Goal: Task Accomplishment & Management: Manage account settings

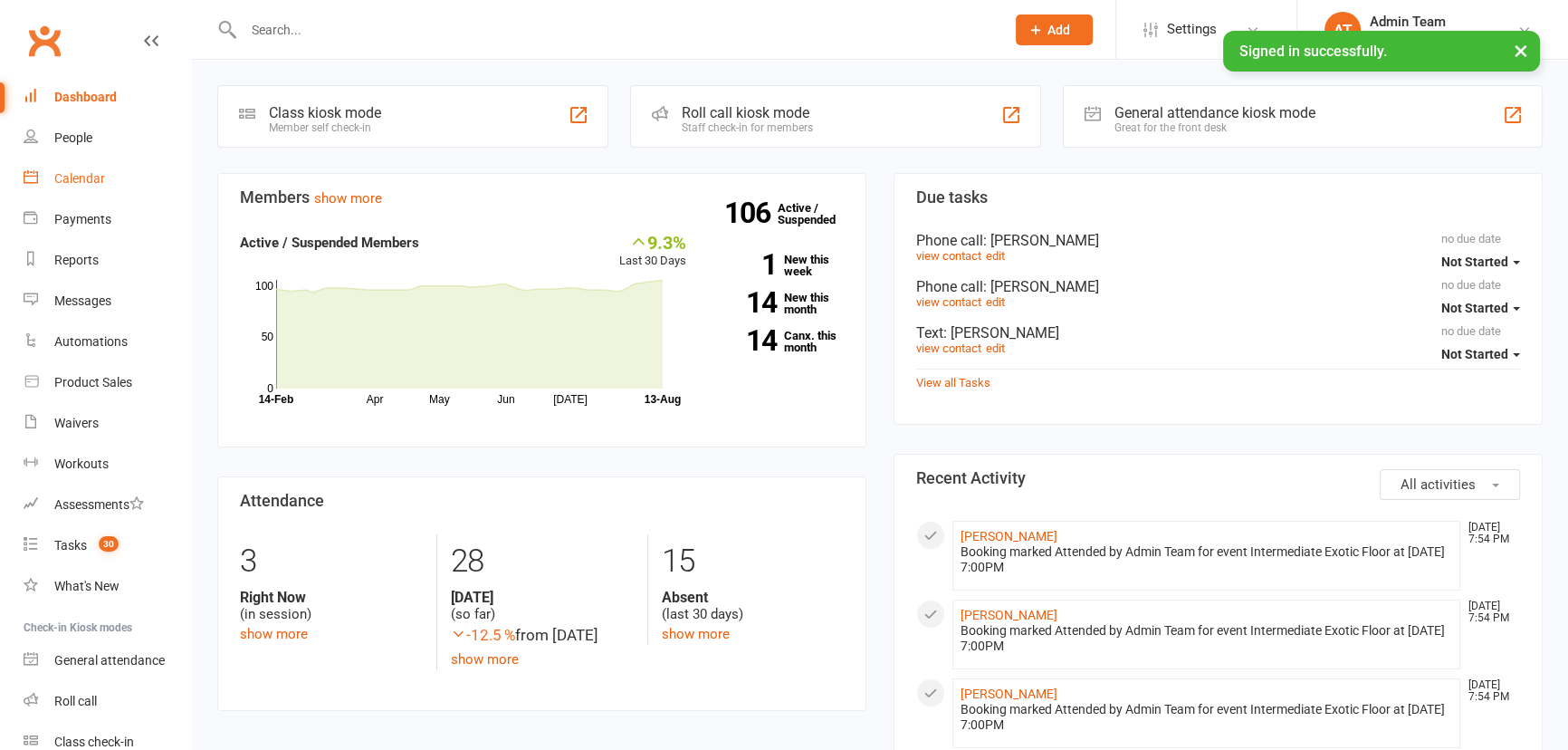
click at [115, 187] on link "Calendar" at bounding box center [107, 178] width 167 height 41
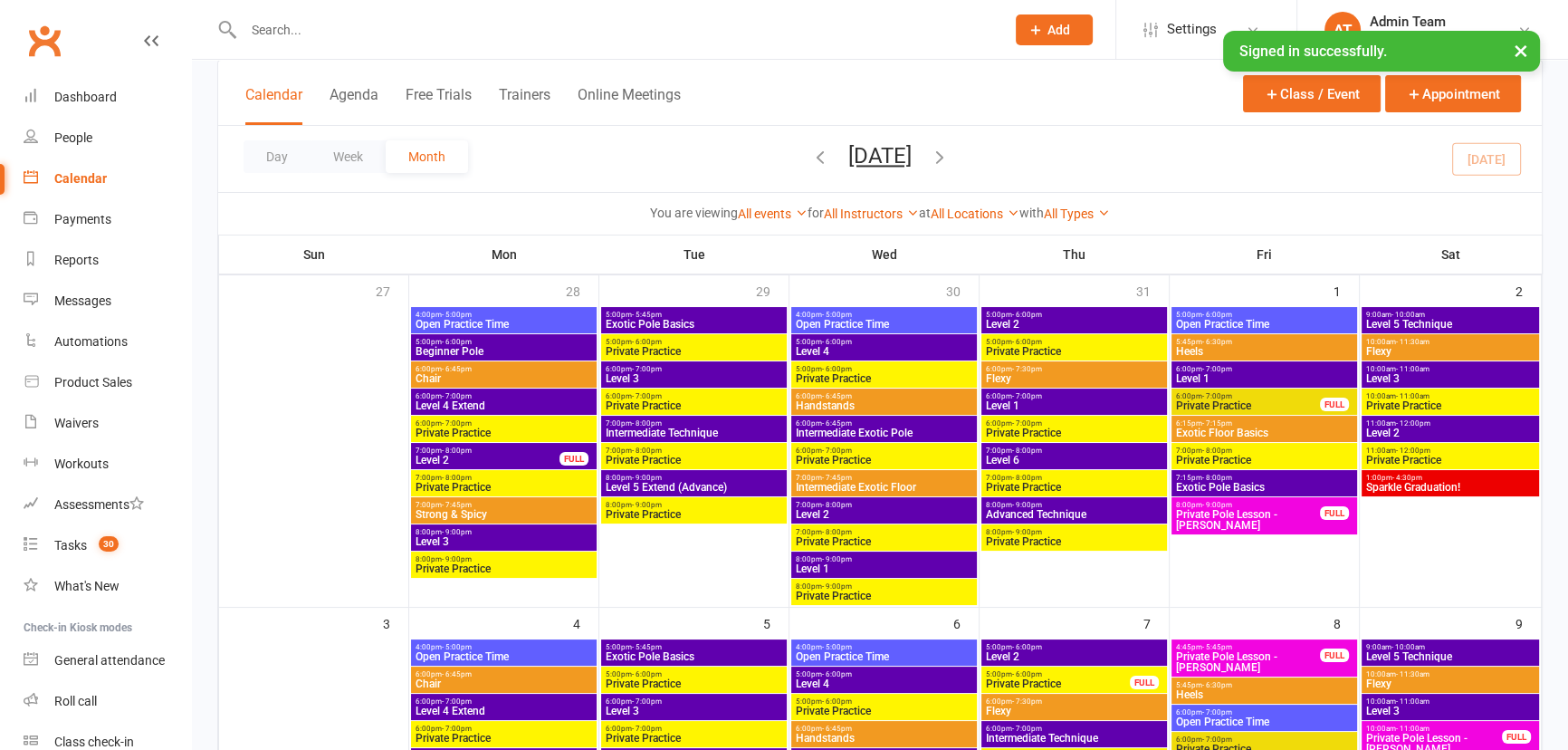
scroll to position [1316, 0]
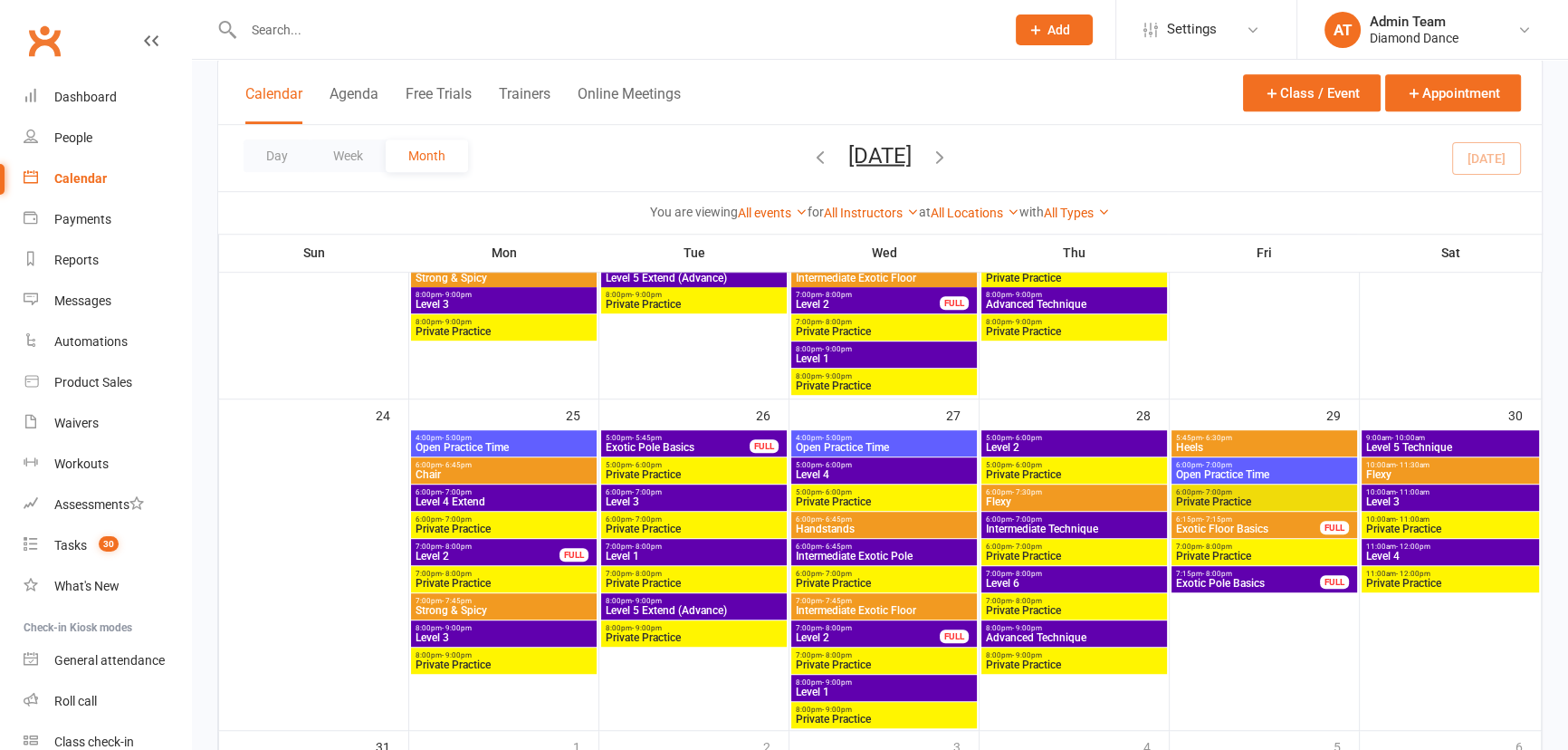
click at [950, 154] on icon "button" at bounding box center [940, 155] width 20 height 20
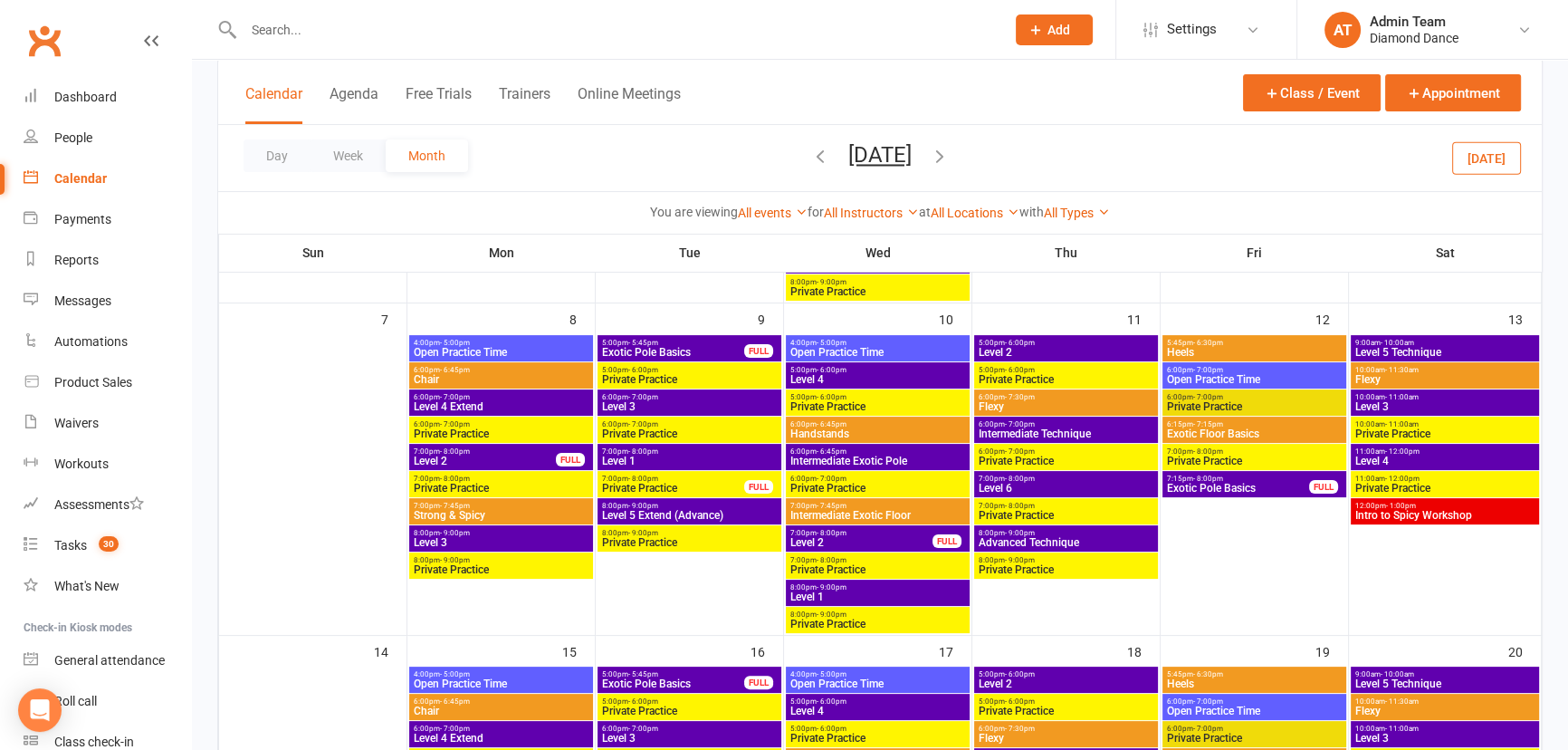
scroll to position [313, 0]
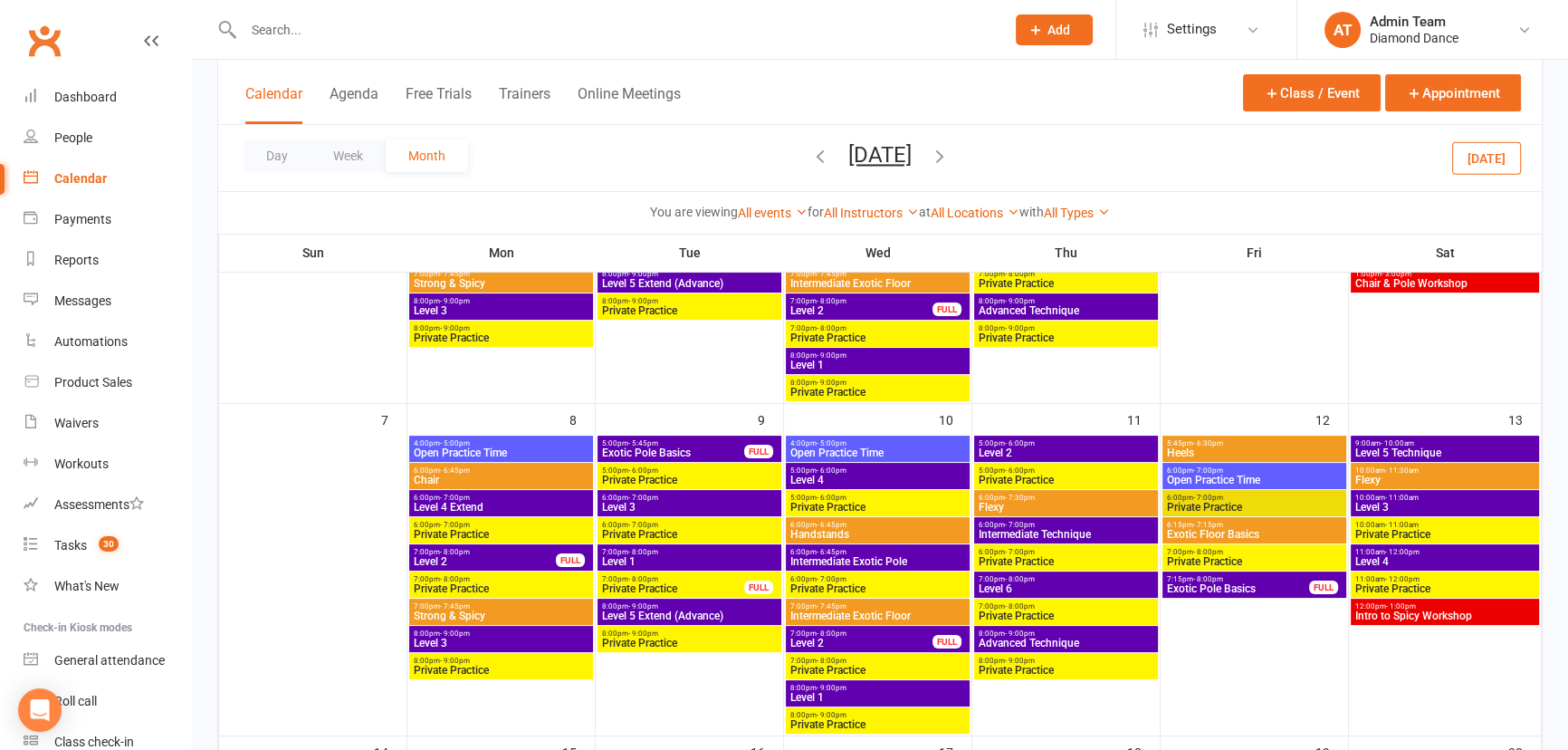
click at [1404, 610] on span "Intro to Spicy Workshop" at bounding box center [1445, 616] width 181 height 11
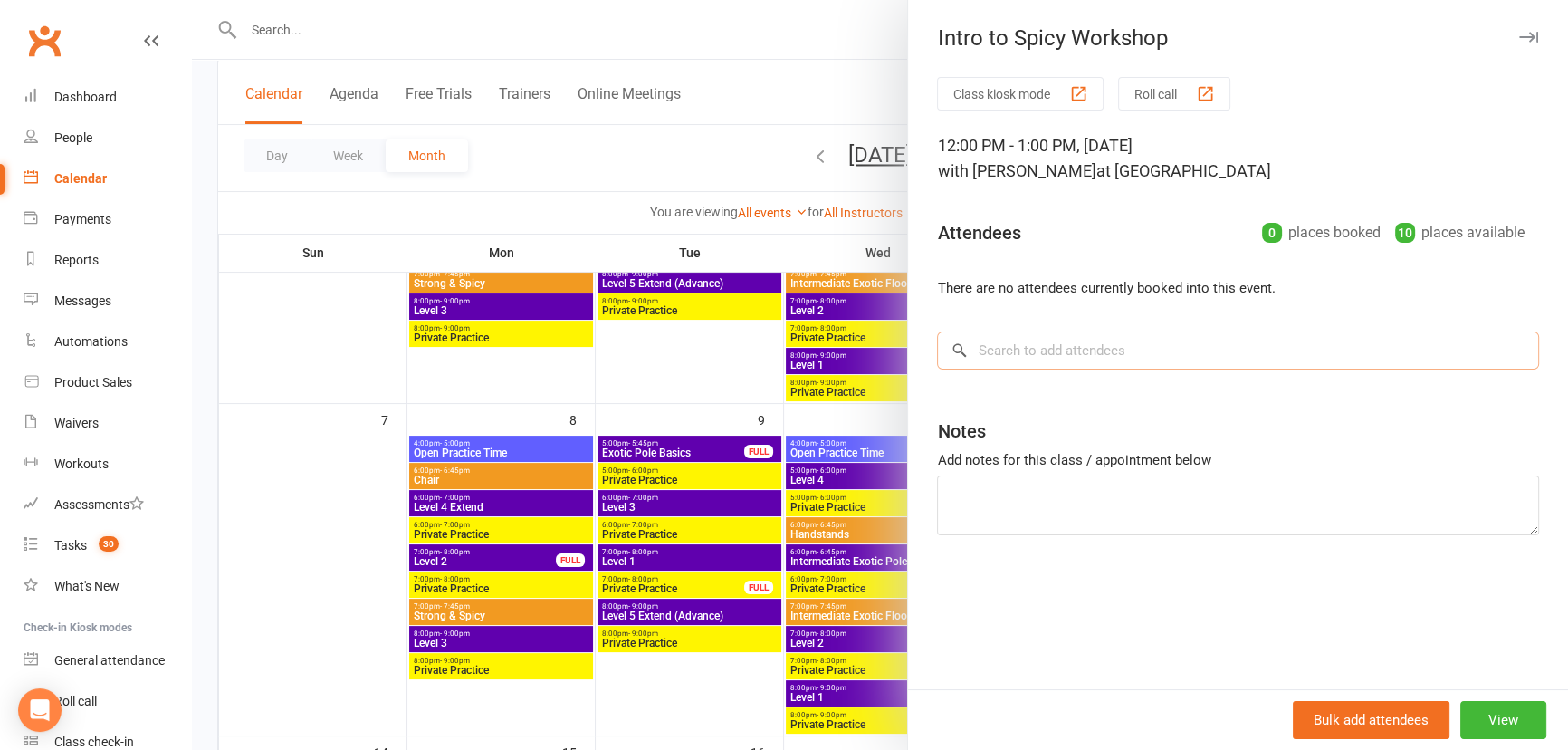
click at [1117, 362] on input "search" at bounding box center [1238, 350] width 602 height 38
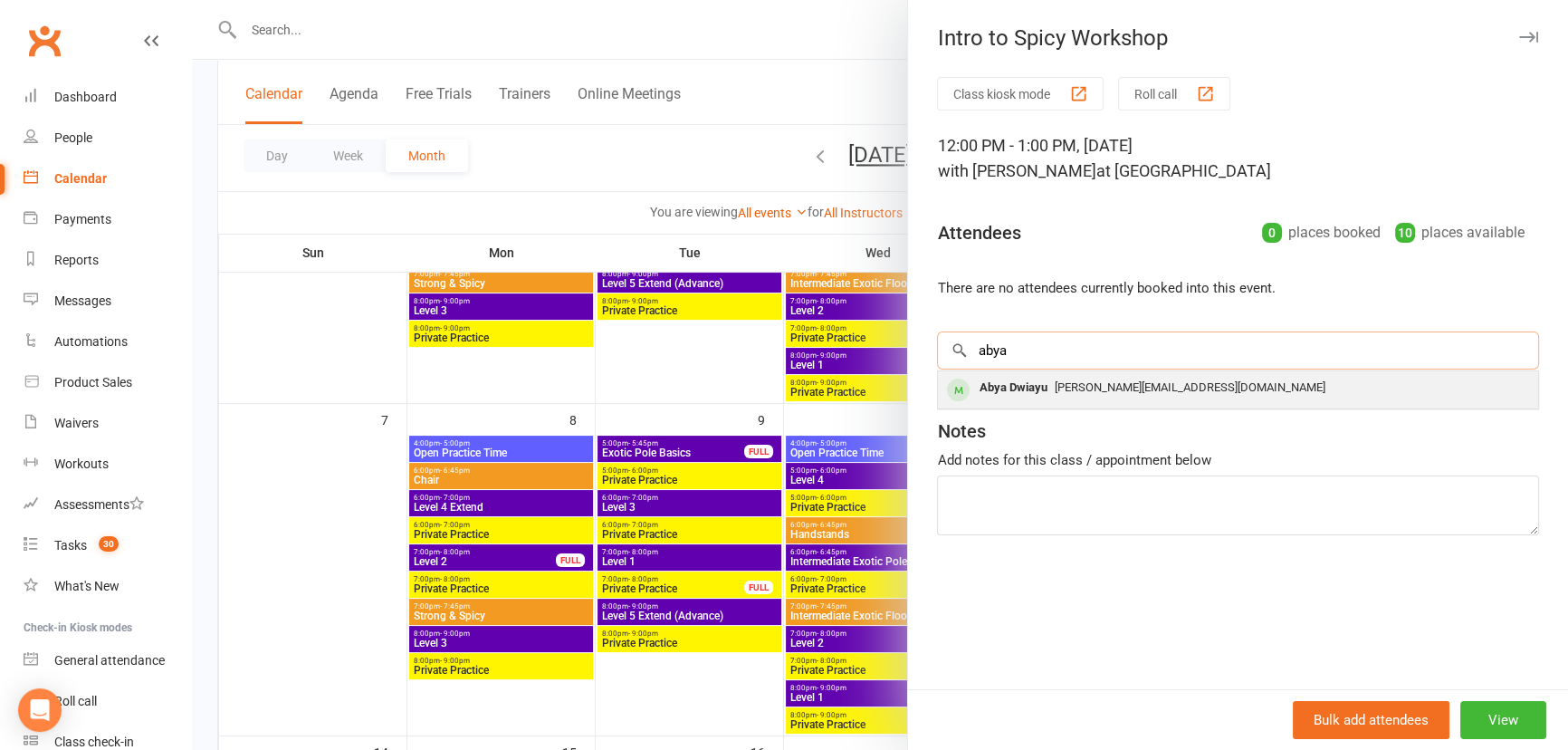
type input "abya"
click at [1100, 388] on span "ayu.sahetapy@hotmail.com" at bounding box center [1189, 387] width 271 height 14
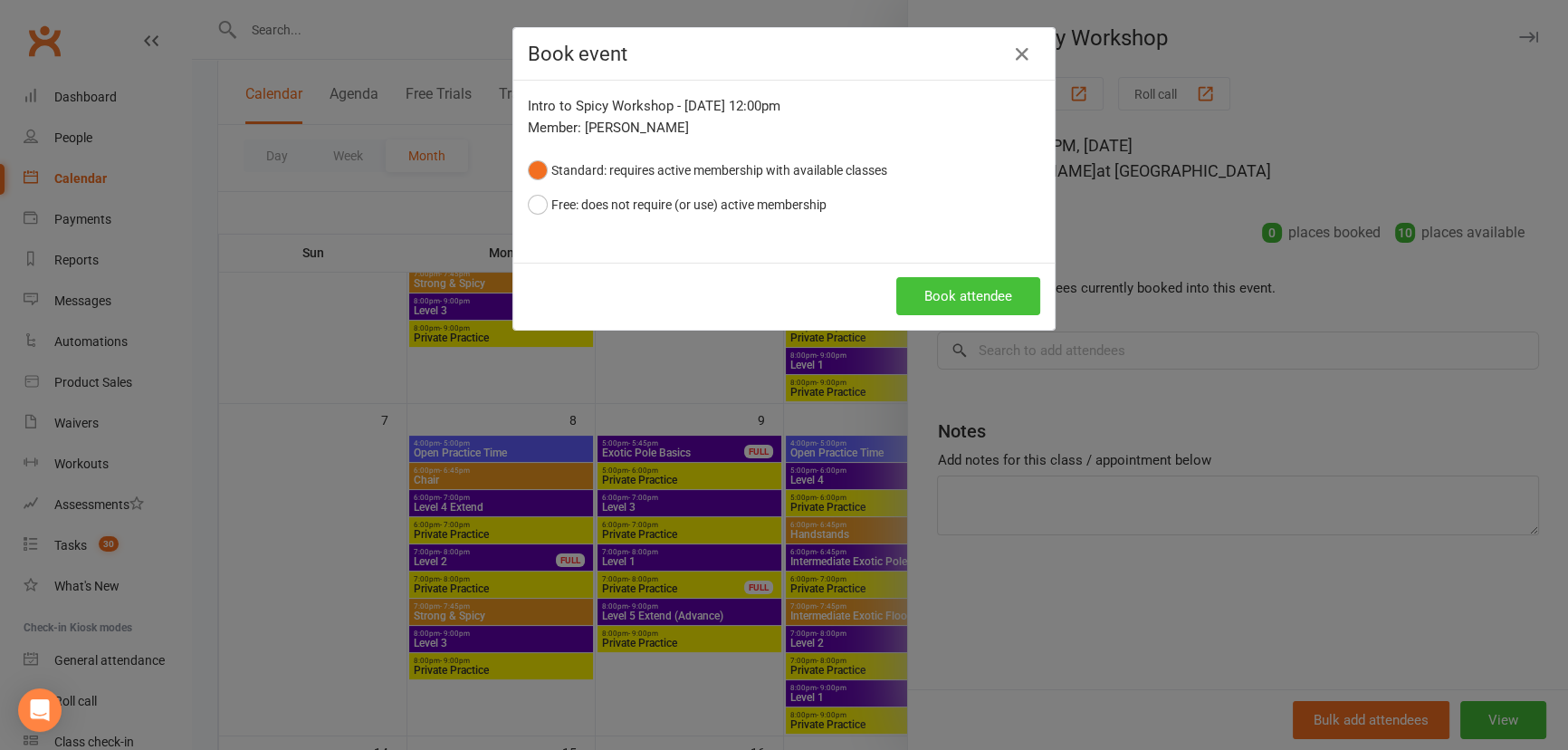
click at [976, 299] on button "Book attendee" at bounding box center [968, 296] width 144 height 38
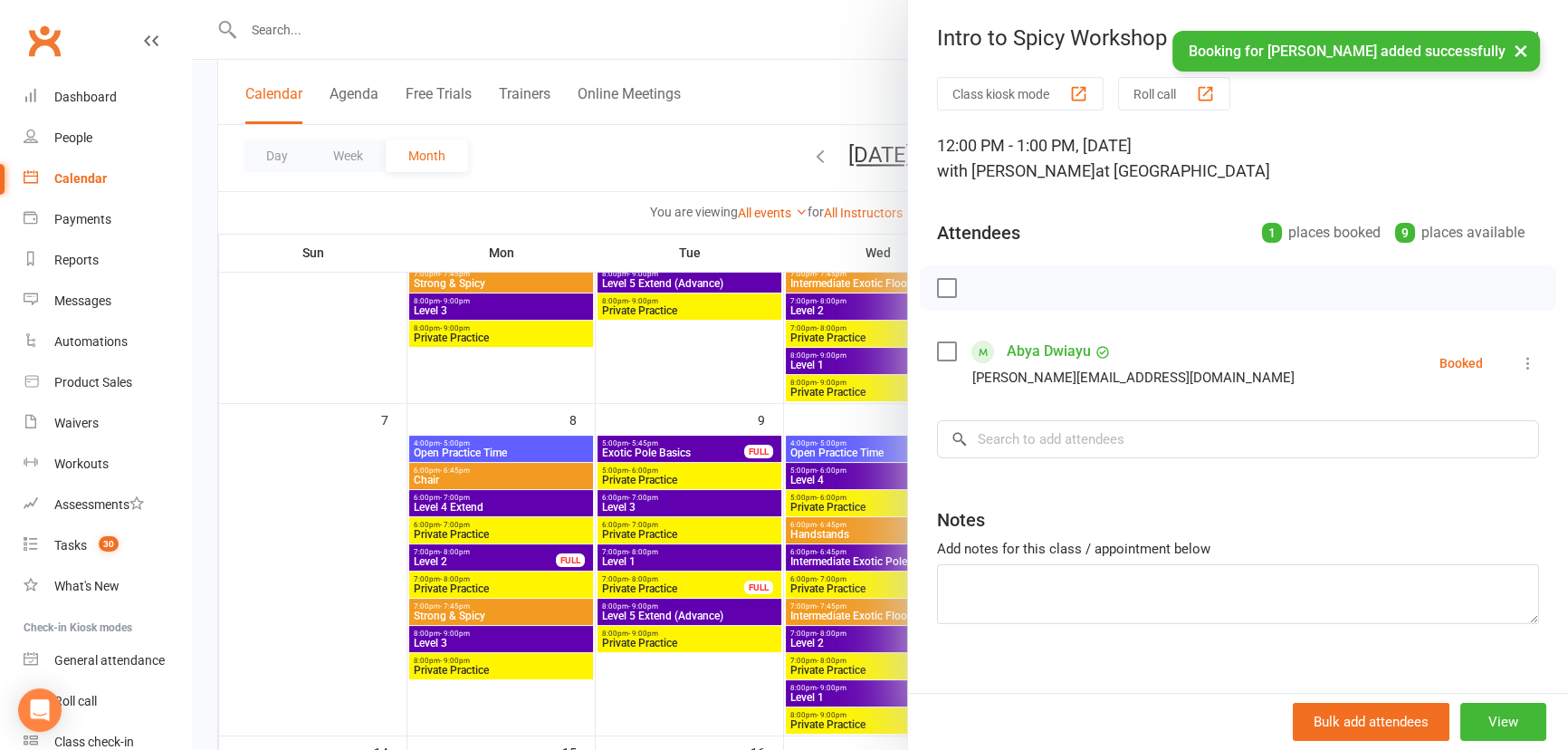
click at [701, 408] on div at bounding box center [880, 375] width 1377 height 750
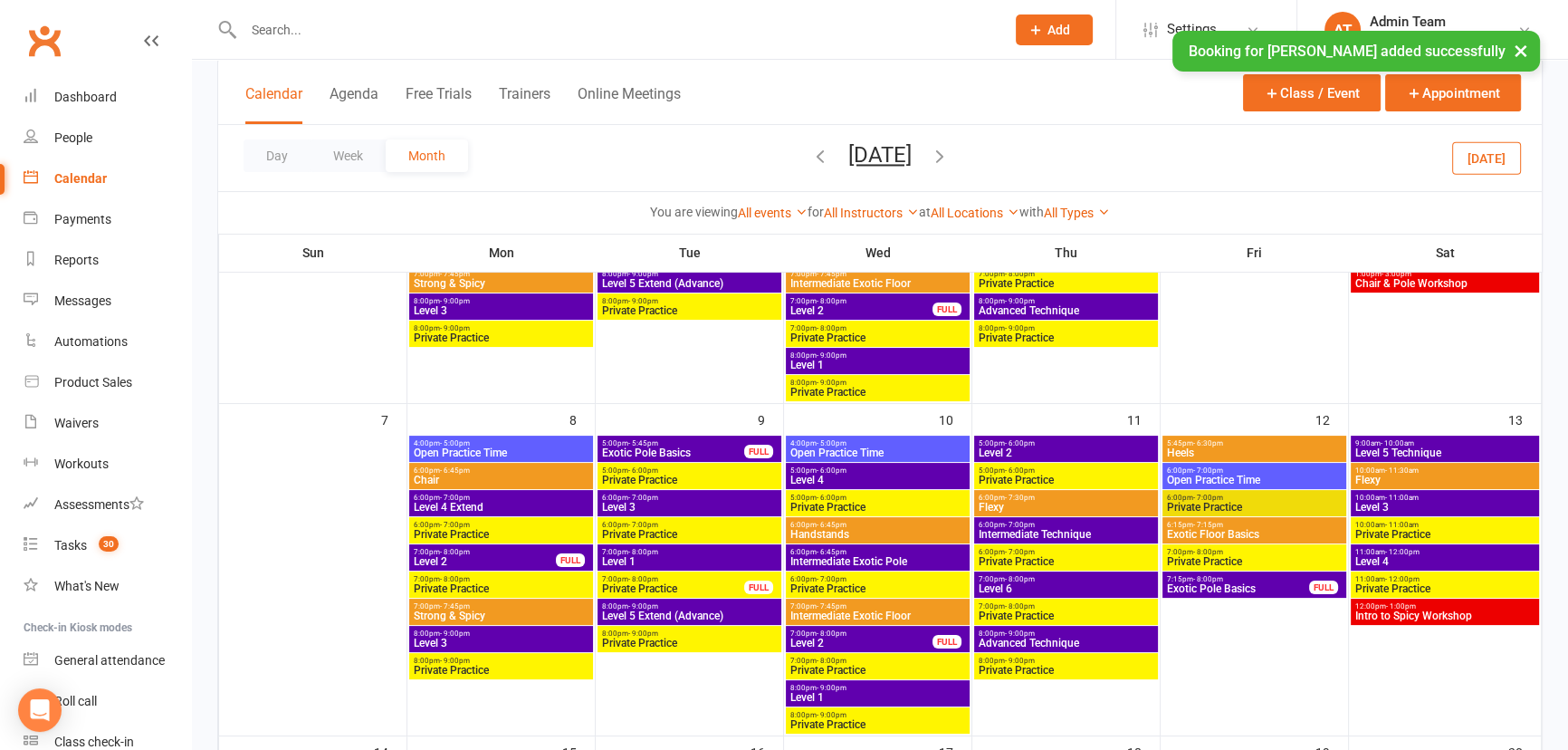
scroll to position [0, 0]
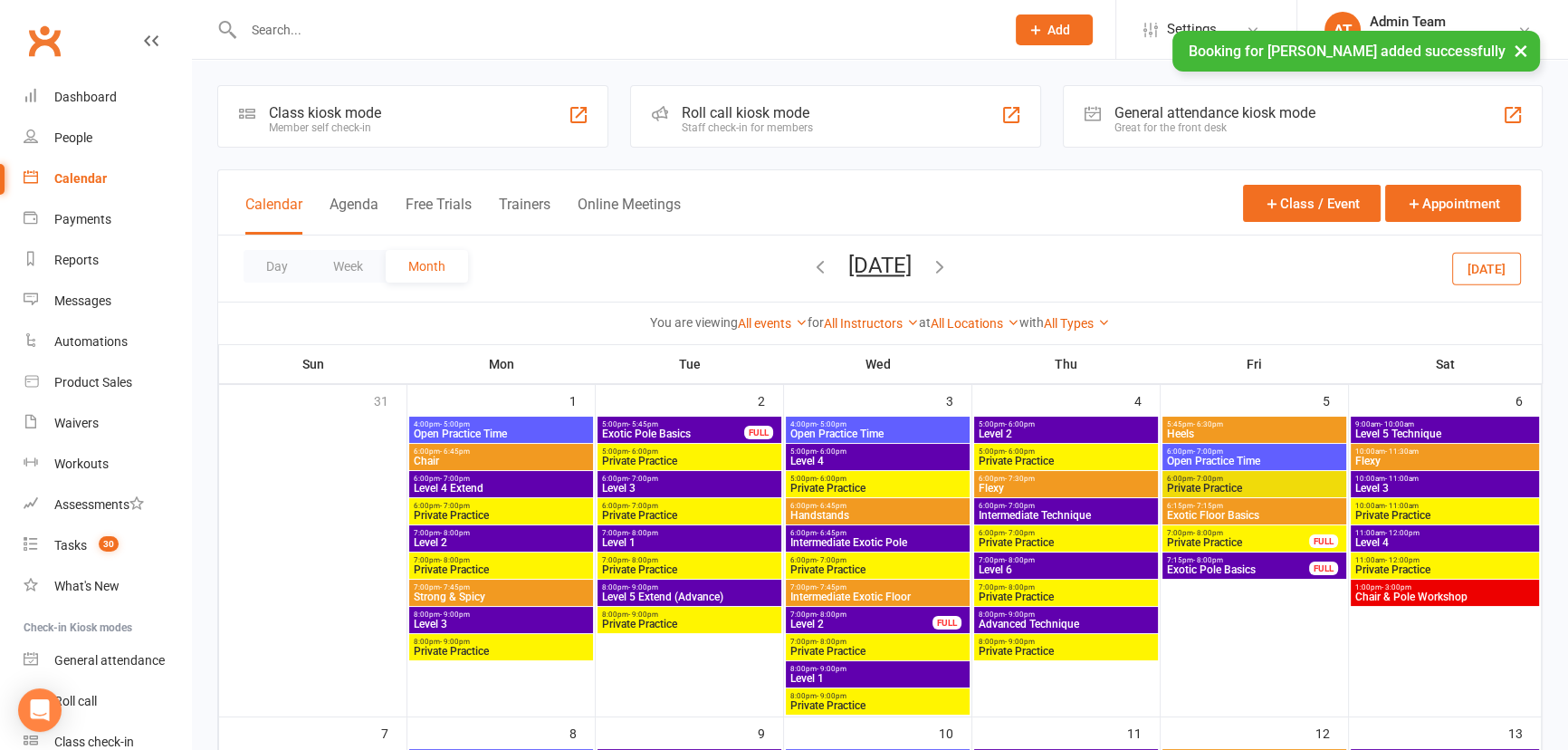
click at [811, 268] on icon "button" at bounding box center [821, 266] width 20 height 20
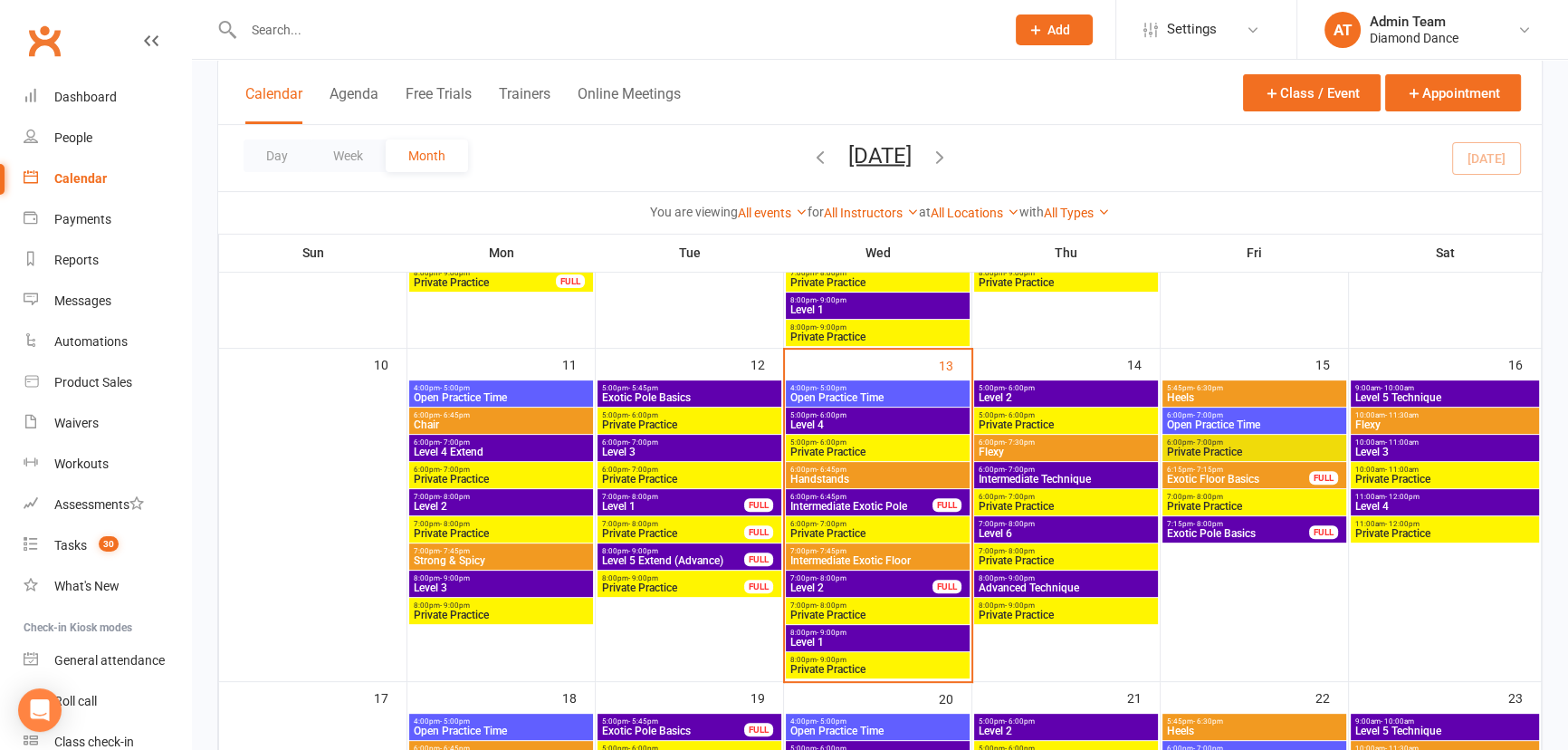
scroll to position [741, 0]
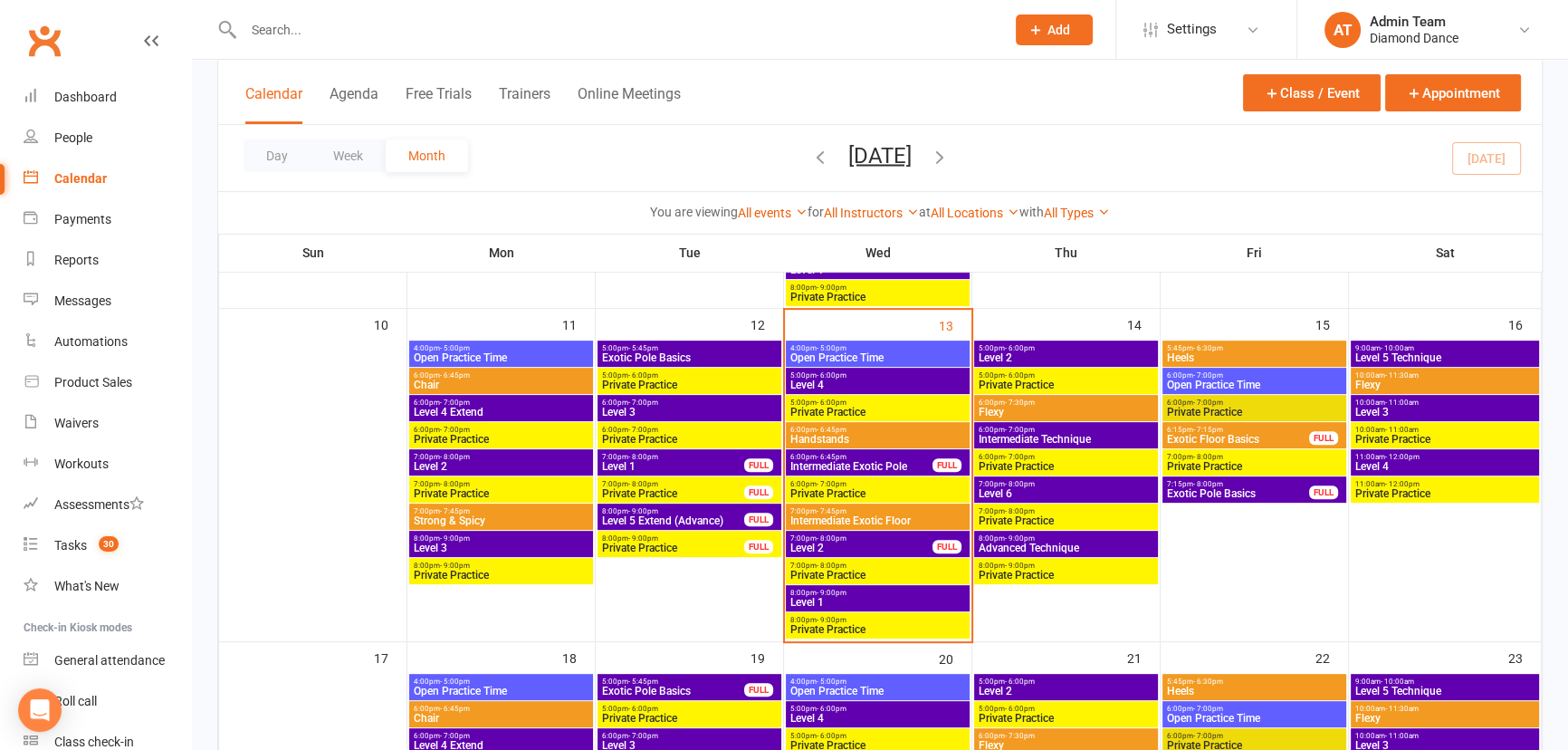
click at [1253, 437] on span "Exotic Floor Basics" at bounding box center [1238, 439] width 144 height 11
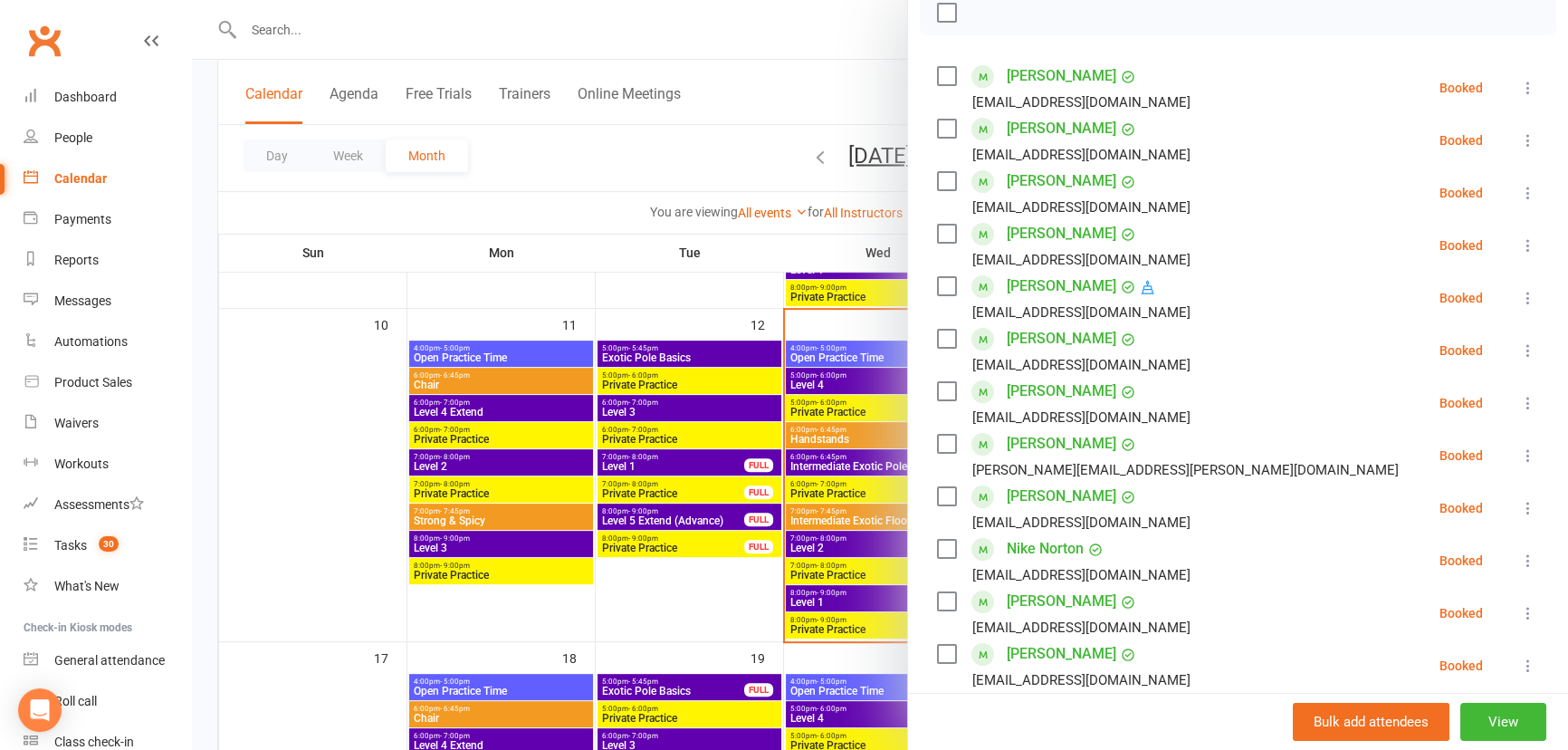
scroll to position [246, 0]
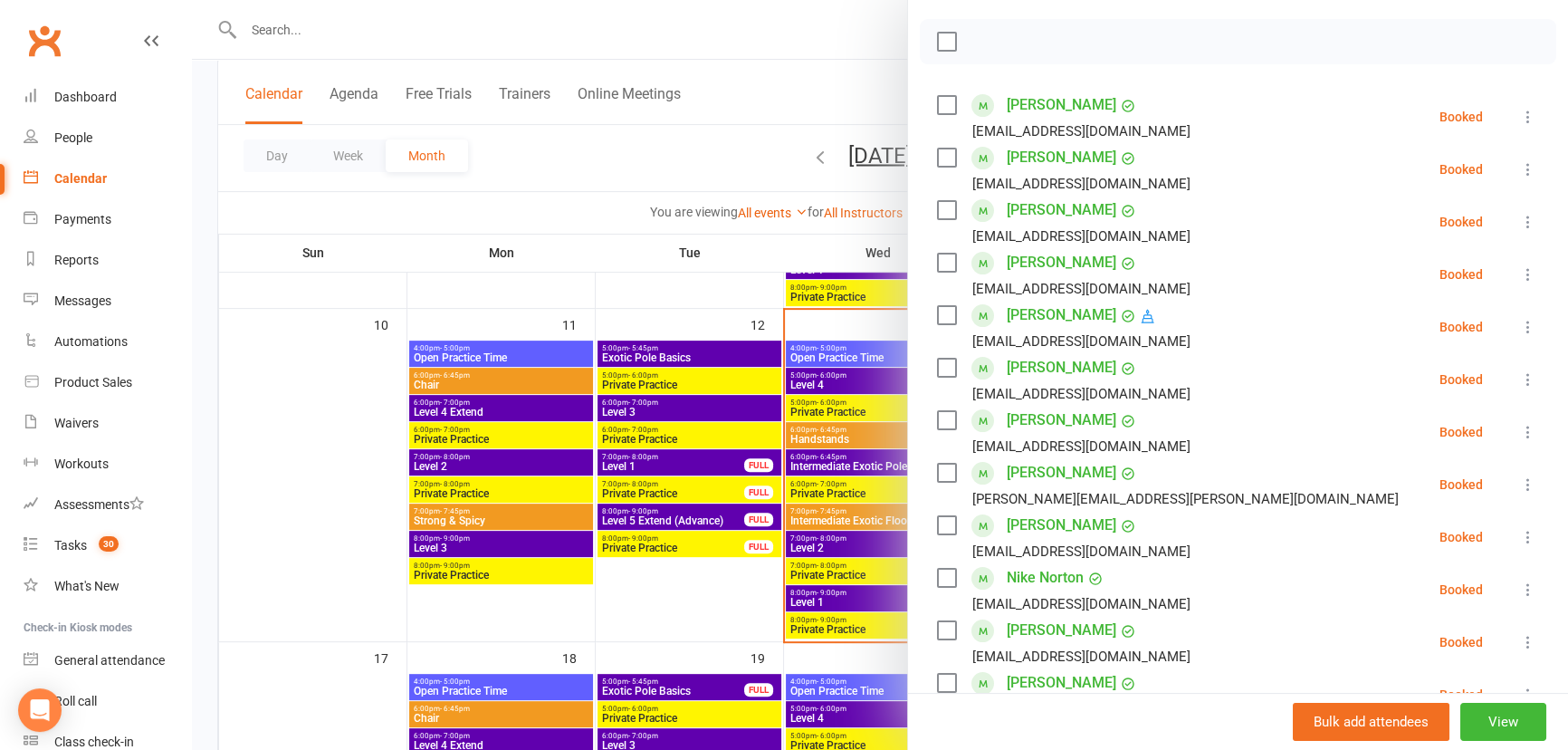
click at [771, 634] on div at bounding box center [880, 375] width 1377 height 750
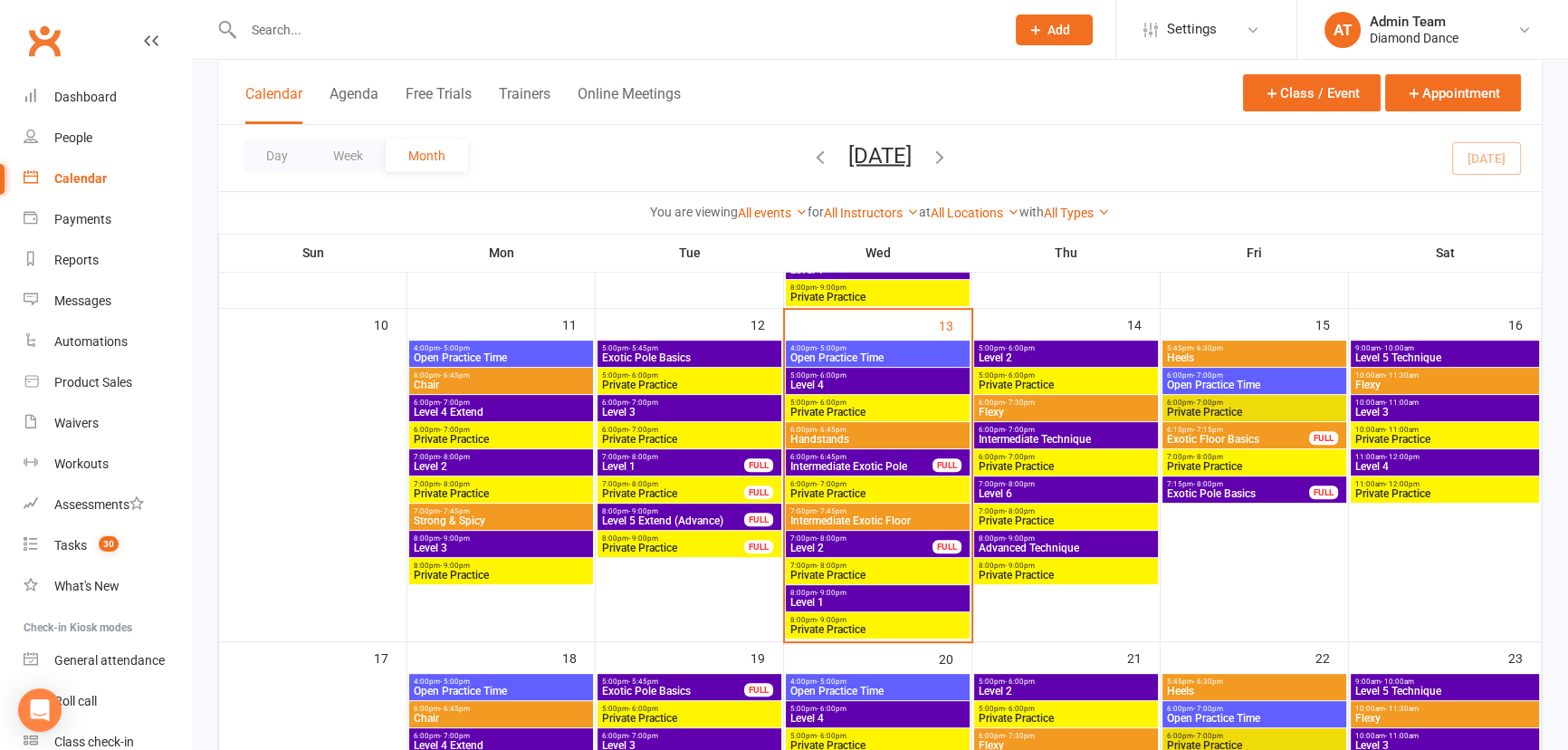
click at [1260, 489] on span "Exotic Pole Basics" at bounding box center [1238, 494] width 144 height 11
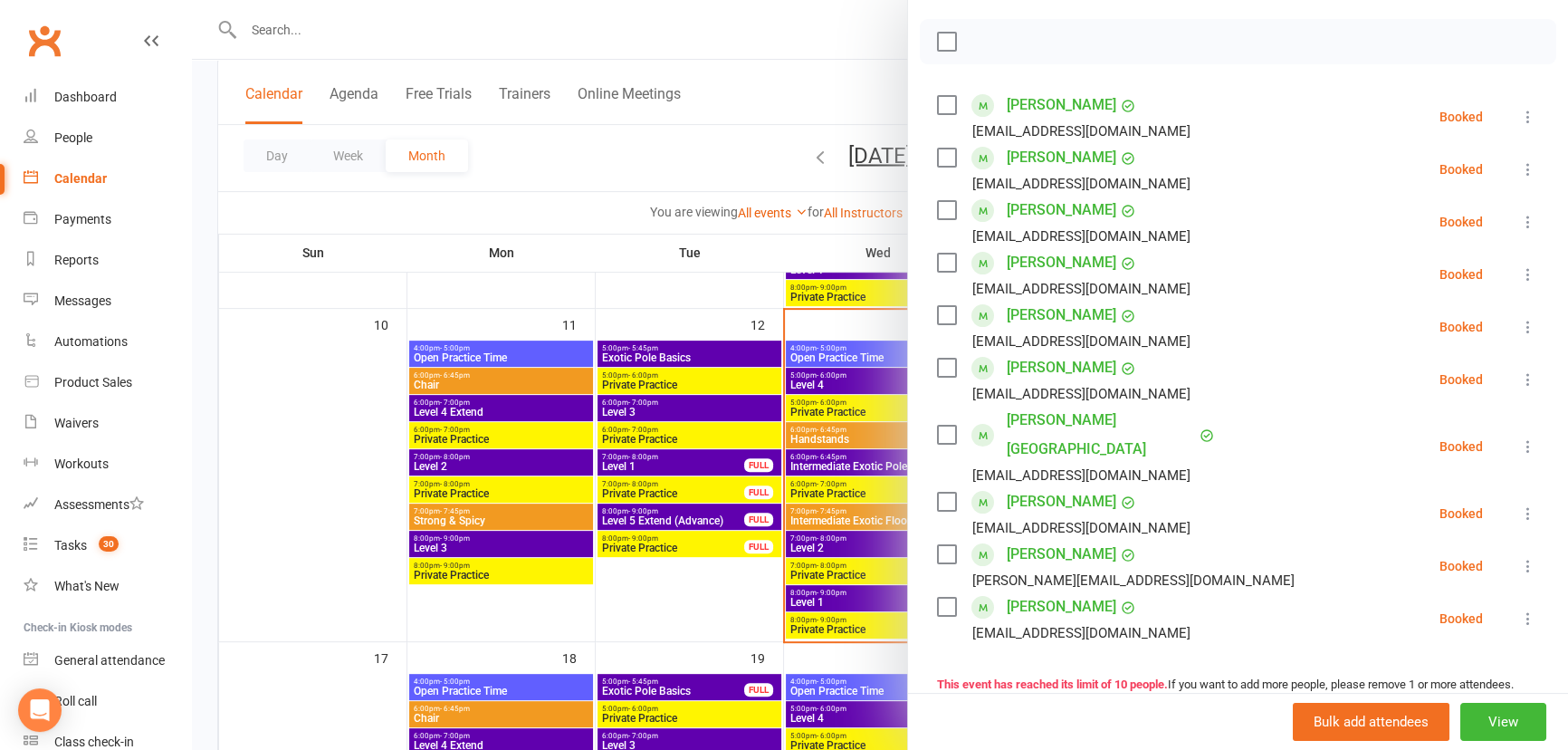
click at [660, 637] on div at bounding box center [880, 375] width 1377 height 750
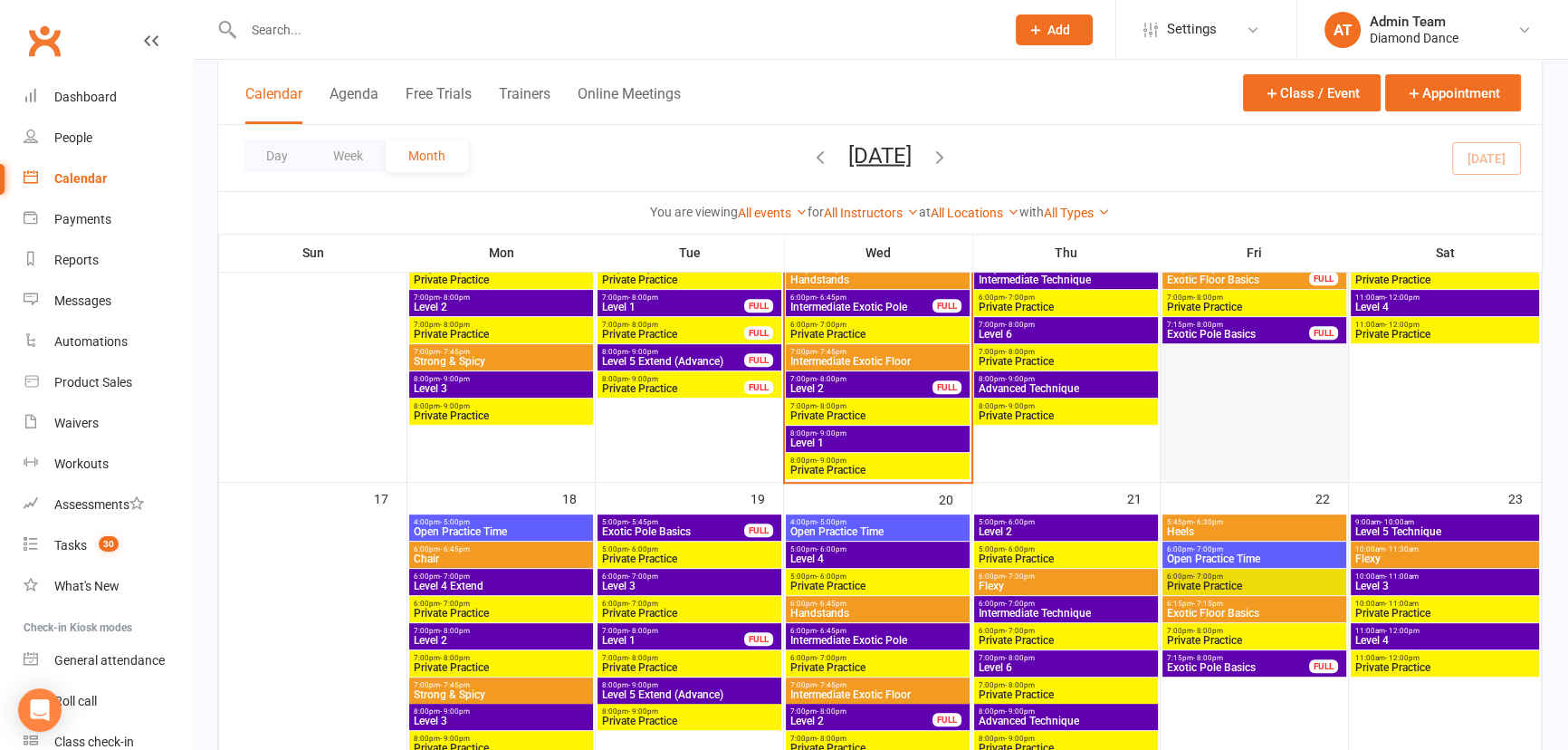
scroll to position [905, 0]
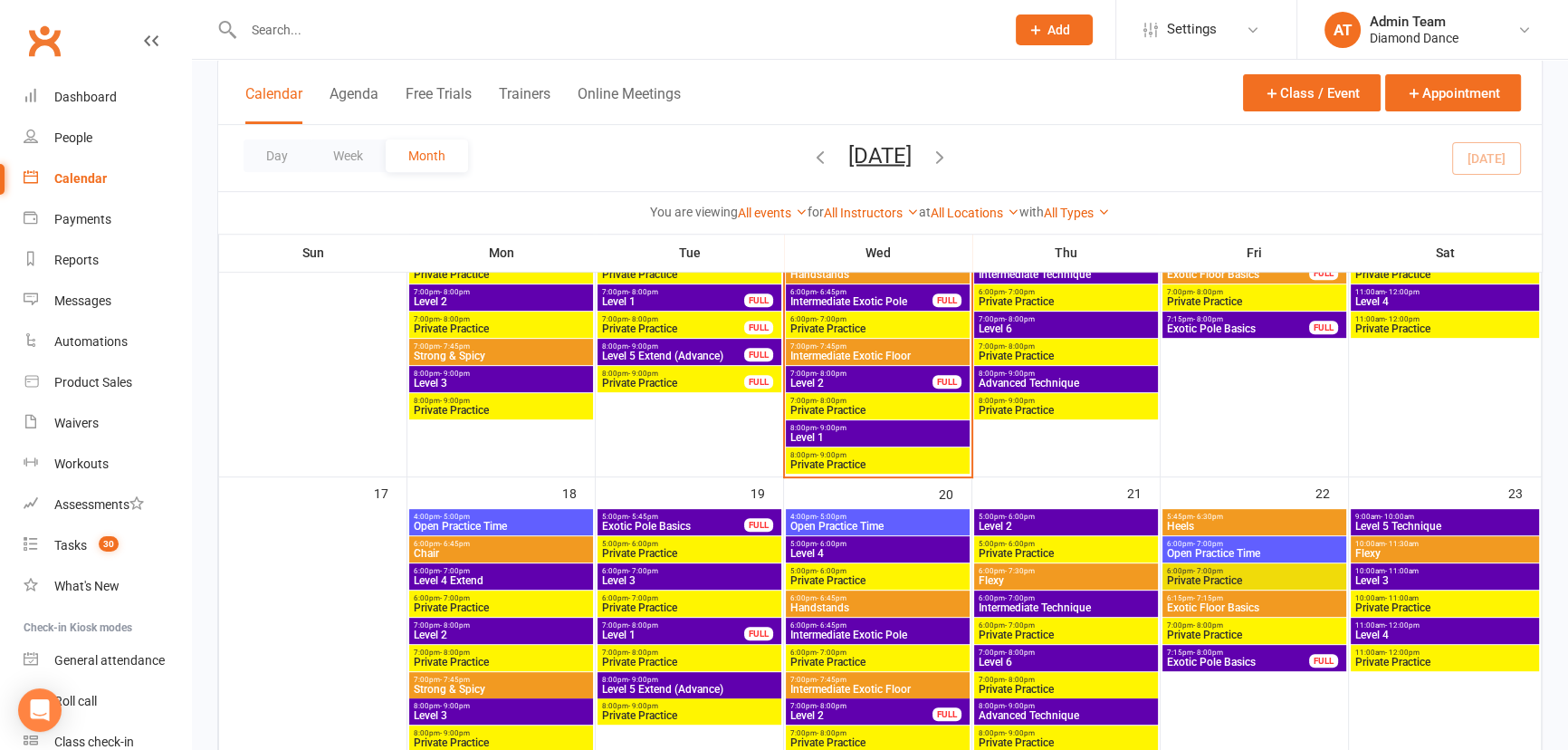
click at [1261, 605] on span "Exotic Floor Basics" at bounding box center [1254, 607] width 177 height 11
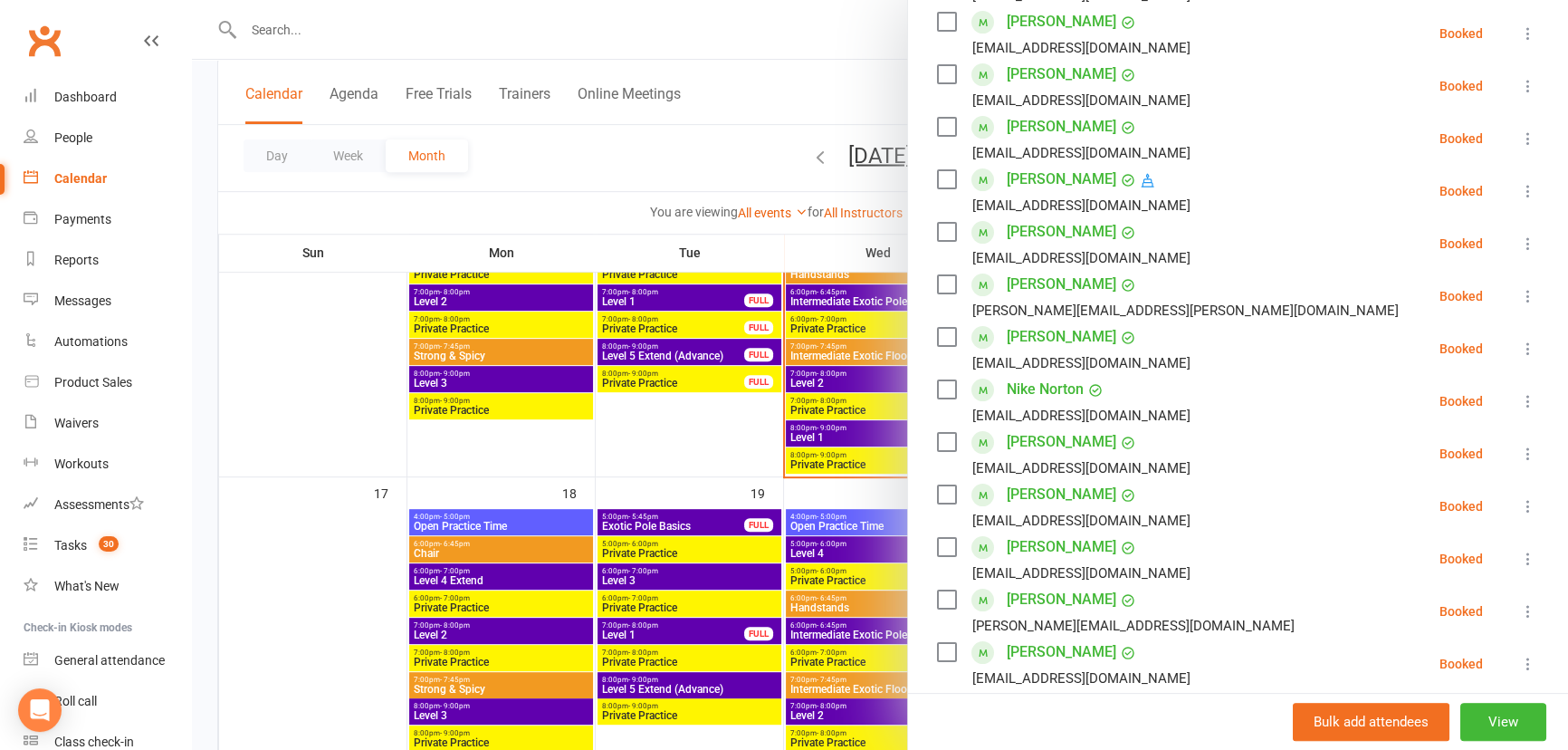
scroll to position [411, 0]
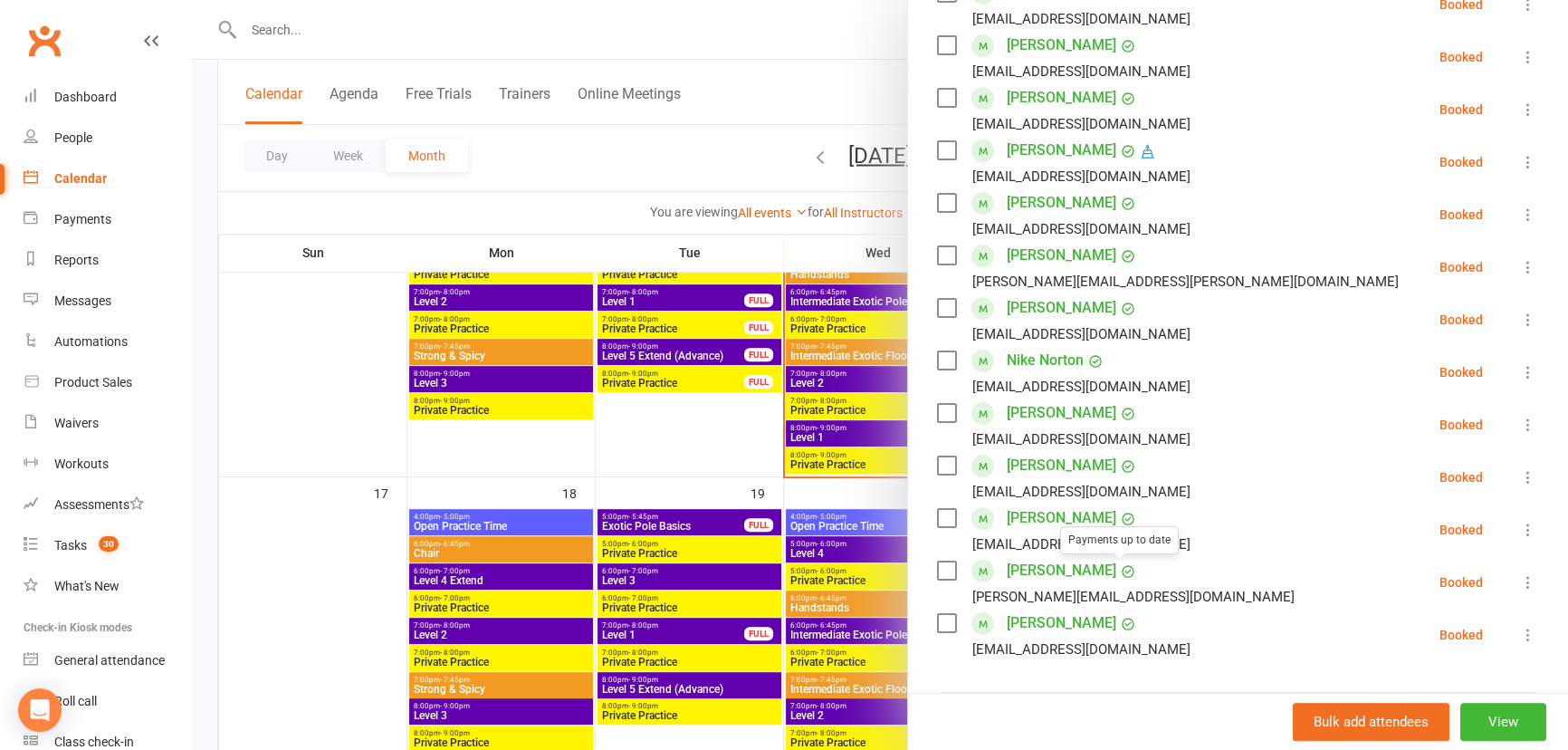
click at [859, 490] on div at bounding box center [880, 375] width 1377 height 750
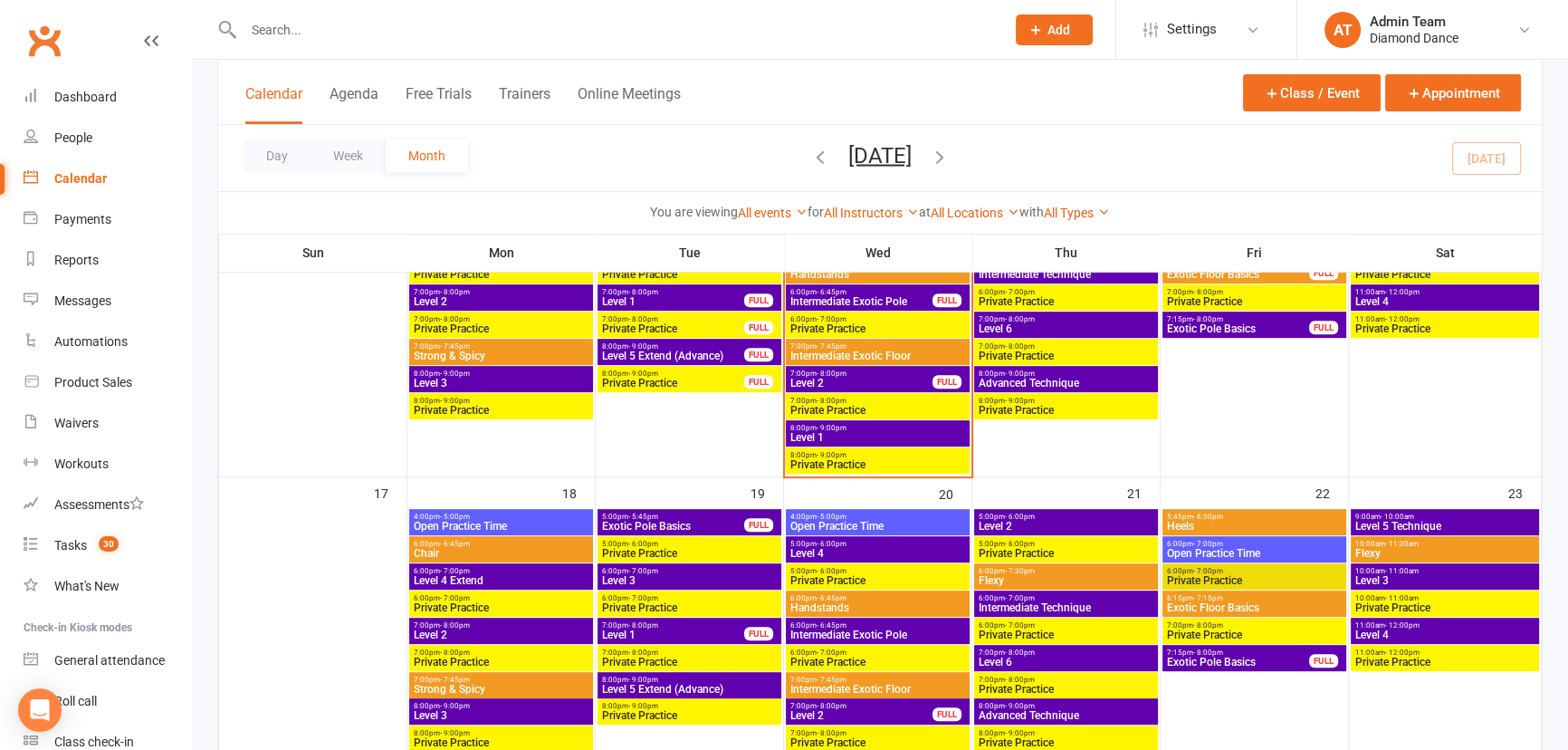
click at [1242, 664] on span "Exotic Pole Basics" at bounding box center [1238, 662] width 144 height 11
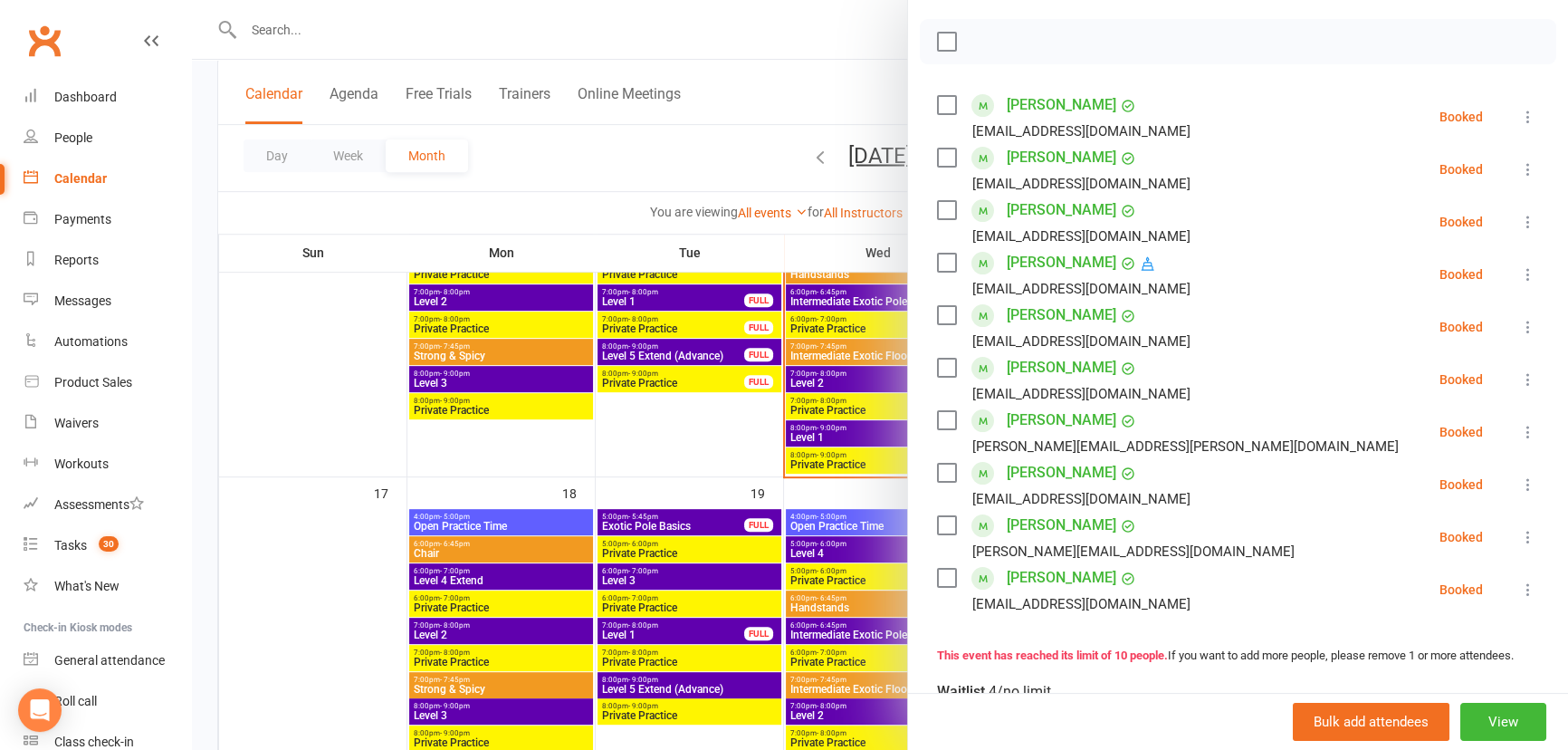
scroll to position [328, 0]
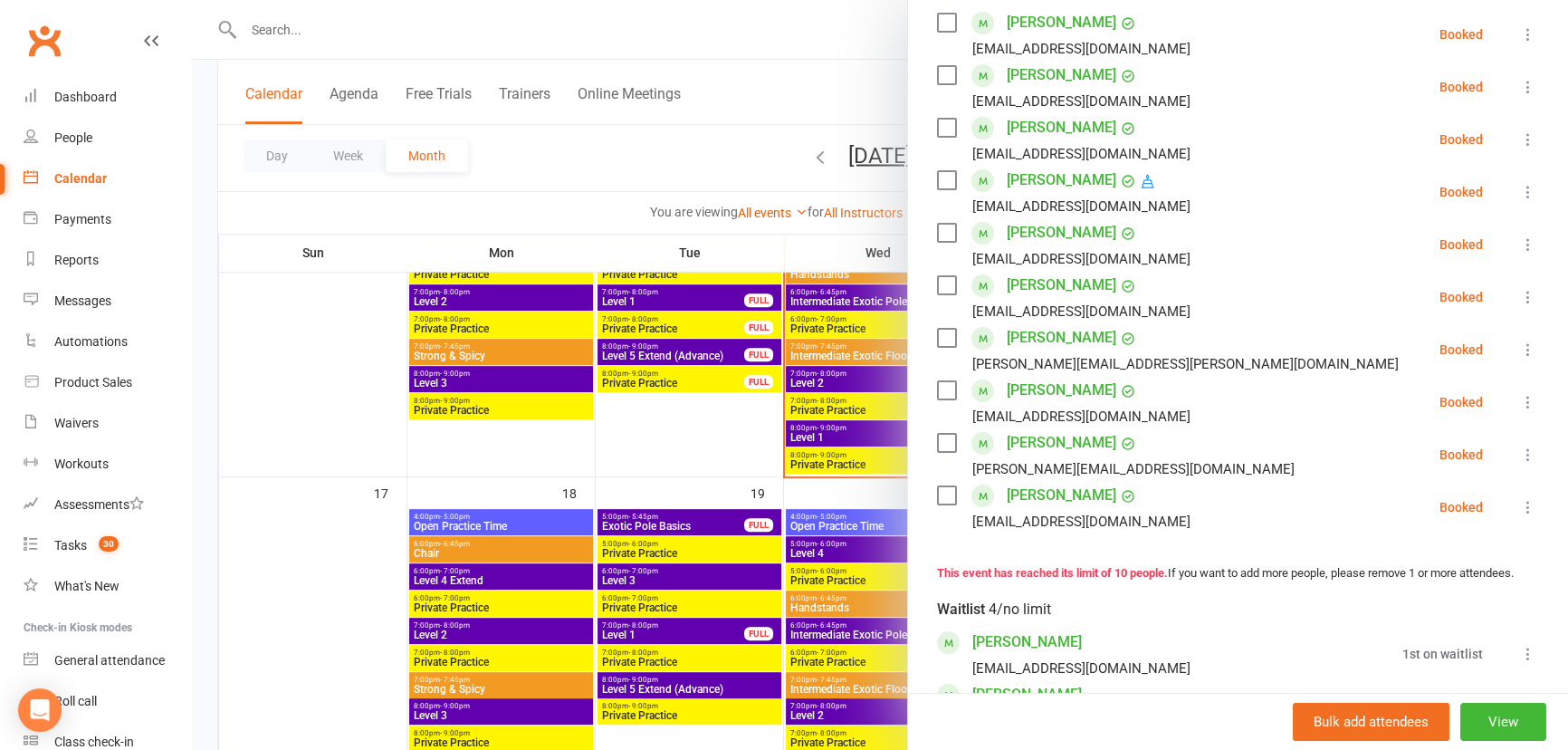
click at [863, 495] on div at bounding box center [880, 375] width 1377 height 750
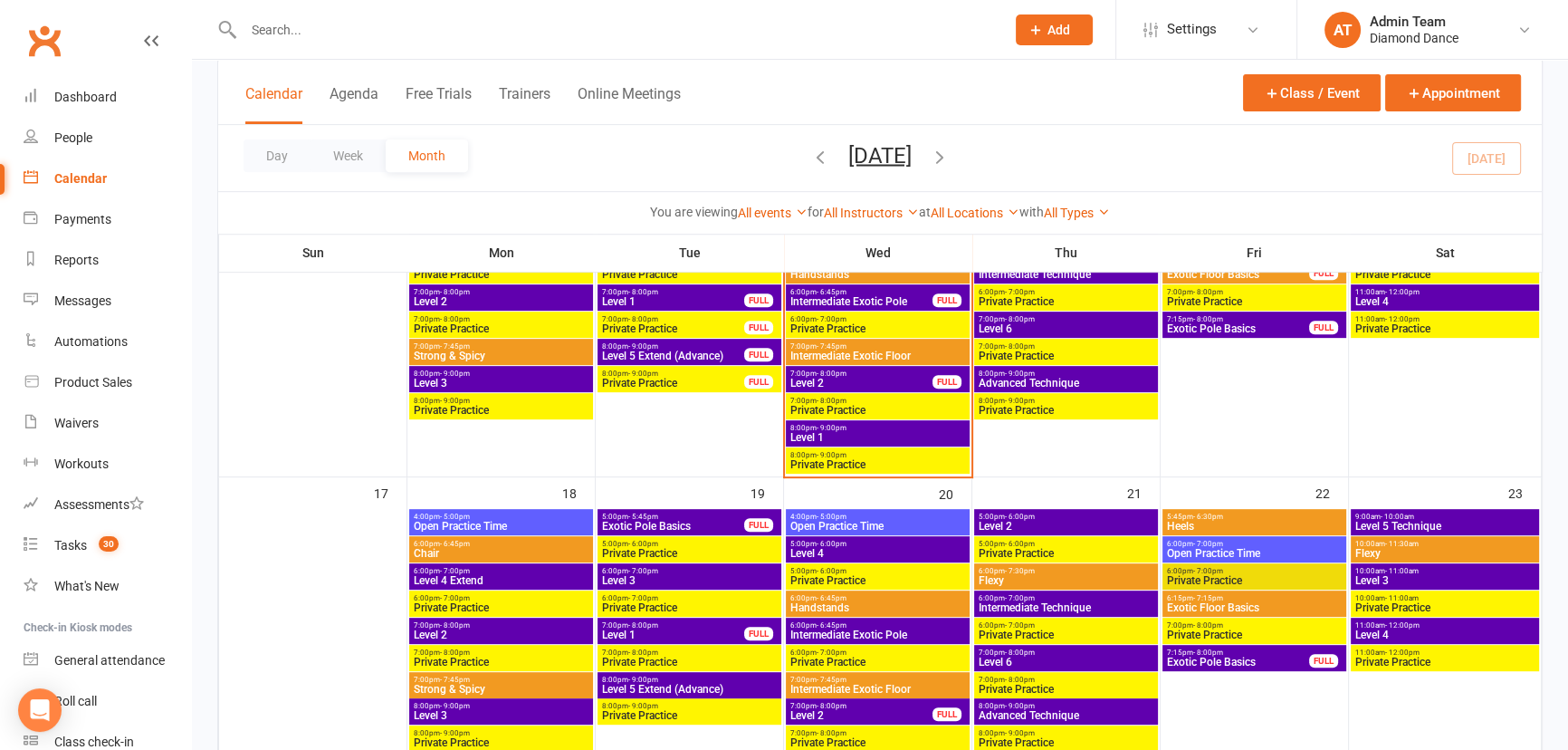
click at [929, 679] on span "7:00pm - 7:45pm" at bounding box center [877, 679] width 177 height 8
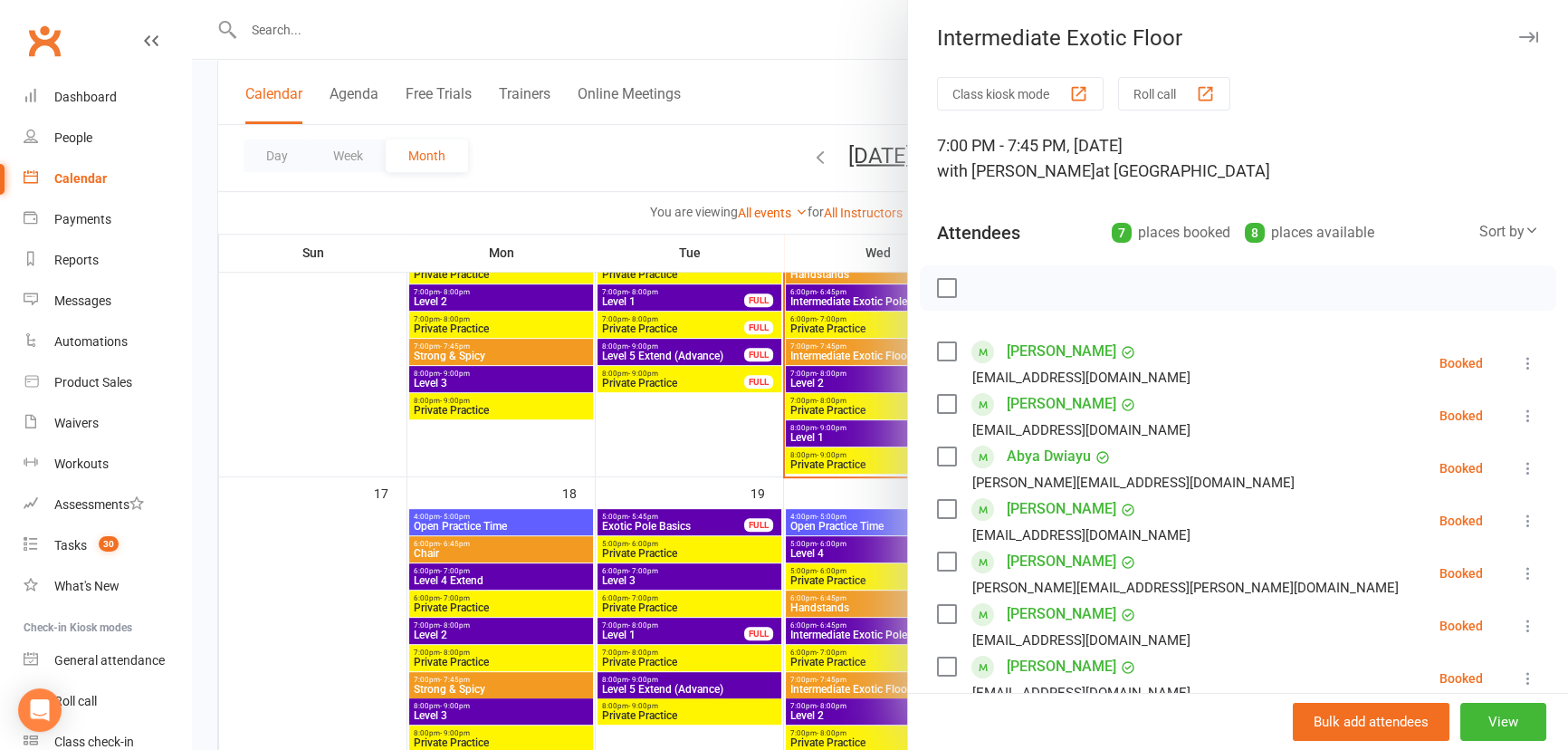
drag, startPoint x: 675, startPoint y: 456, endPoint x: 707, endPoint y: 474, distance: 36.7
click at [676, 455] on div at bounding box center [880, 375] width 1377 height 750
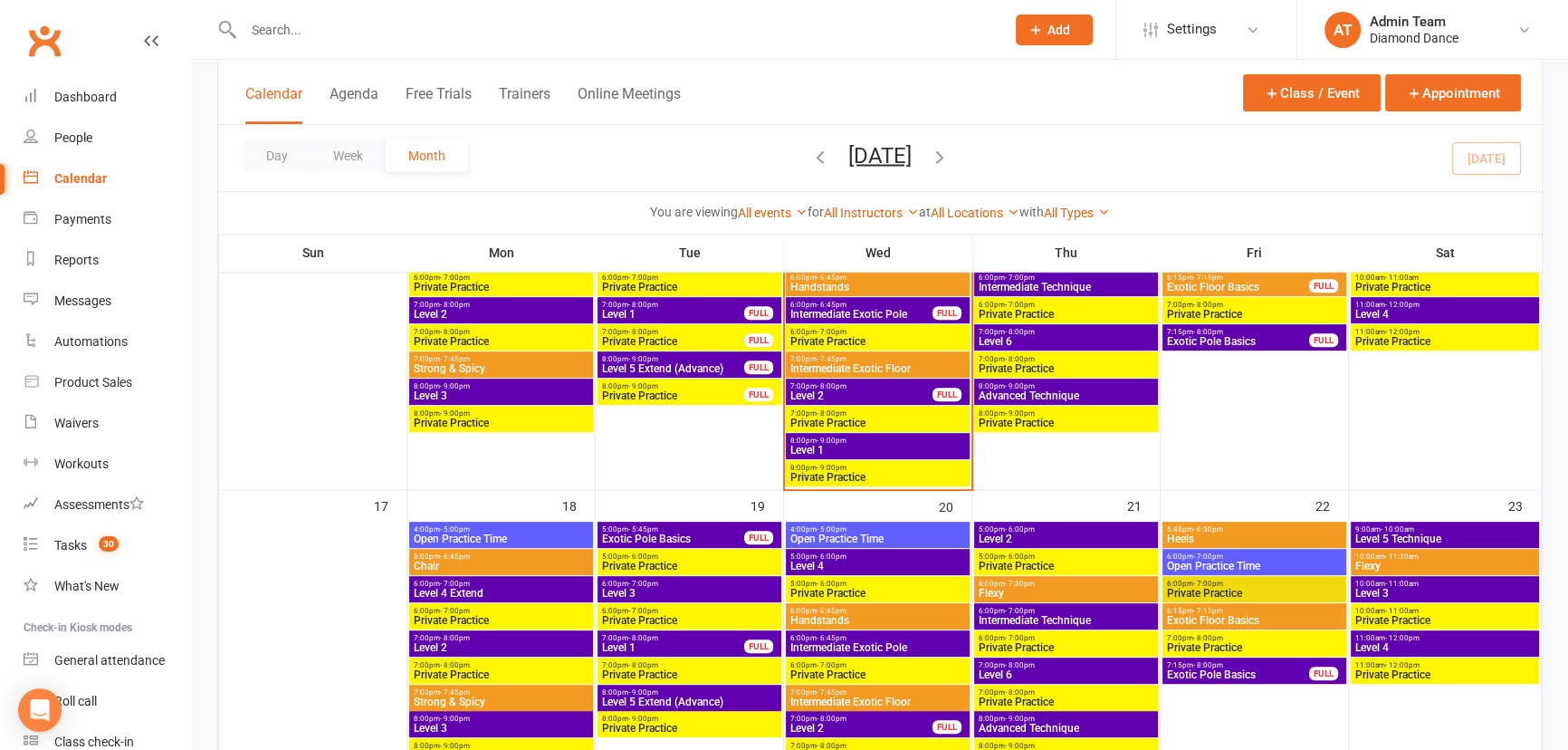
scroll to position [987, 0]
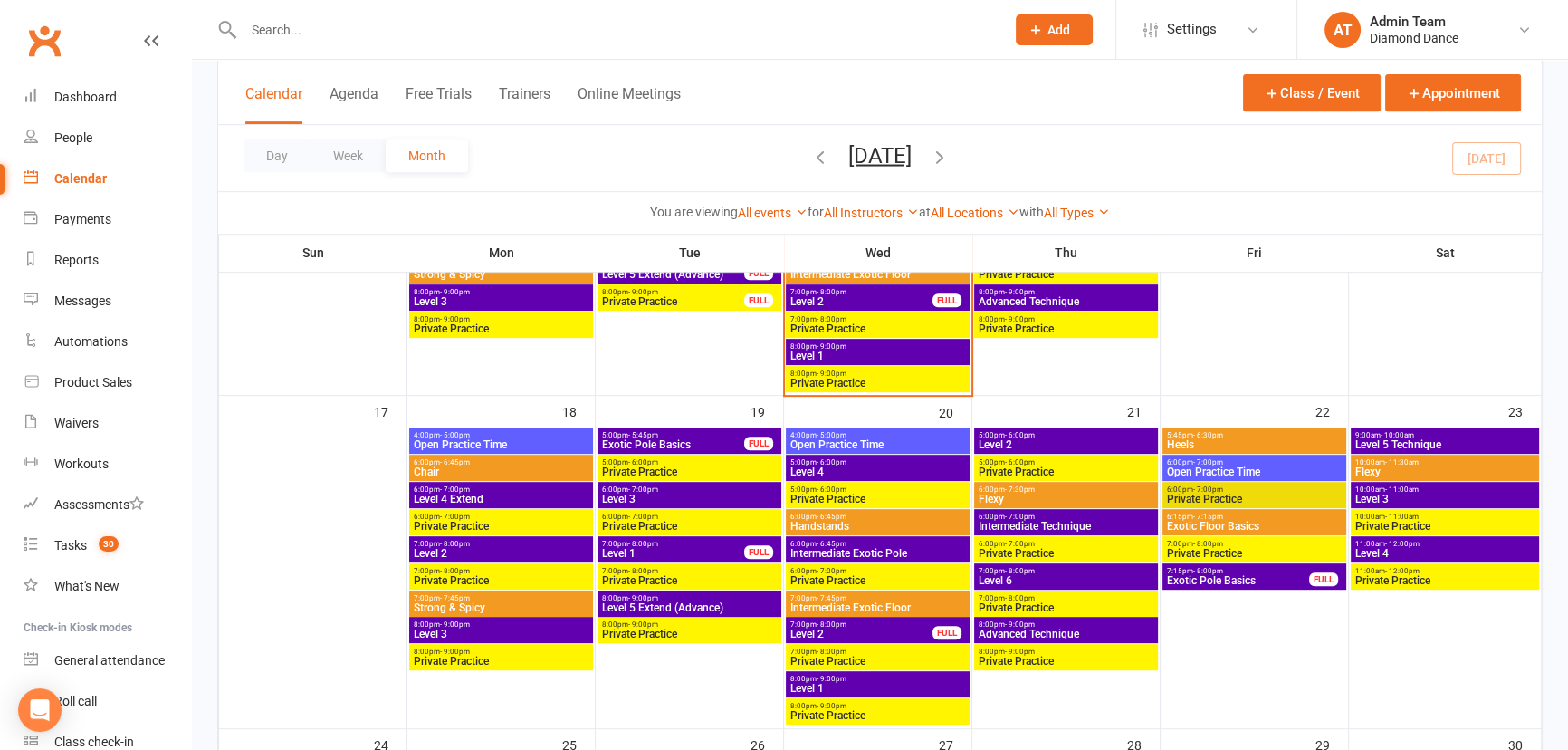
click at [896, 605] on span "Intermediate Exotic Floor" at bounding box center [877, 607] width 177 height 11
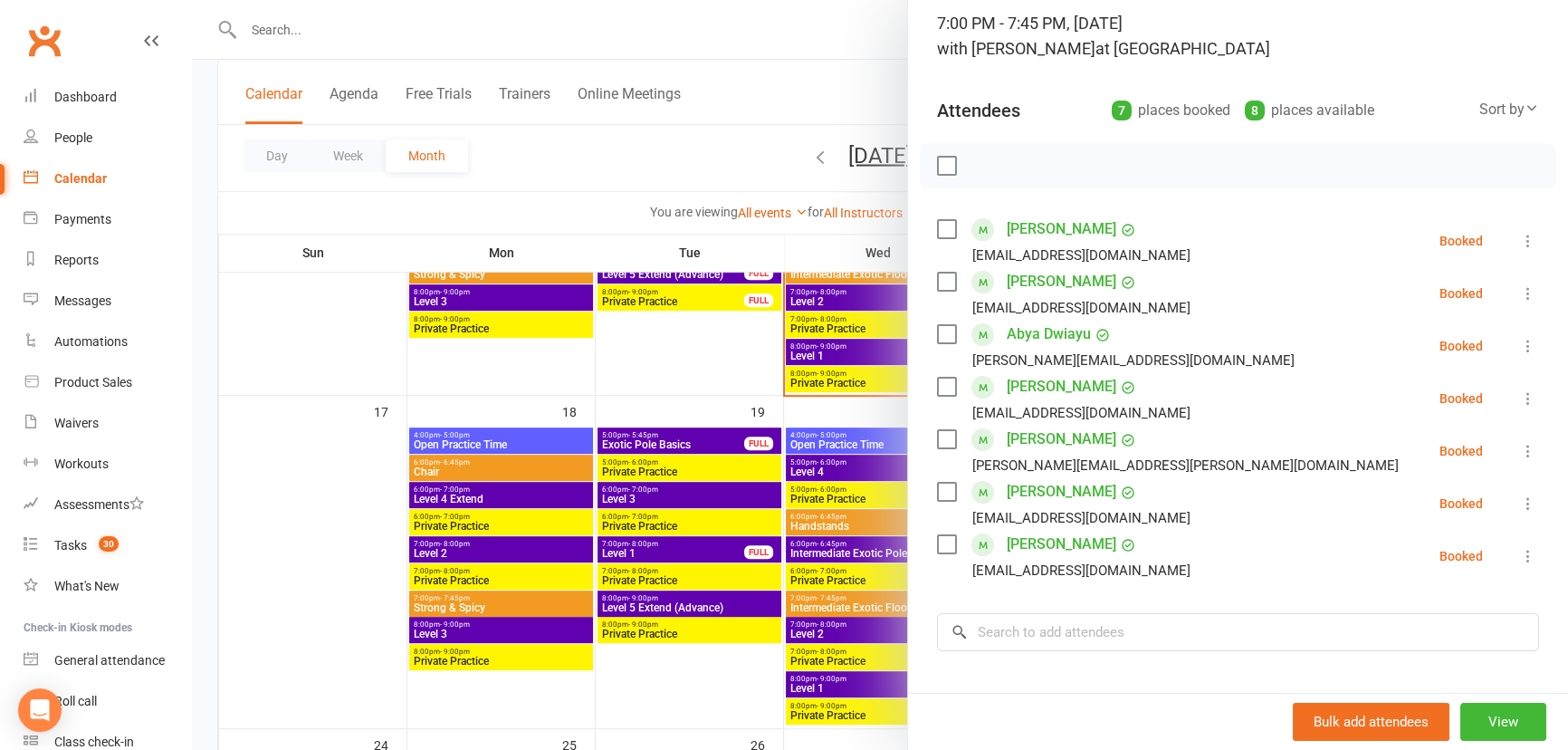
scroll to position [164, 0]
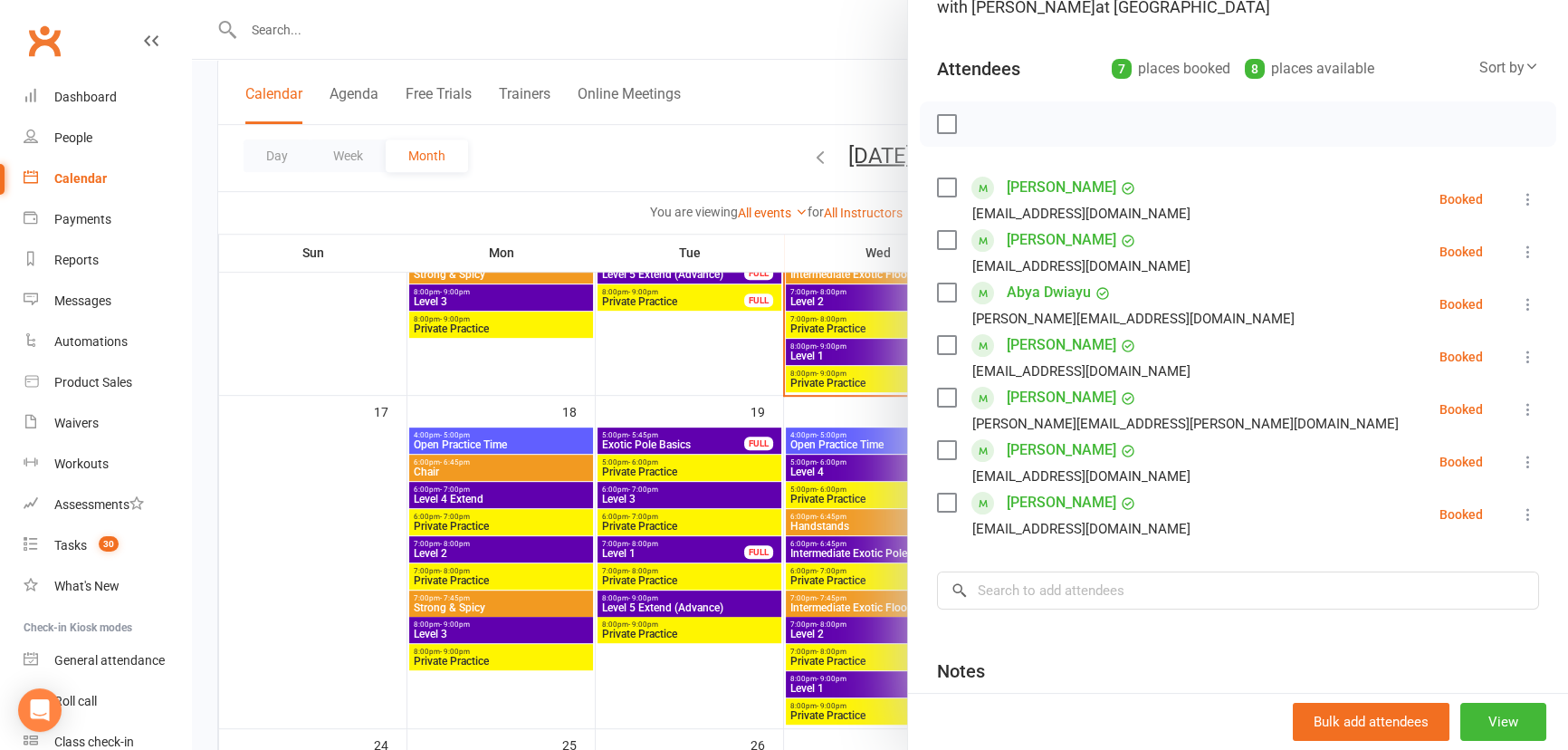
click at [739, 368] on div at bounding box center [880, 375] width 1377 height 750
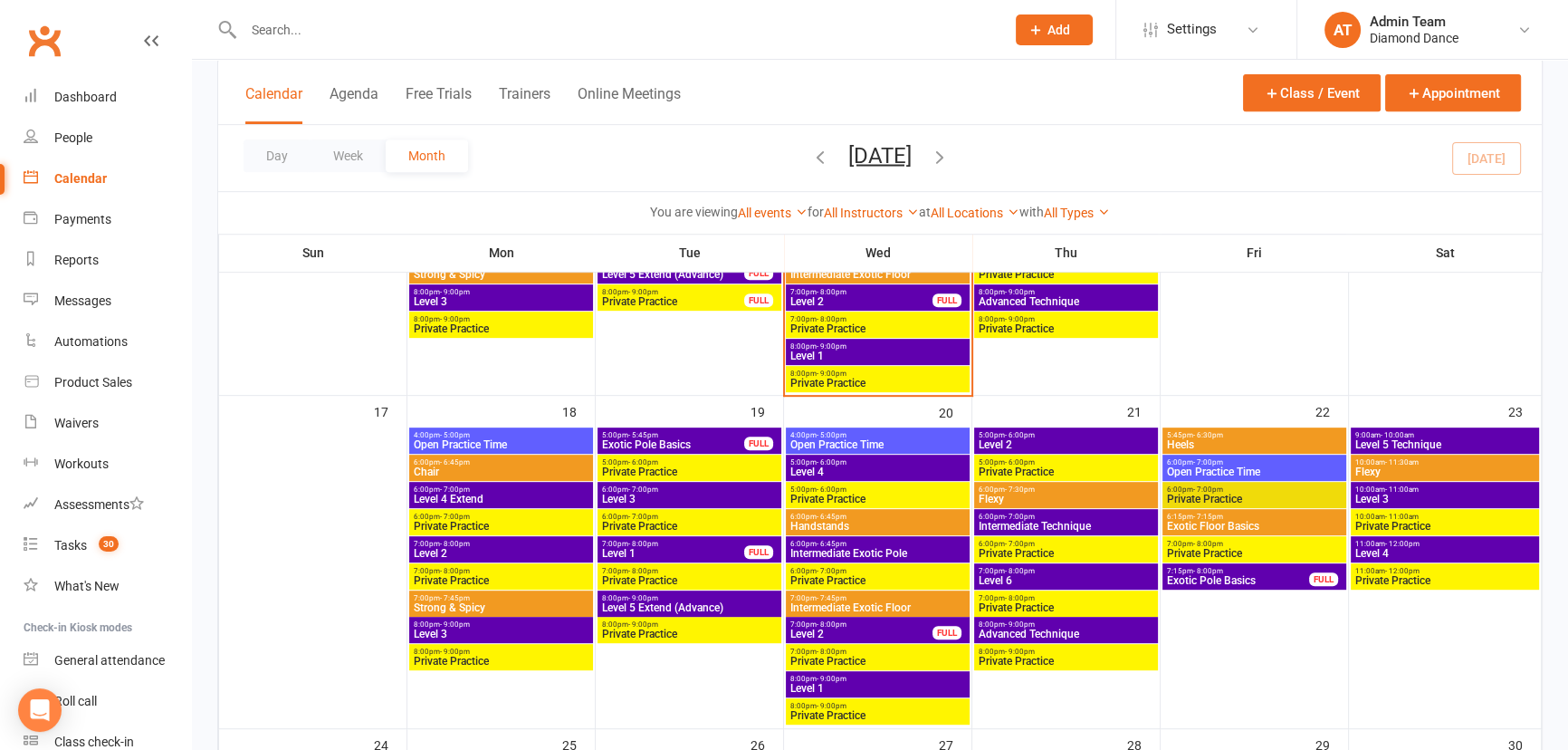
click at [1175, 520] on span "Exotic Floor Basics" at bounding box center [1254, 526] width 177 height 11
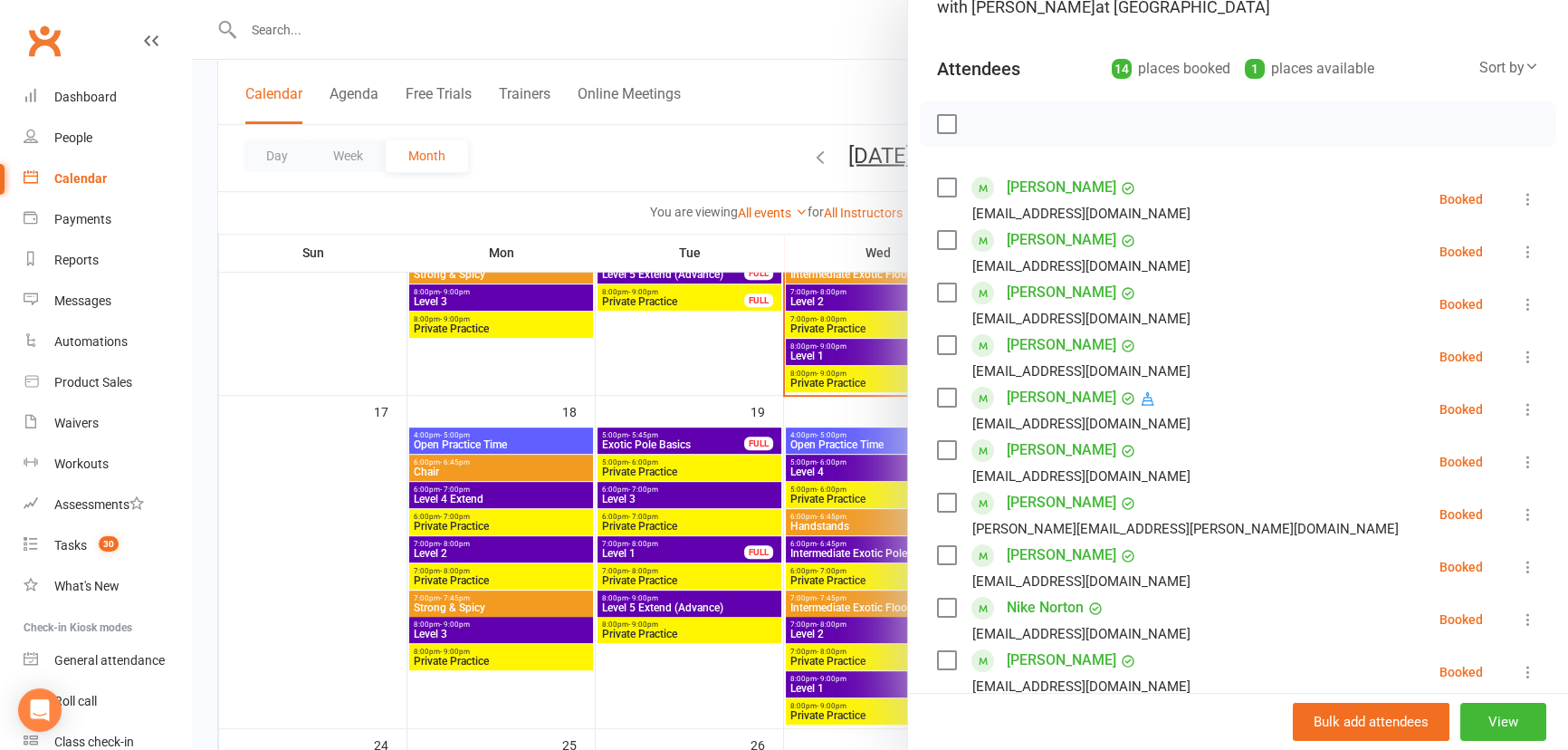
click at [786, 385] on div at bounding box center [880, 375] width 1377 height 750
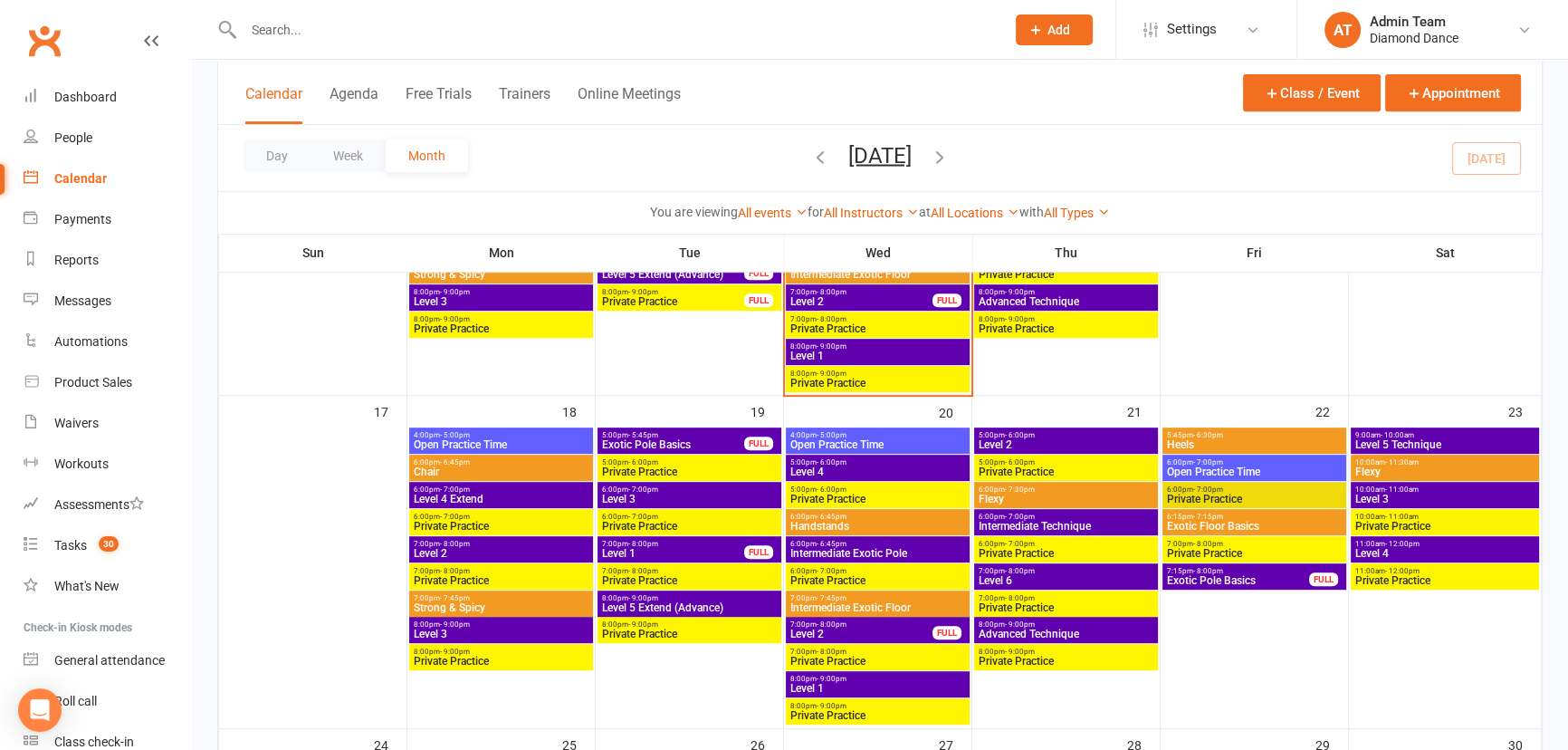
click at [695, 443] on span "Exotic Pole Basics" at bounding box center [672, 445] width 144 height 11
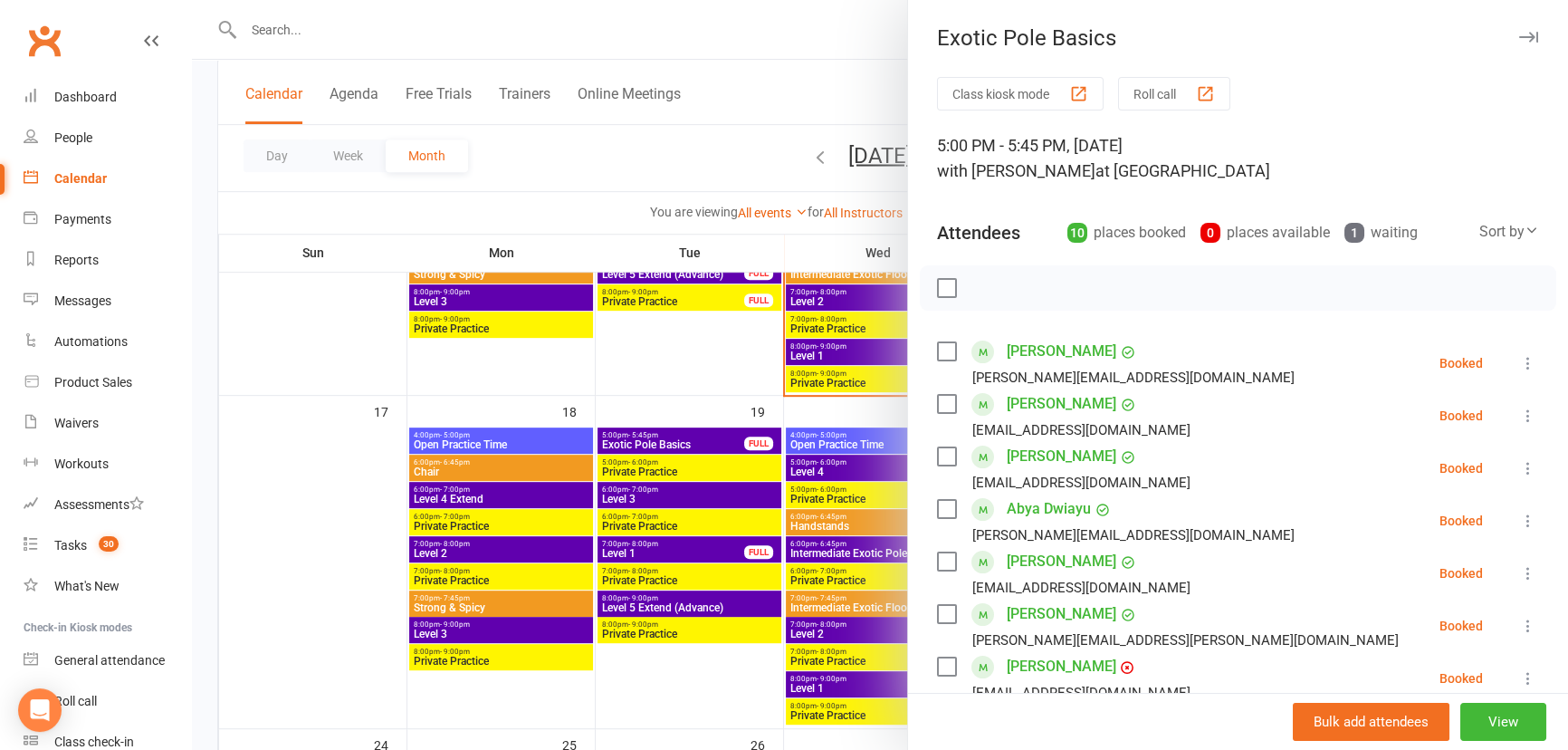
click at [709, 366] on div at bounding box center [880, 375] width 1377 height 750
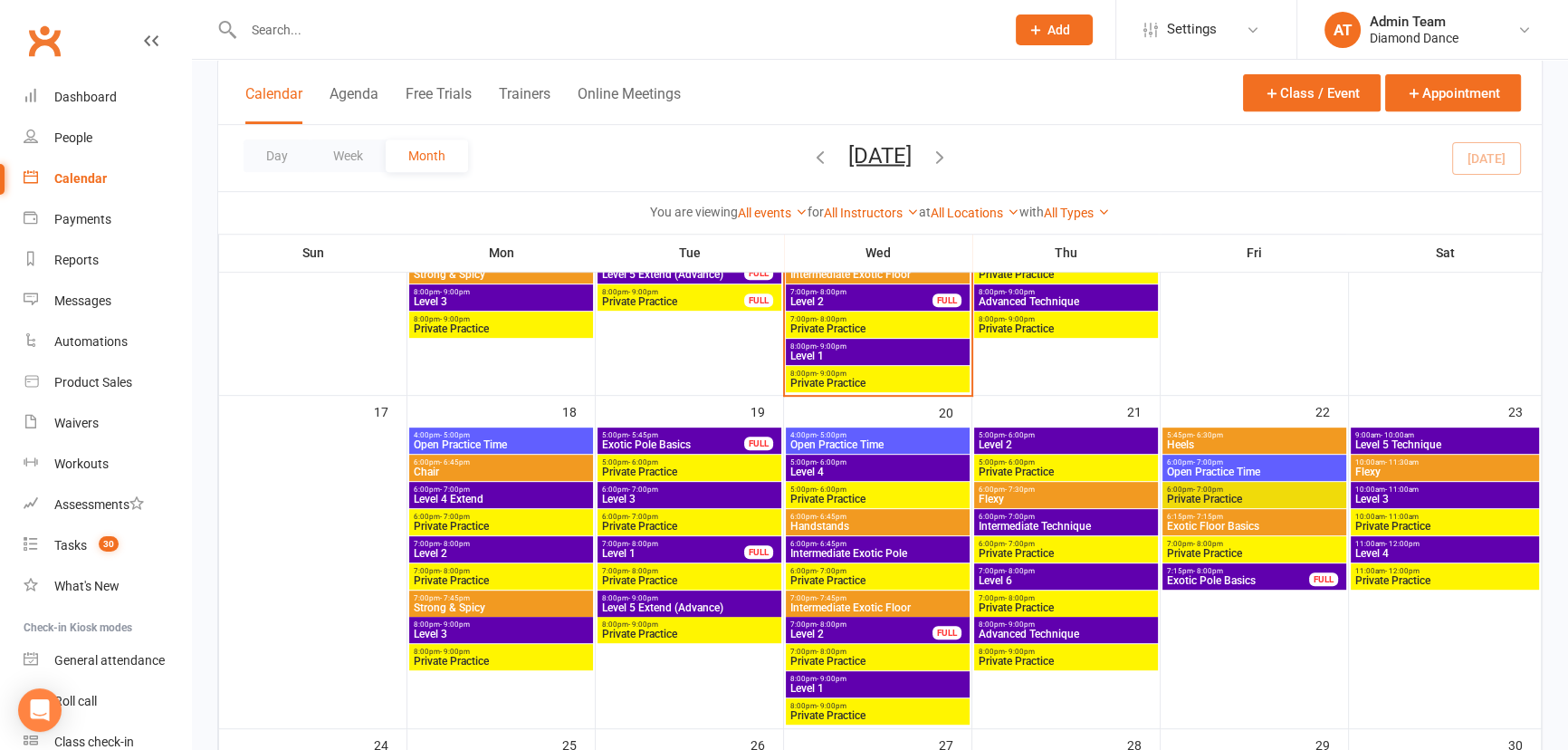
click at [886, 603] on span "Intermediate Exotic Floor" at bounding box center [877, 607] width 177 height 11
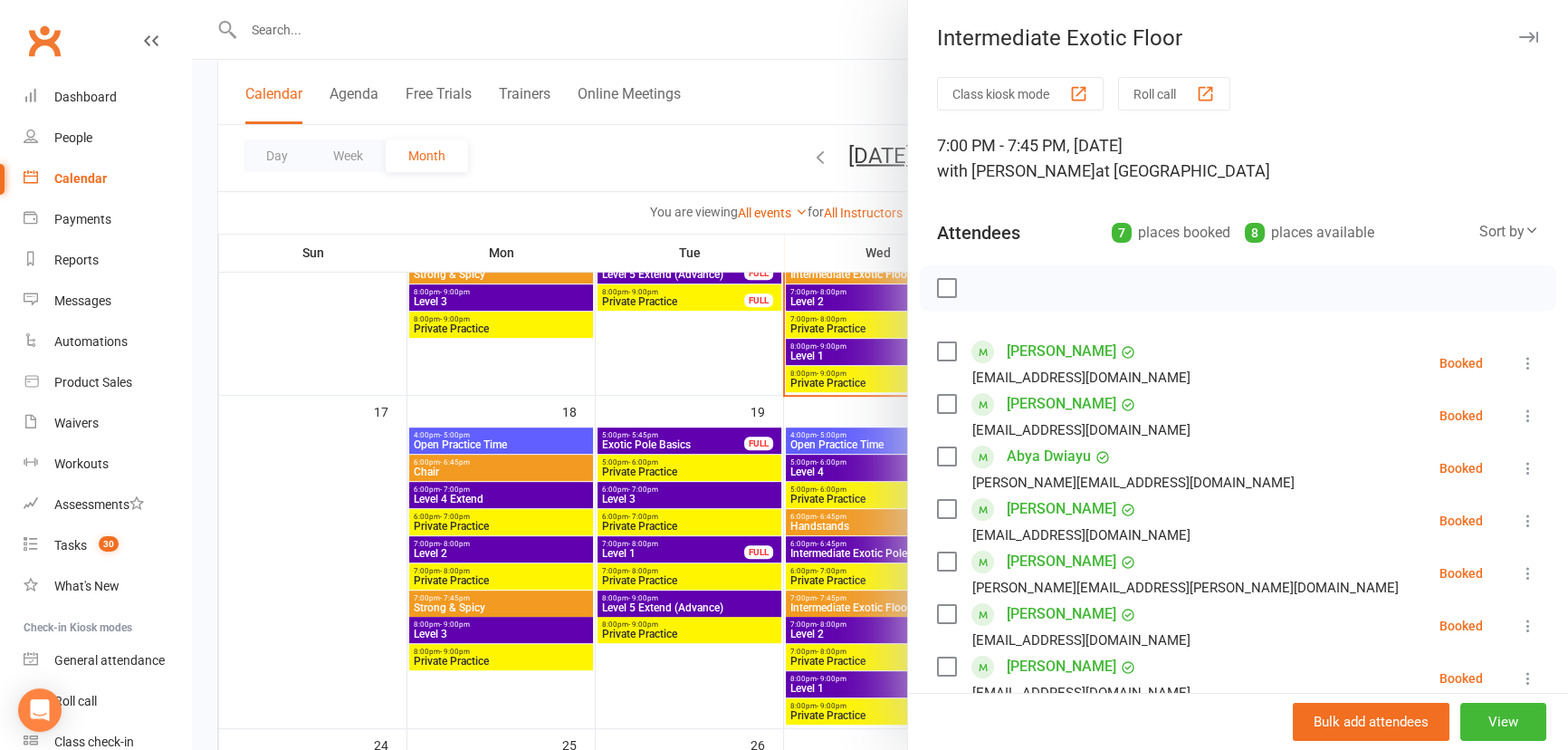
click at [684, 679] on div at bounding box center [880, 375] width 1377 height 750
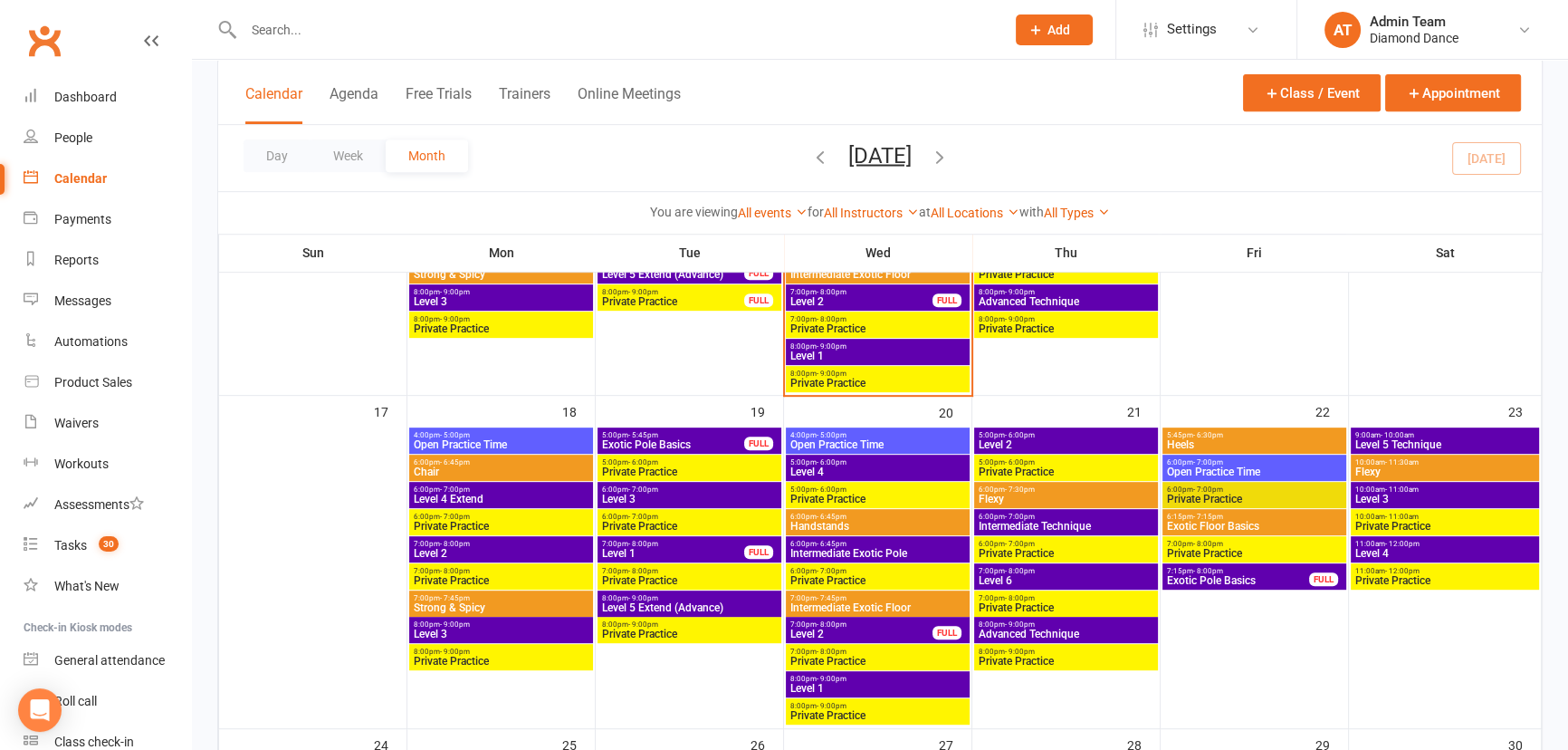
click at [842, 675] on span "- 9:00pm" at bounding box center [832, 678] width 30 height 8
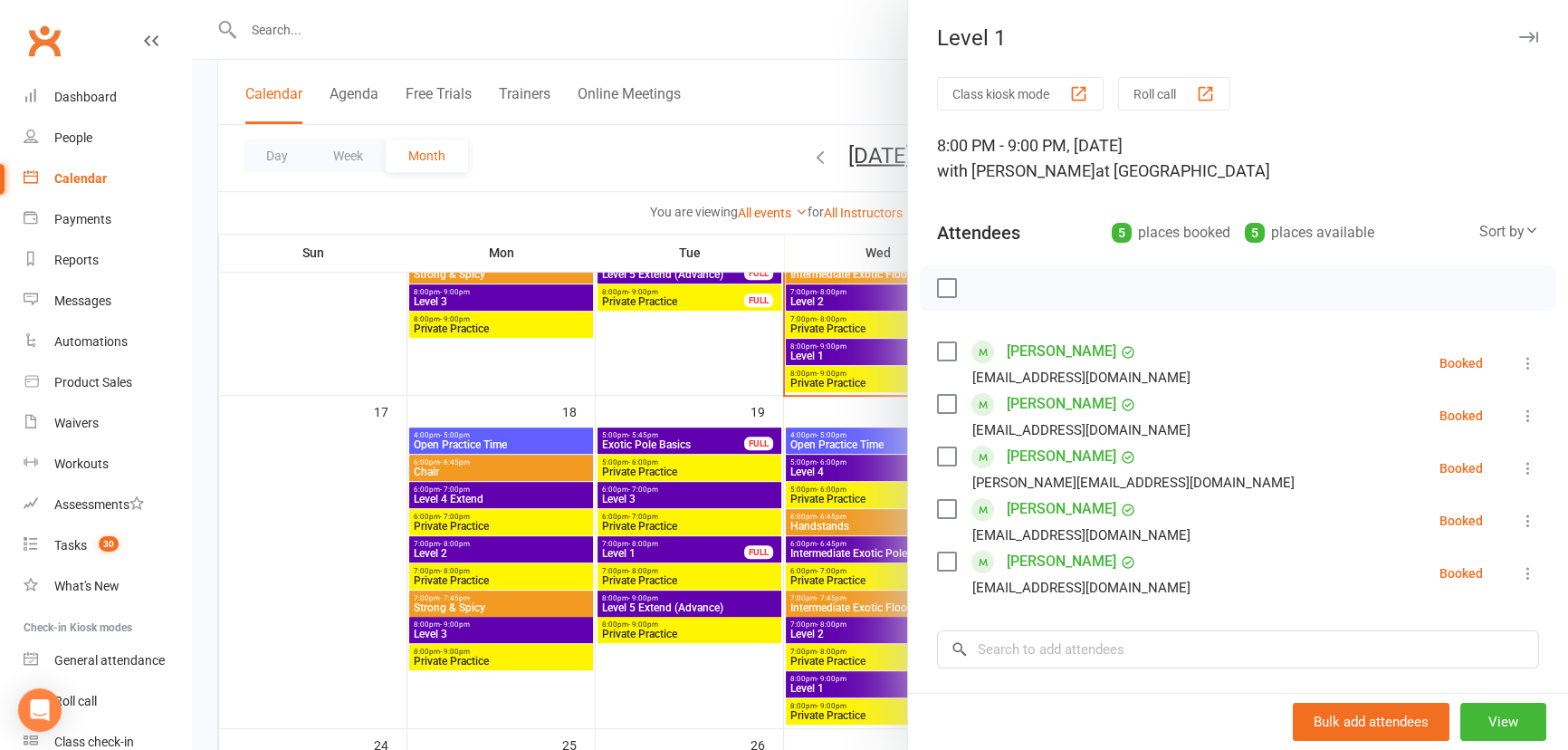
click at [684, 687] on div at bounding box center [880, 375] width 1377 height 750
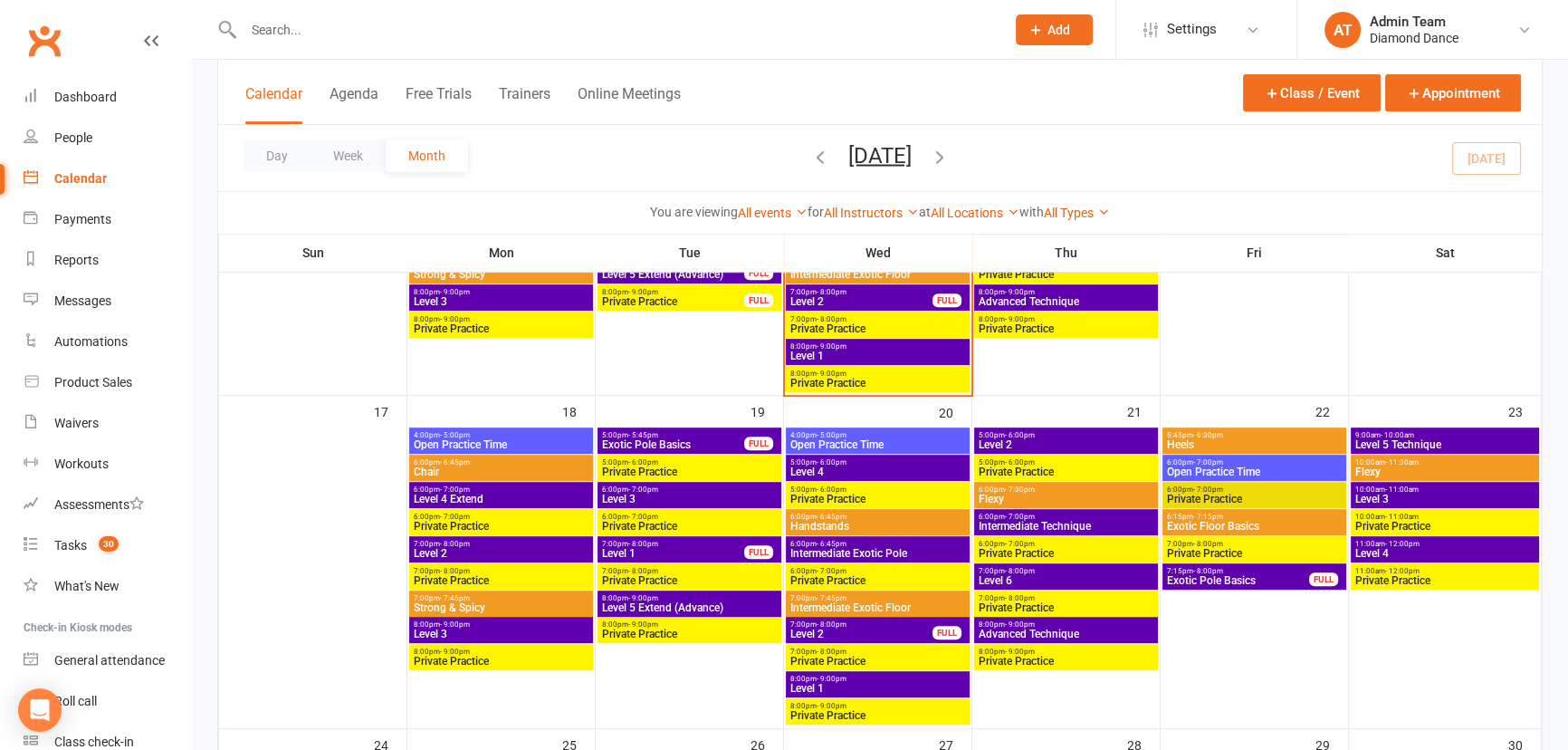
click at [723, 552] on span "Level 1" at bounding box center [672, 553] width 144 height 11
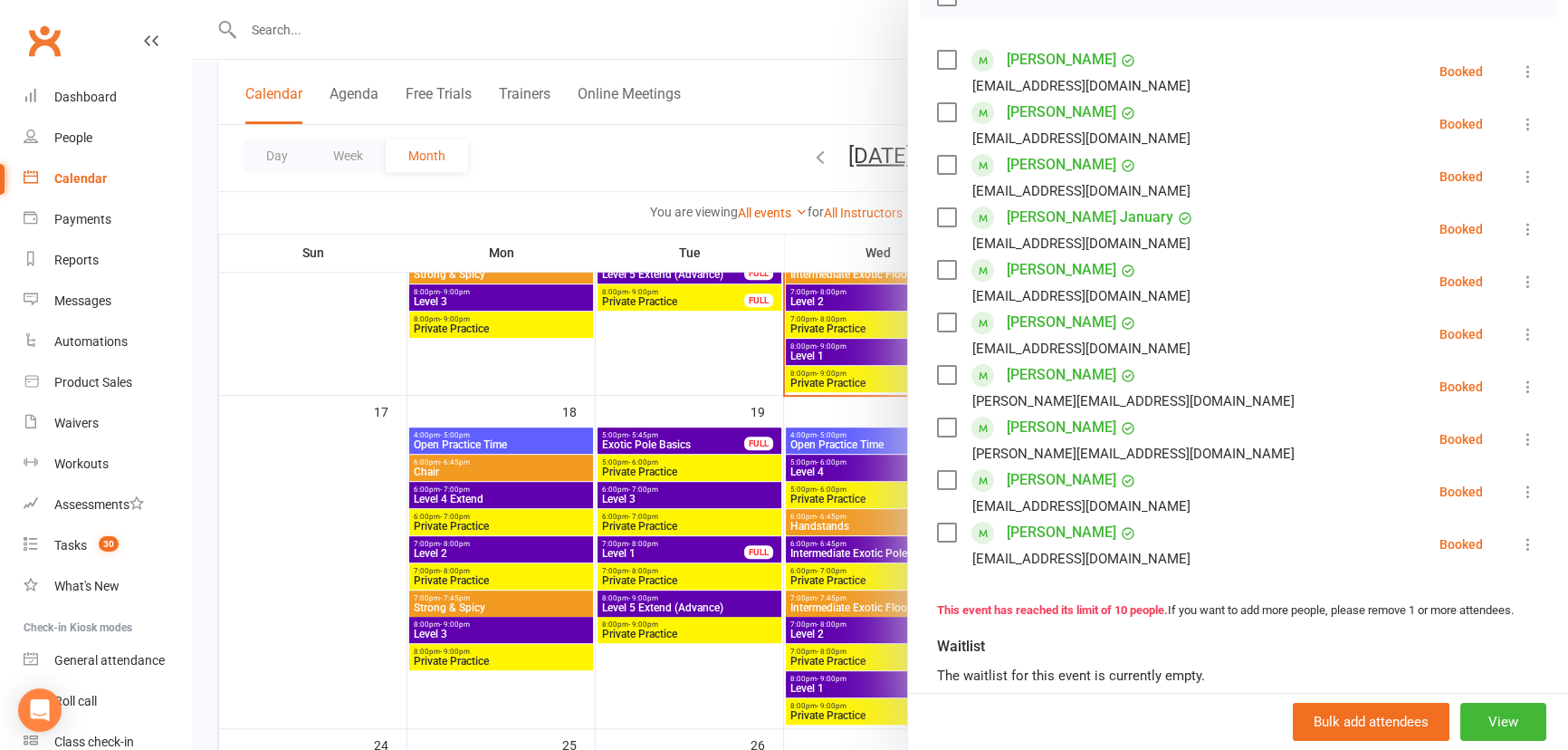
scroll to position [328, 0]
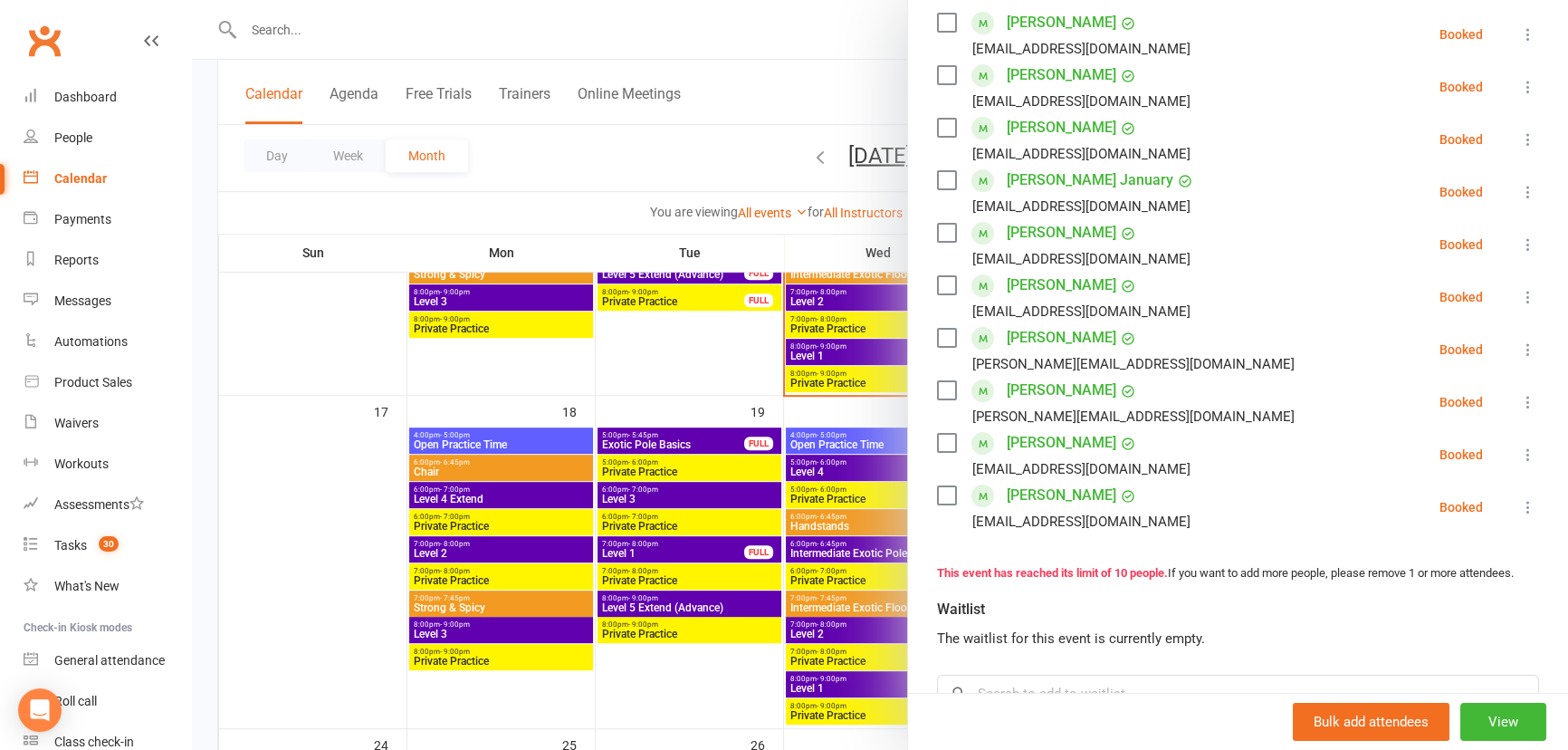
click at [701, 702] on div at bounding box center [880, 375] width 1377 height 750
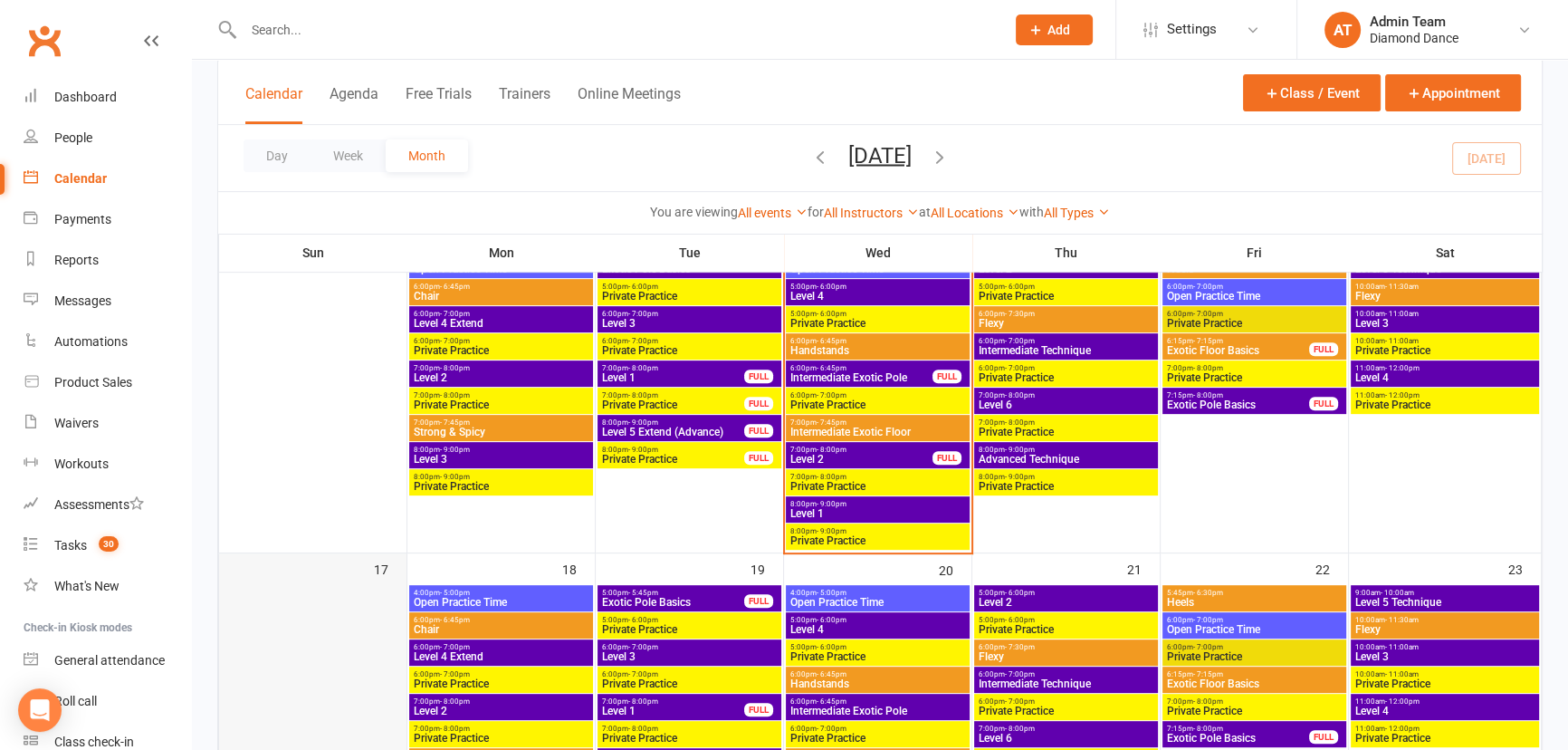
scroll to position [823, 0]
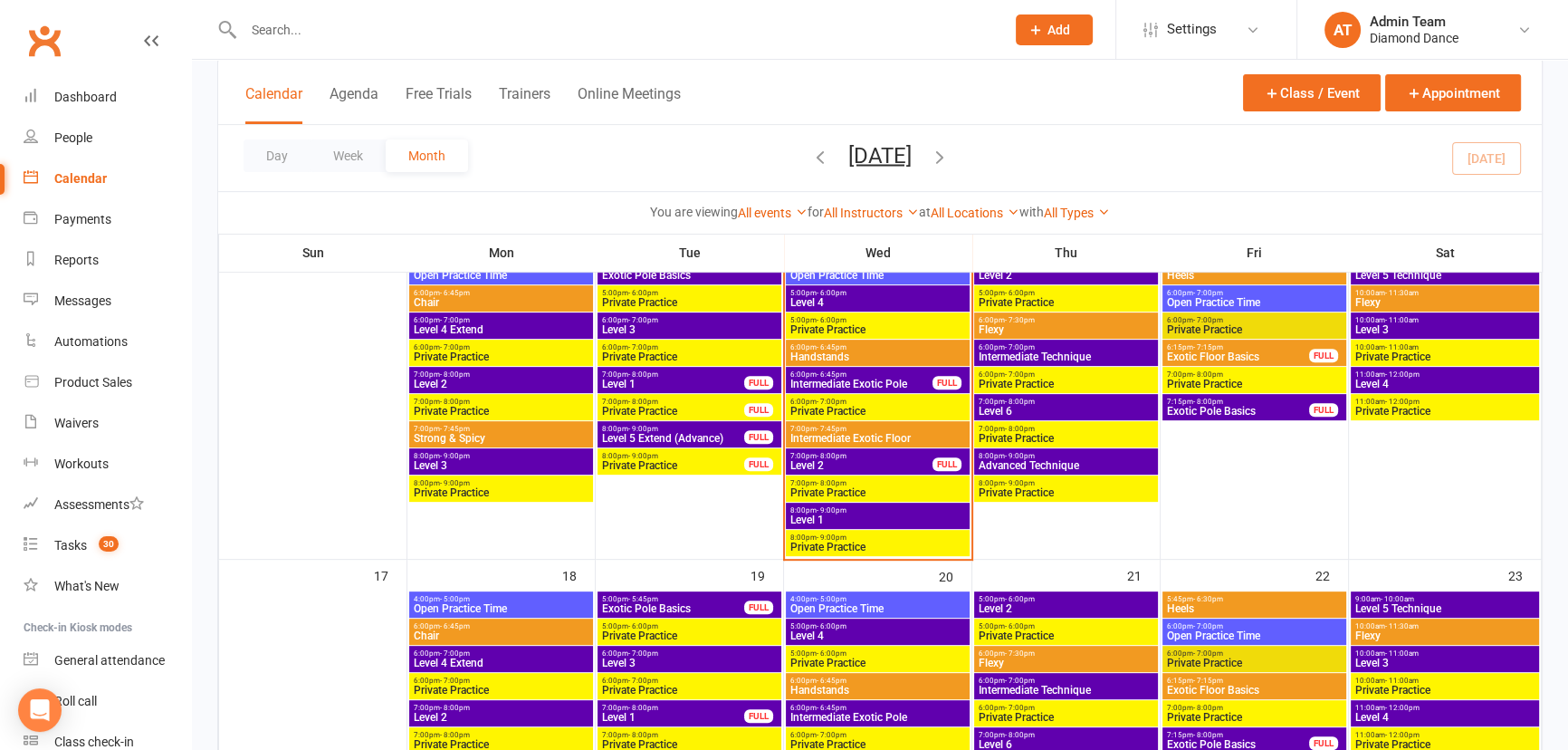
click at [878, 507] on span "8:00pm - 9:00pm" at bounding box center [877, 509] width 177 height 8
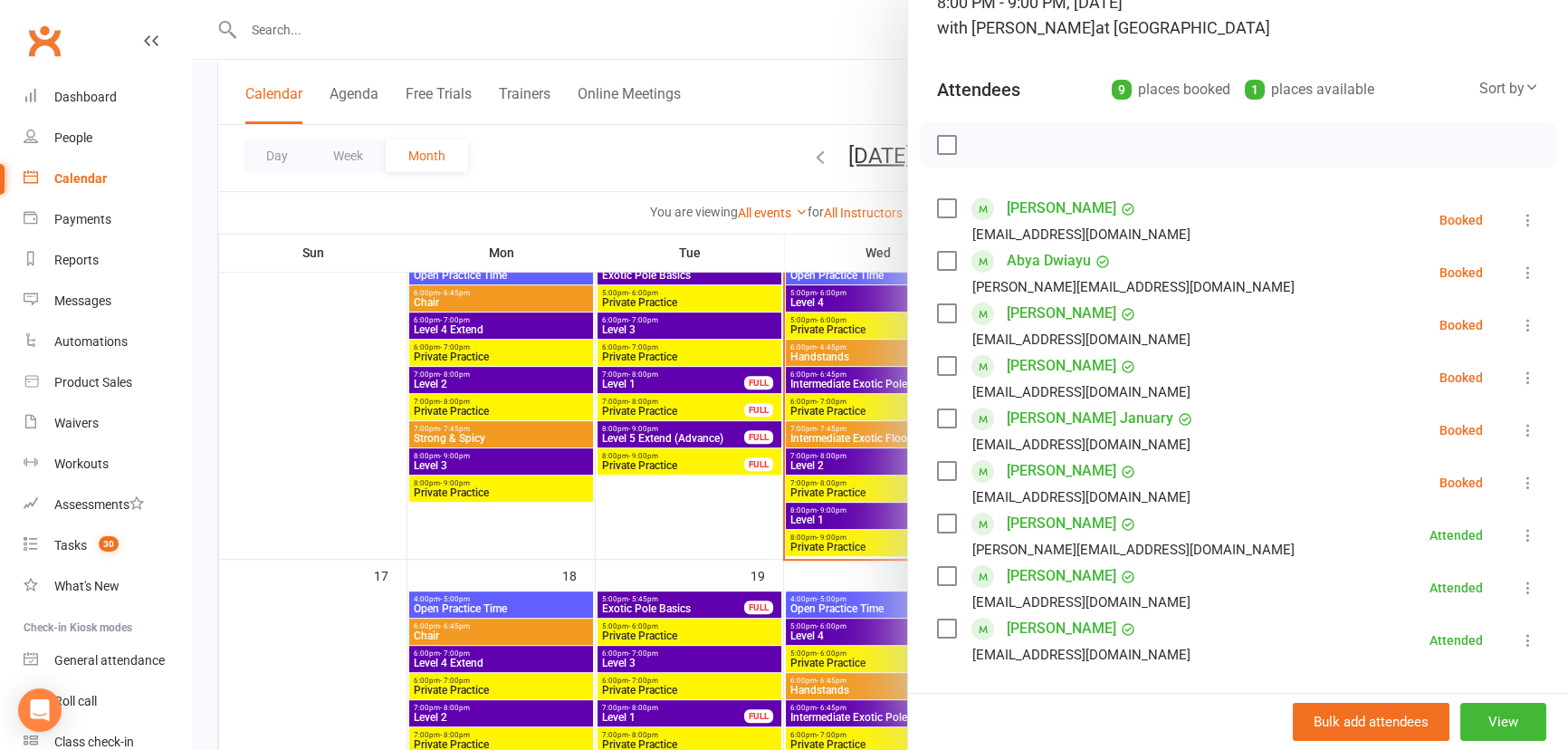
scroll to position [164, 0]
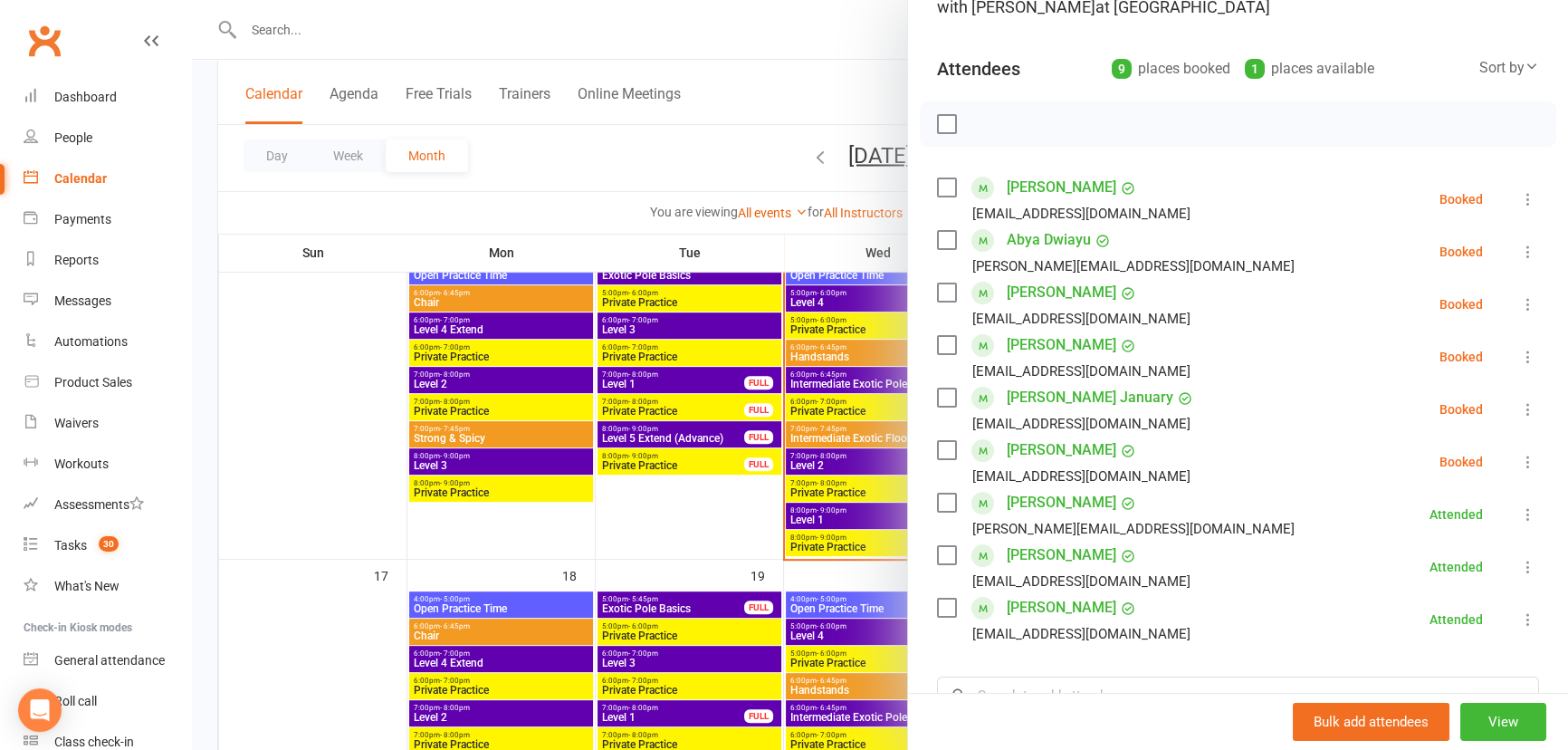
click at [714, 385] on div at bounding box center [880, 375] width 1377 height 750
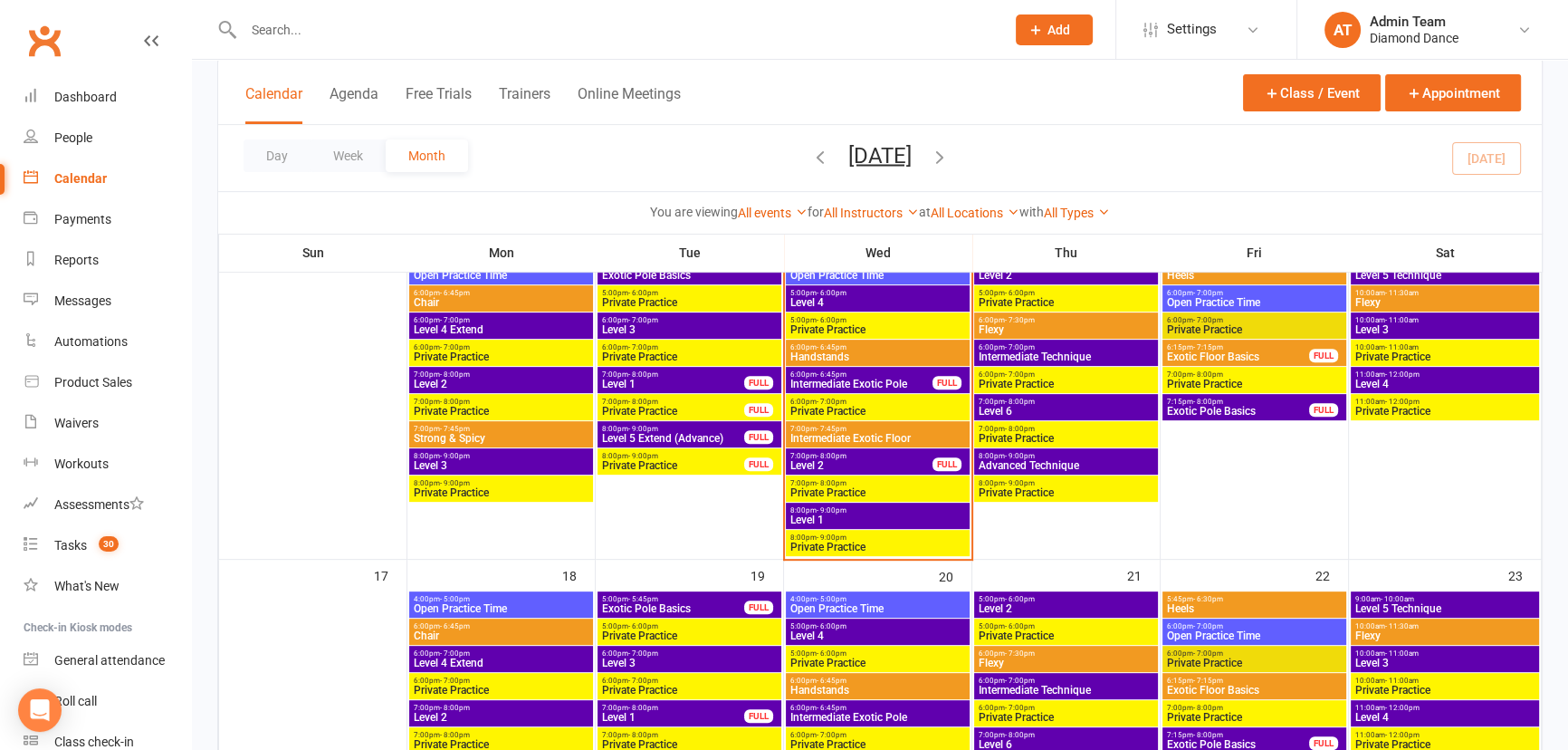
click at [657, 377] on span "7:00pm - 8:00pm" at bounding box center [672, 374] width 144 height 8
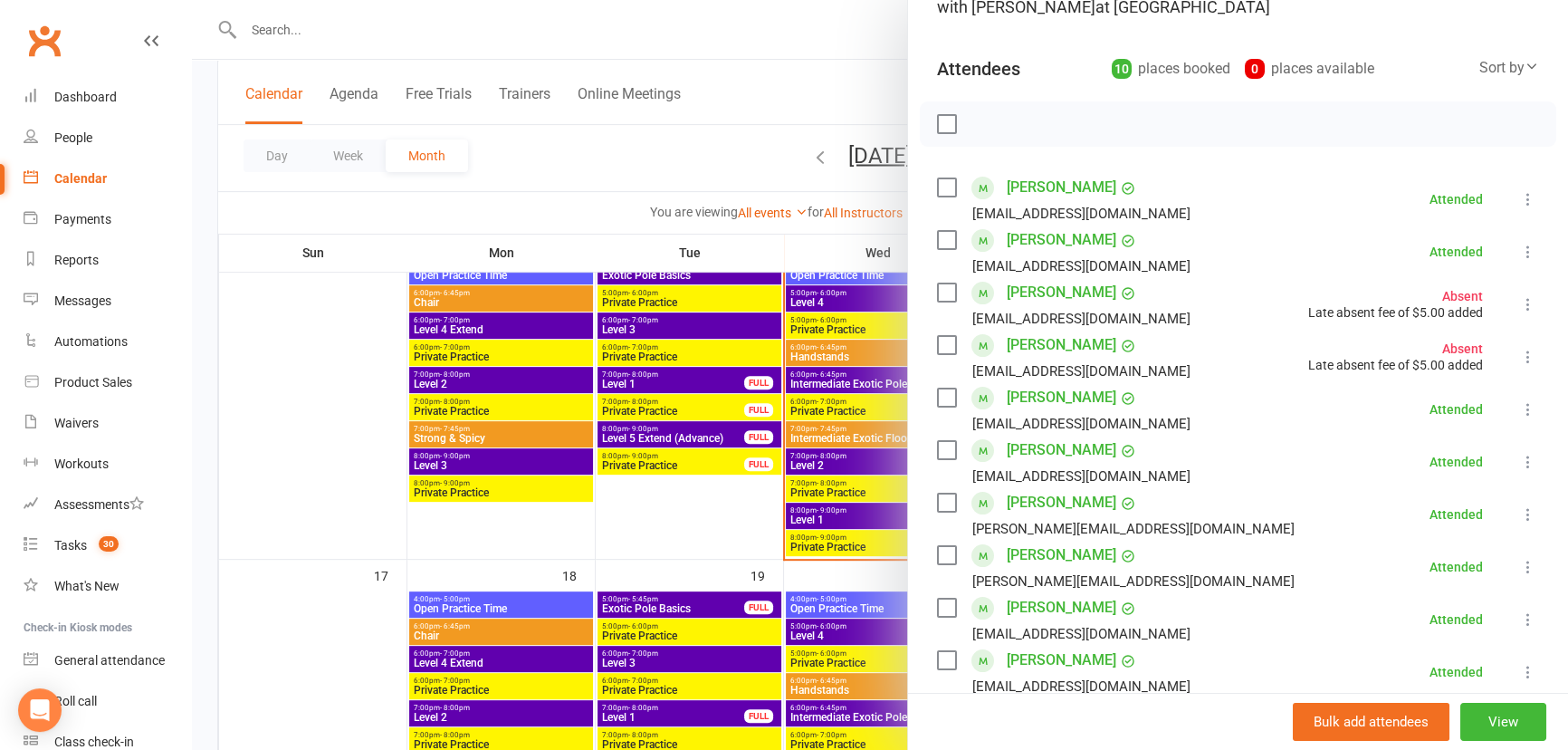
click at [1520, 295] on icon at bounding box center [1529, 305] width 18 height 18
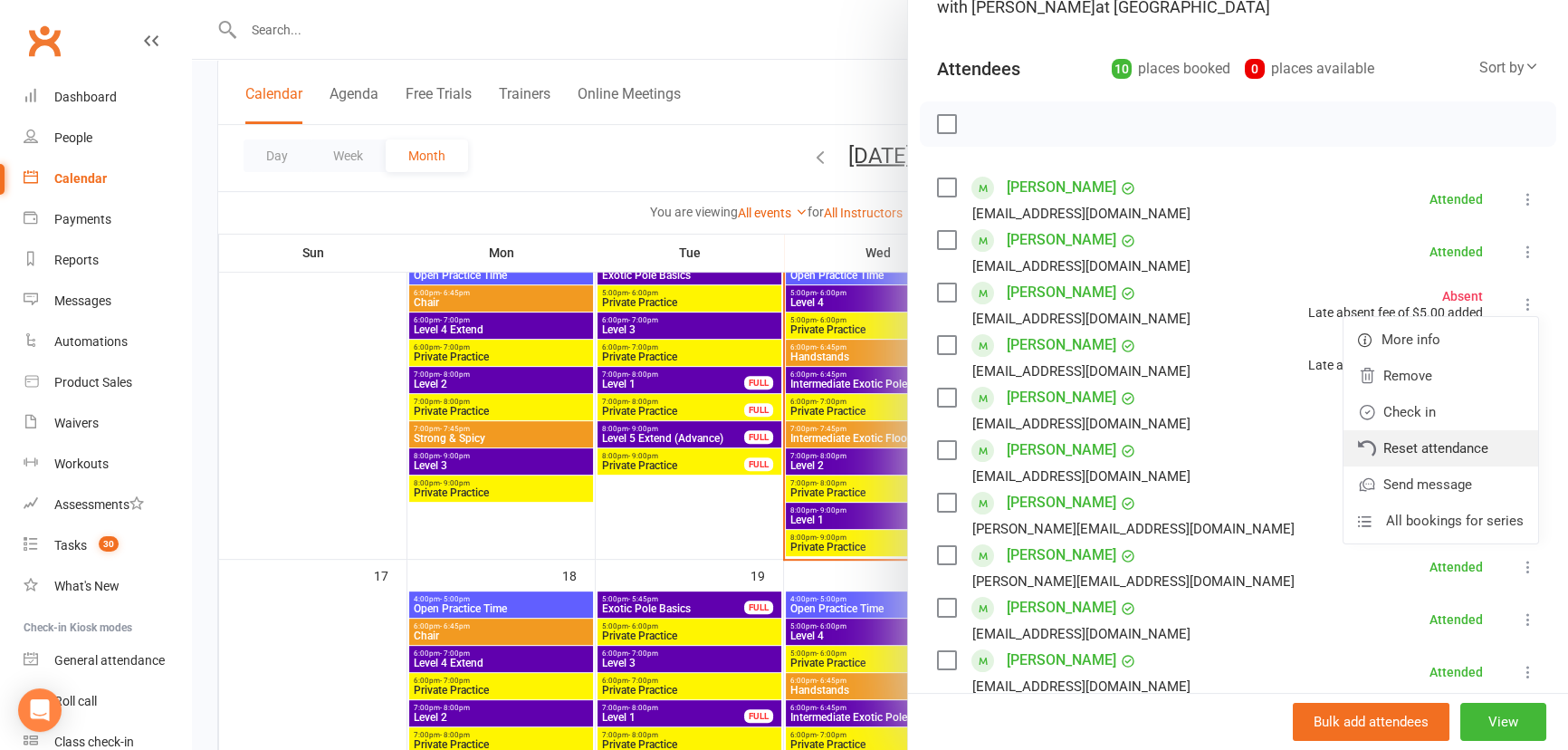
click at [1478, 441] on link "Reset attendance" at bounding box center [1441, 448] width 195 height 37
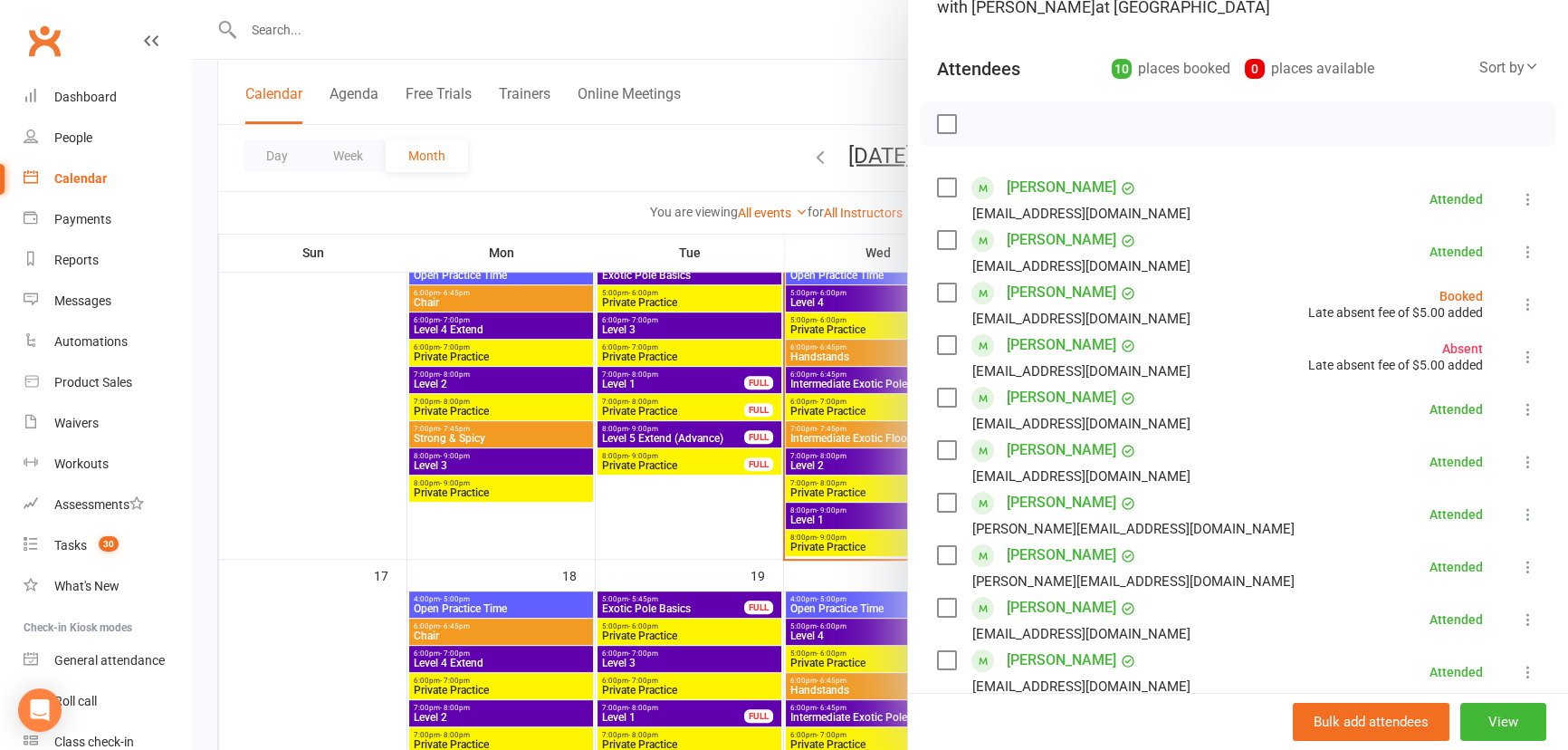
click at [1520, 298] on icon at bounding box center [1529, 305] width 18 height 18
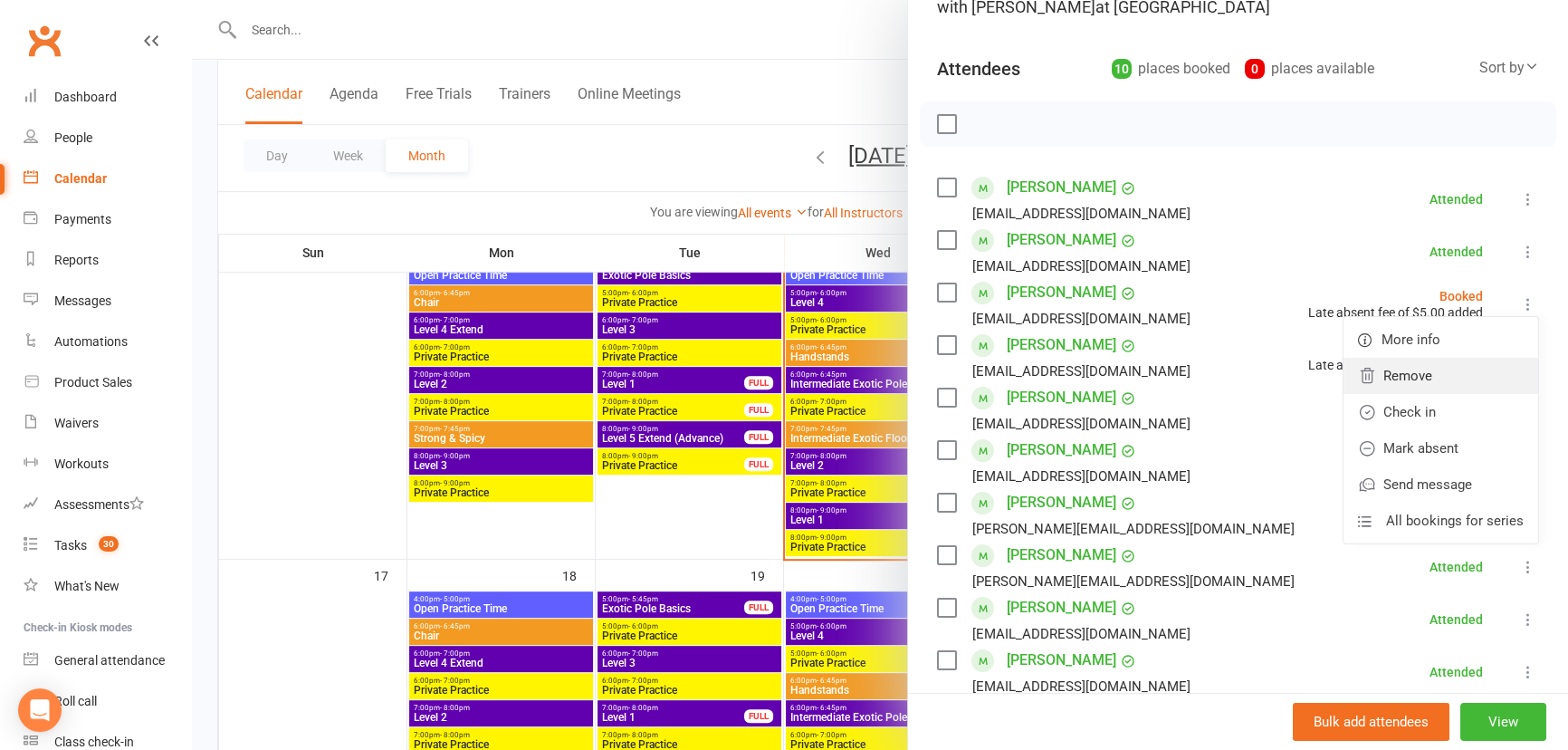
click at [1459, 378] on link "Remove" at bounding box center [1441, 376] width 195 height 37
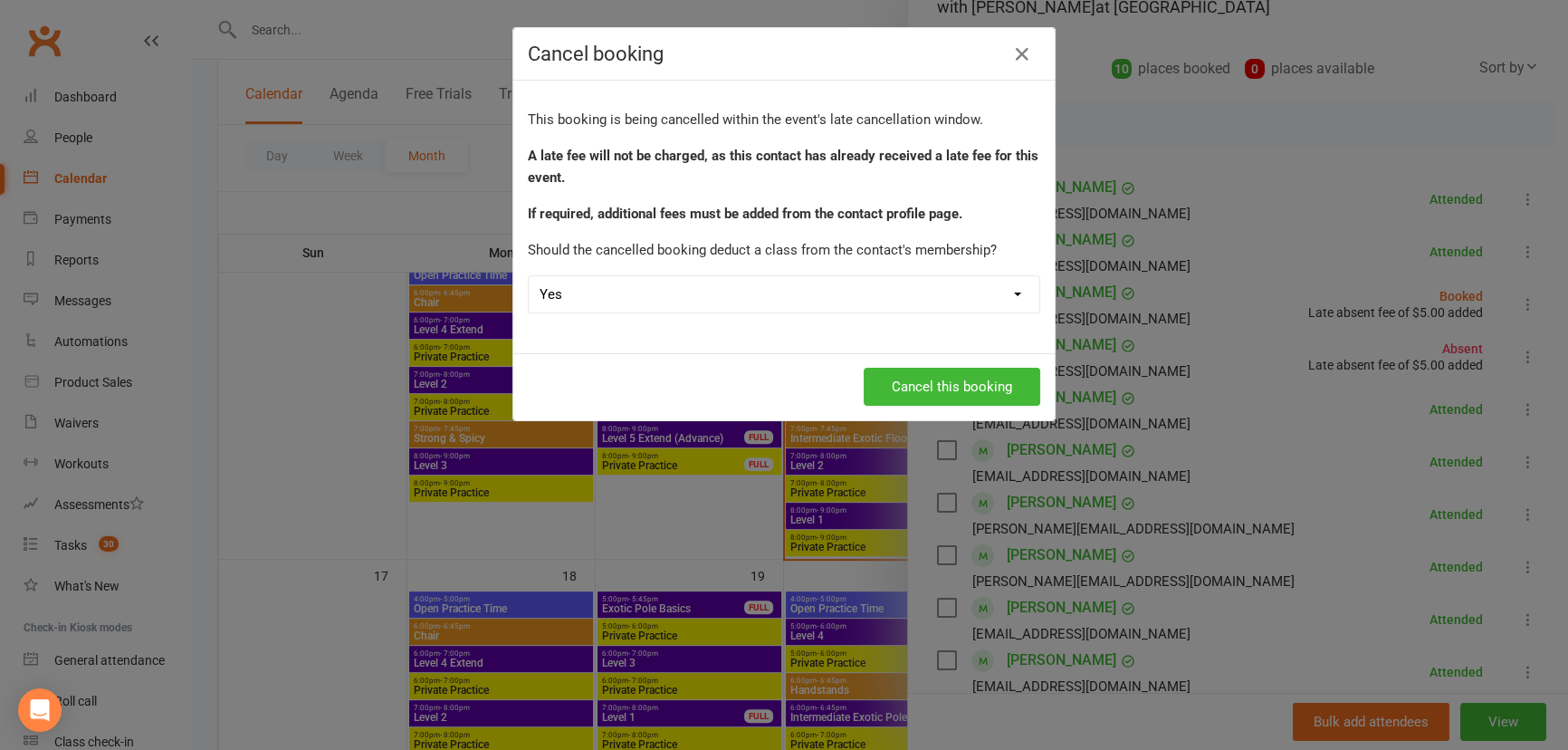
click at [783, 299] on select "Yes No" at bounding box center [784, 295] width 510 height 37
select select "1"
click at [529, 276] on select "Yes No" at bounding box center [784, 295] width 510 height 37
click at [950, 392] on button "Cancel this booking" at bounding box center [951, 387] width 177 height 38
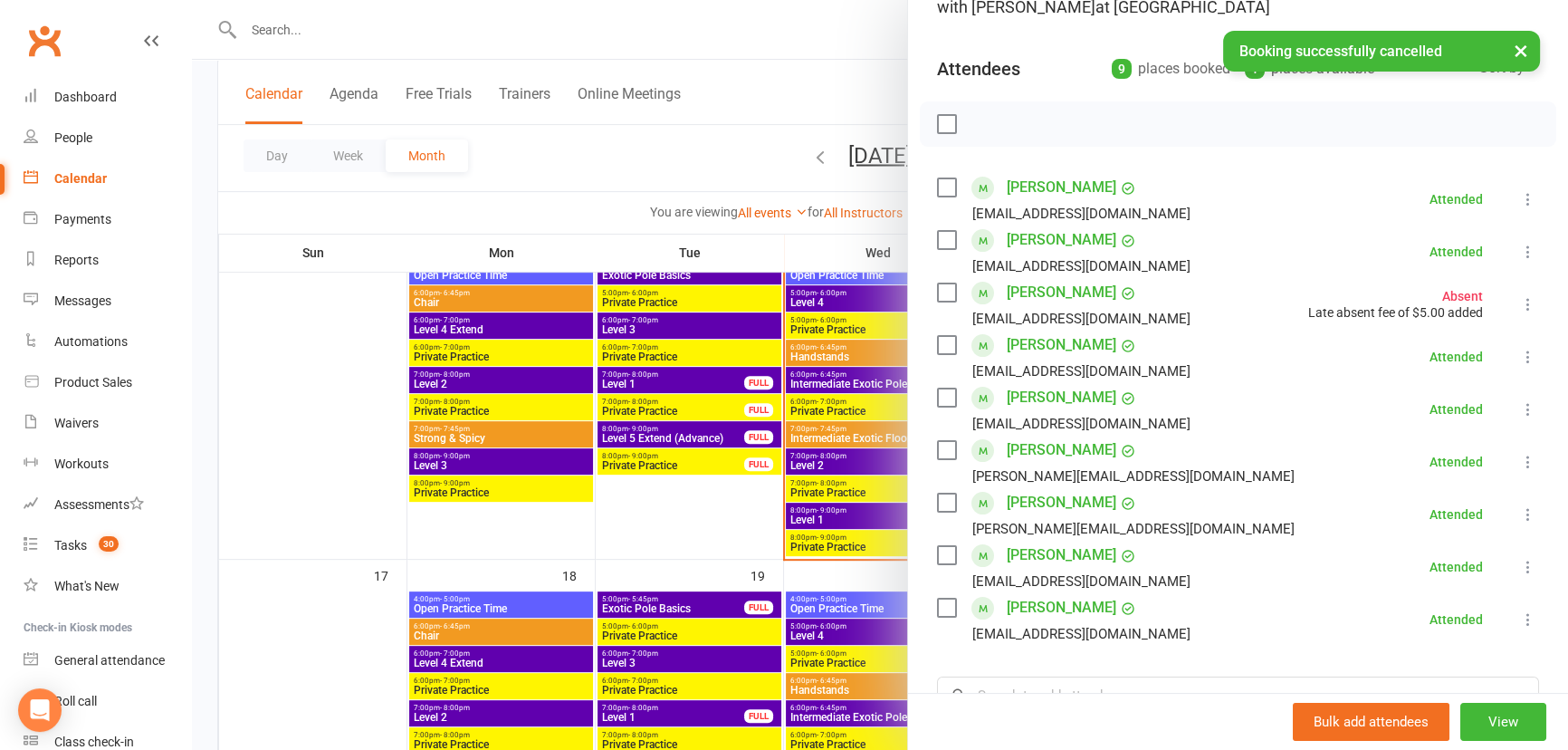
click at [713, 520] on div at bounding box center [880, 375] width 1377 height 750
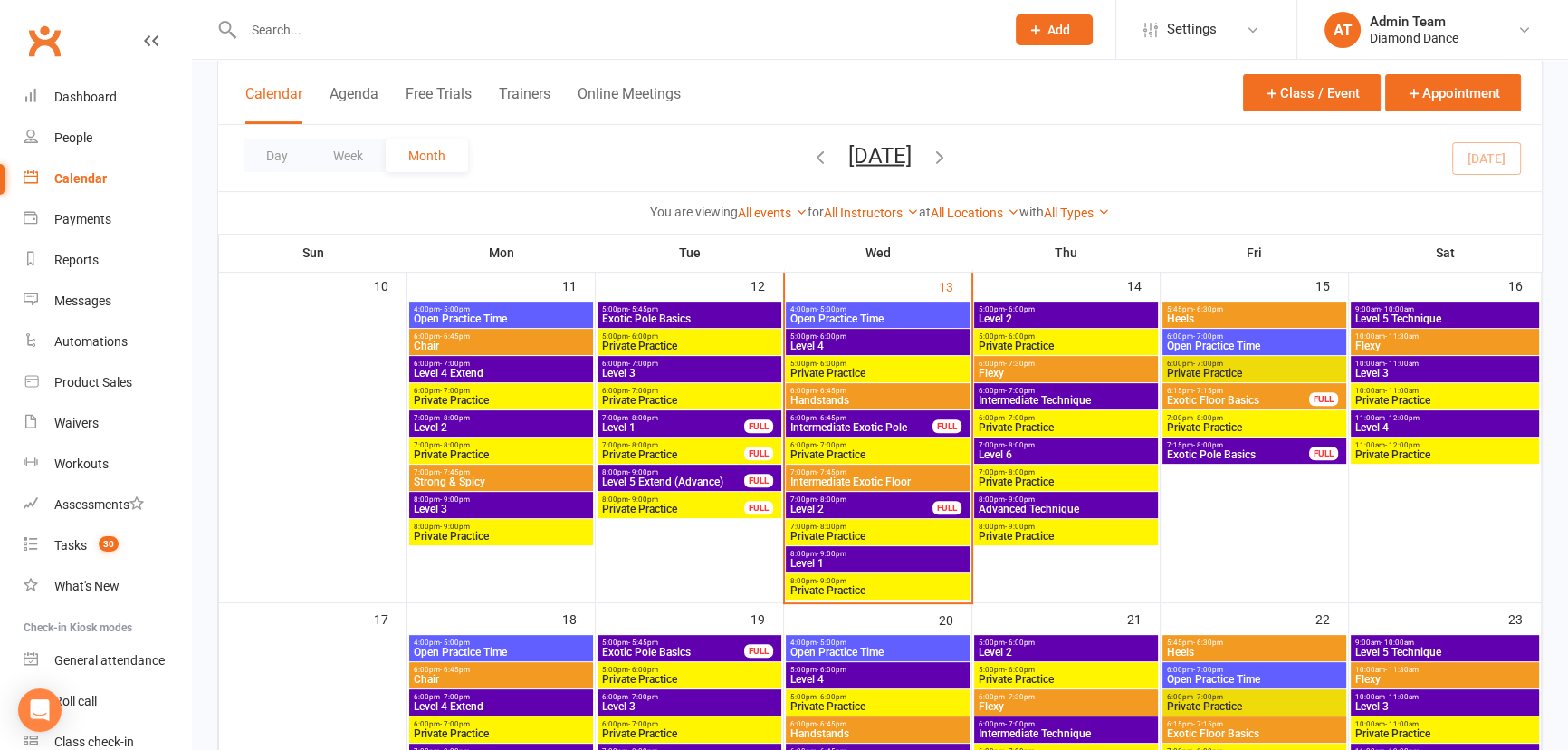
scroll to position [741, 0]
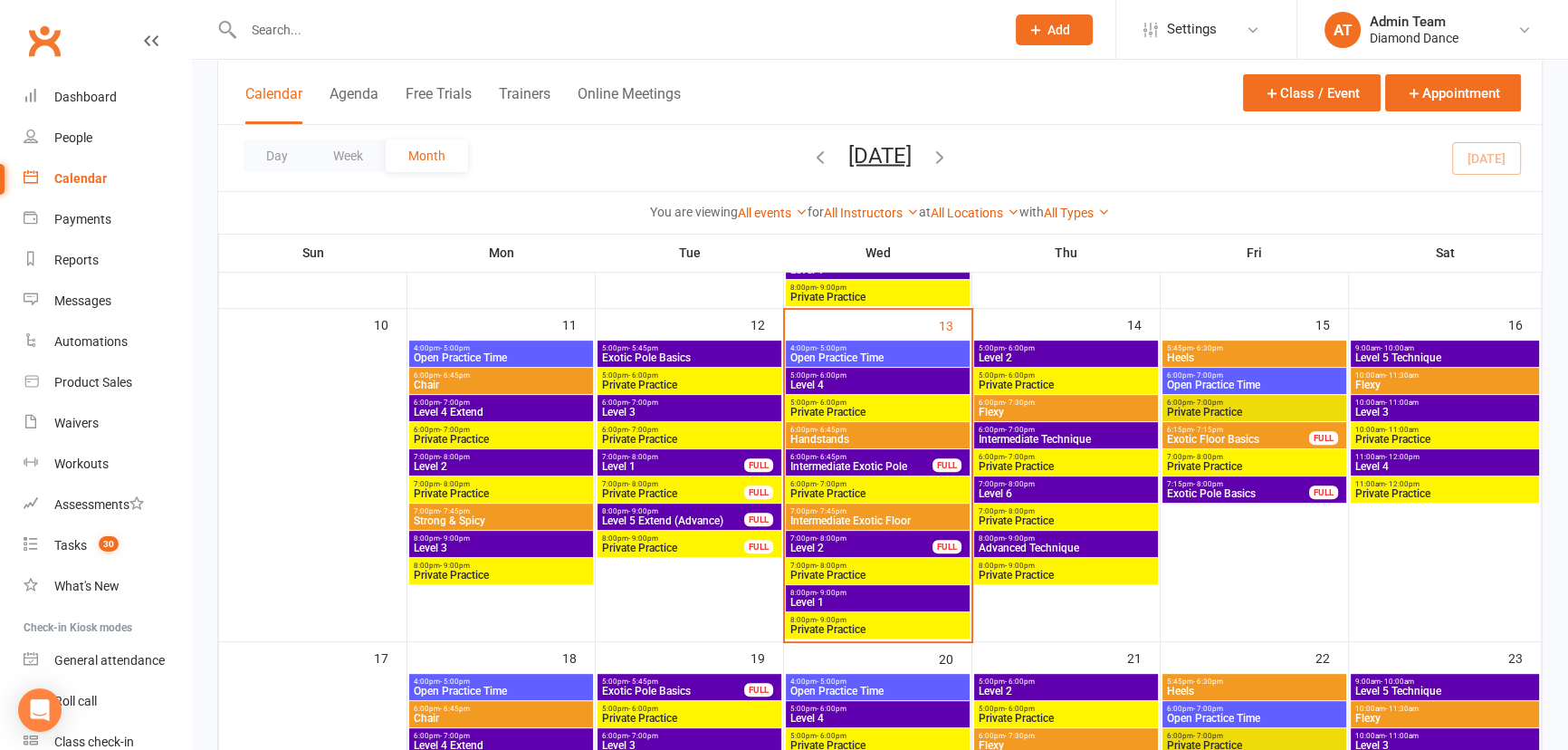
click at [1048, 399] on span "6:00pm - 7:30pm" at bounding box center [1066, 402] width 177 height 8
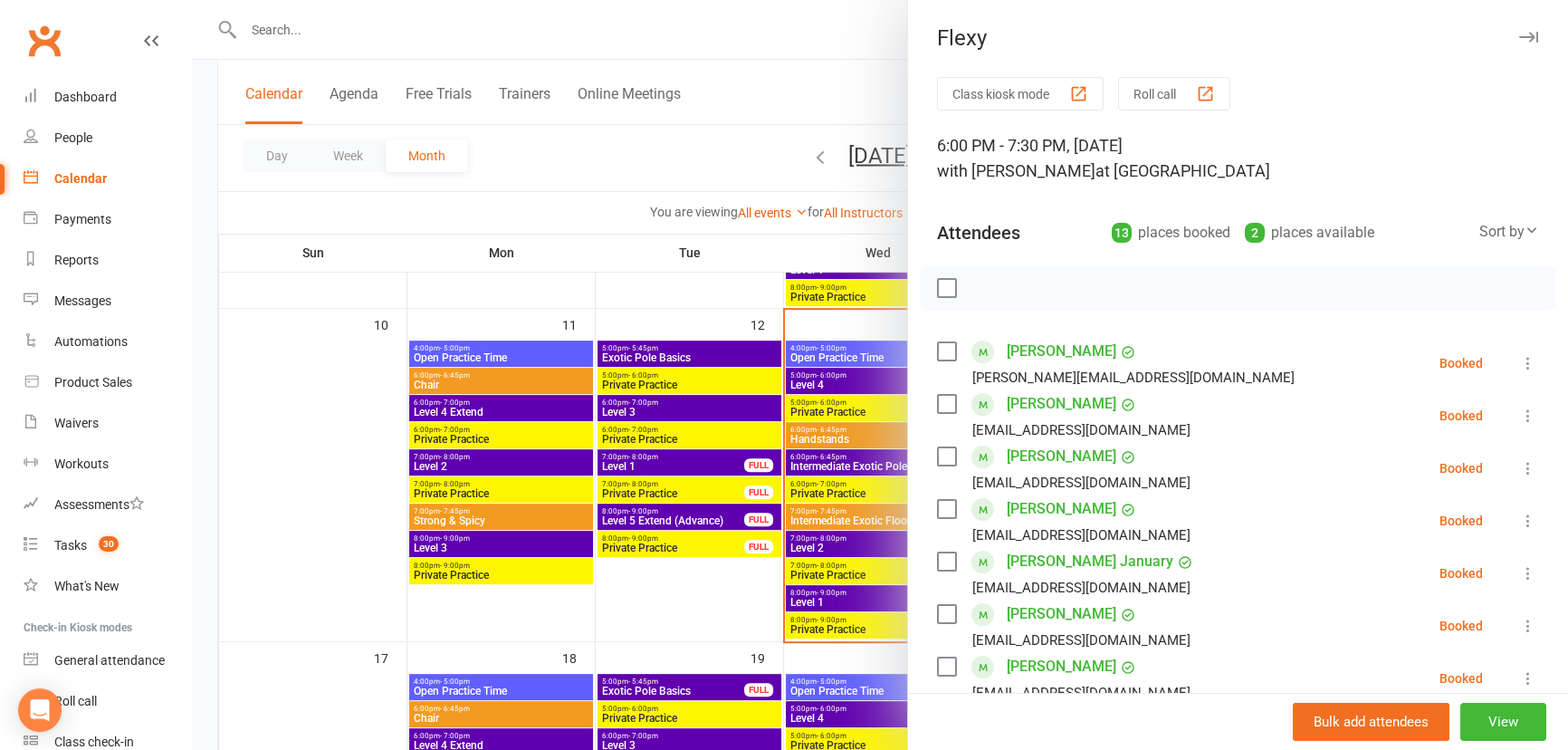
scroll to position [81, 0]
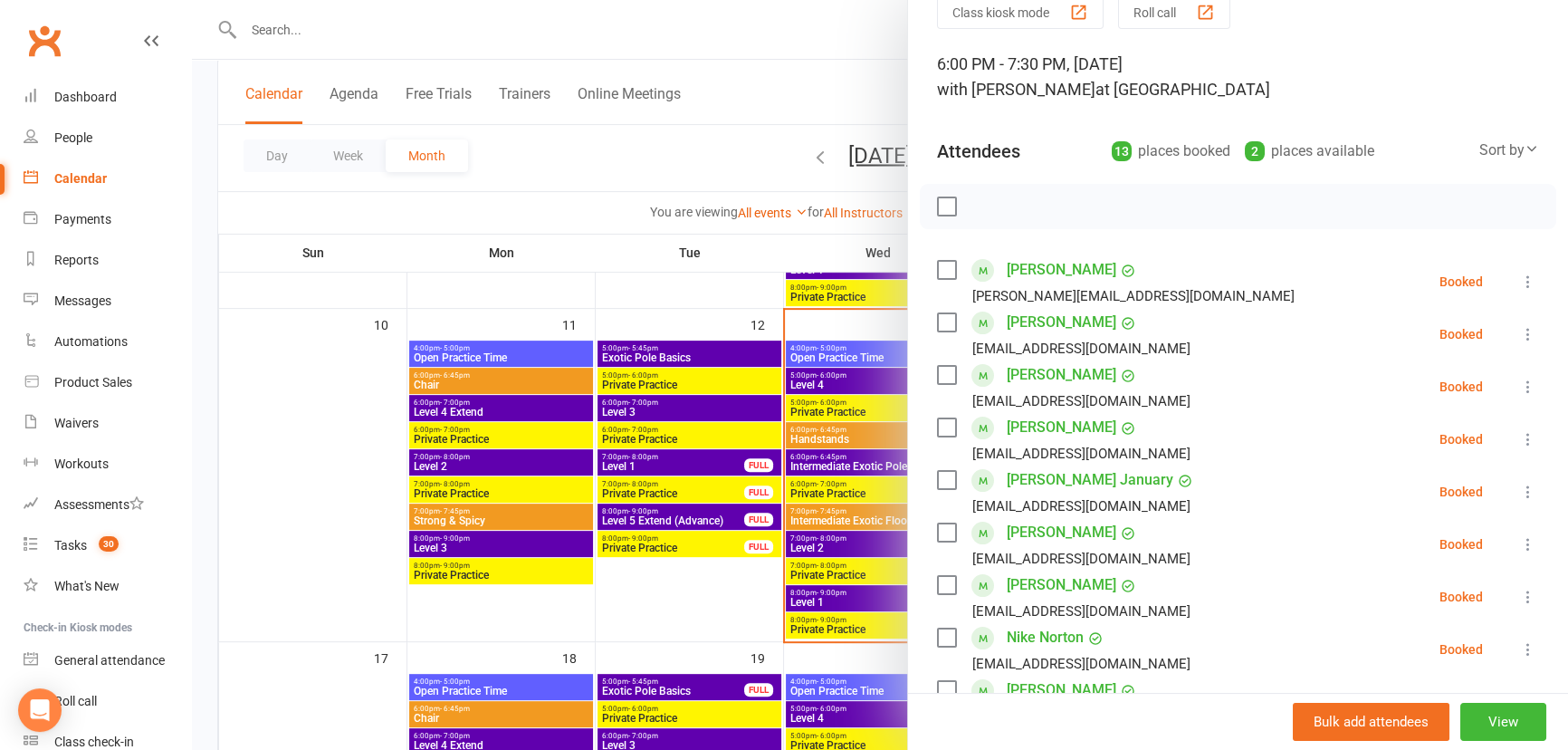
click at [762, 632] on div at bounding box center [880, 375] width 1377 height 750
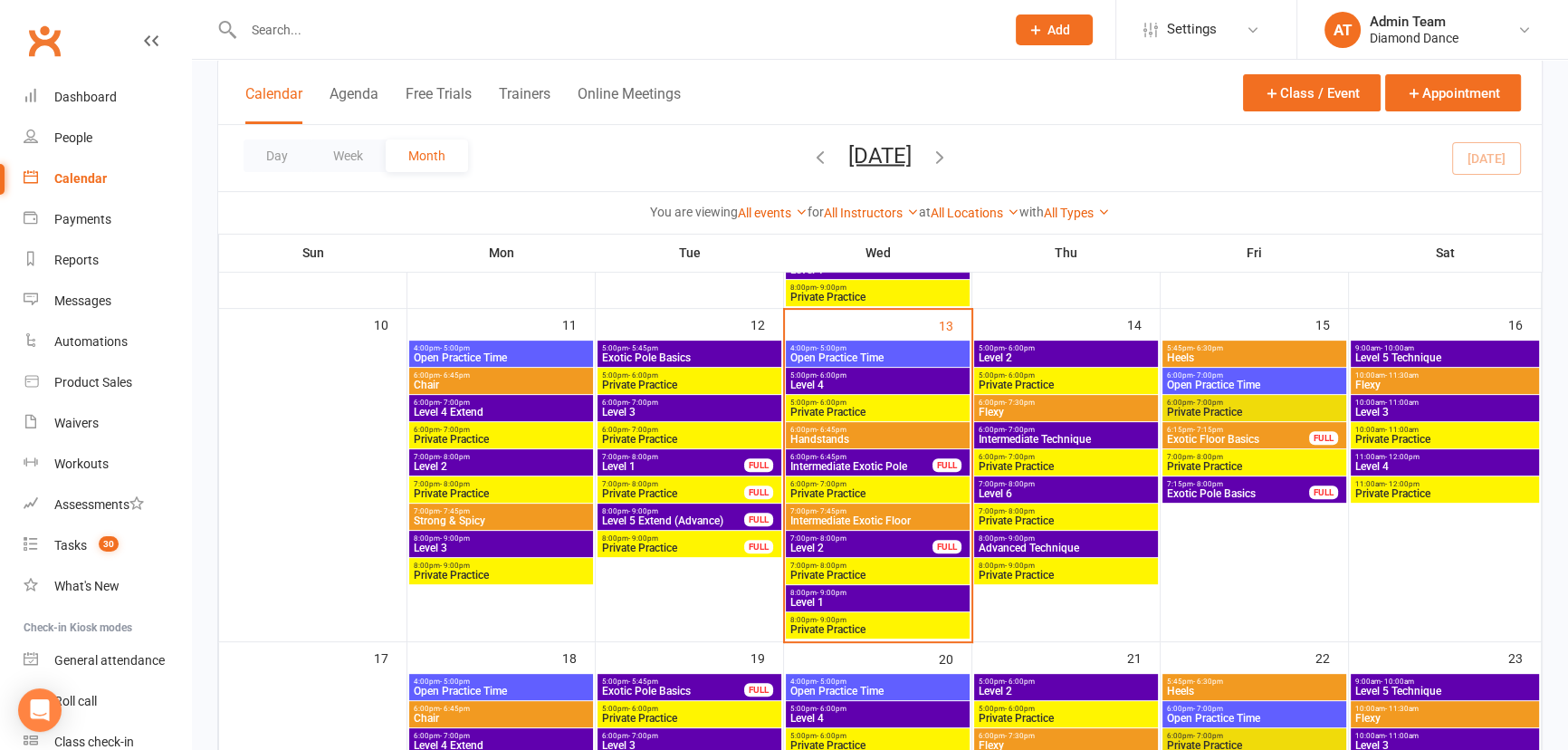
click at [1407, 381] on span "Flexy" at bounding box center [1445, 385] width 181 height 11
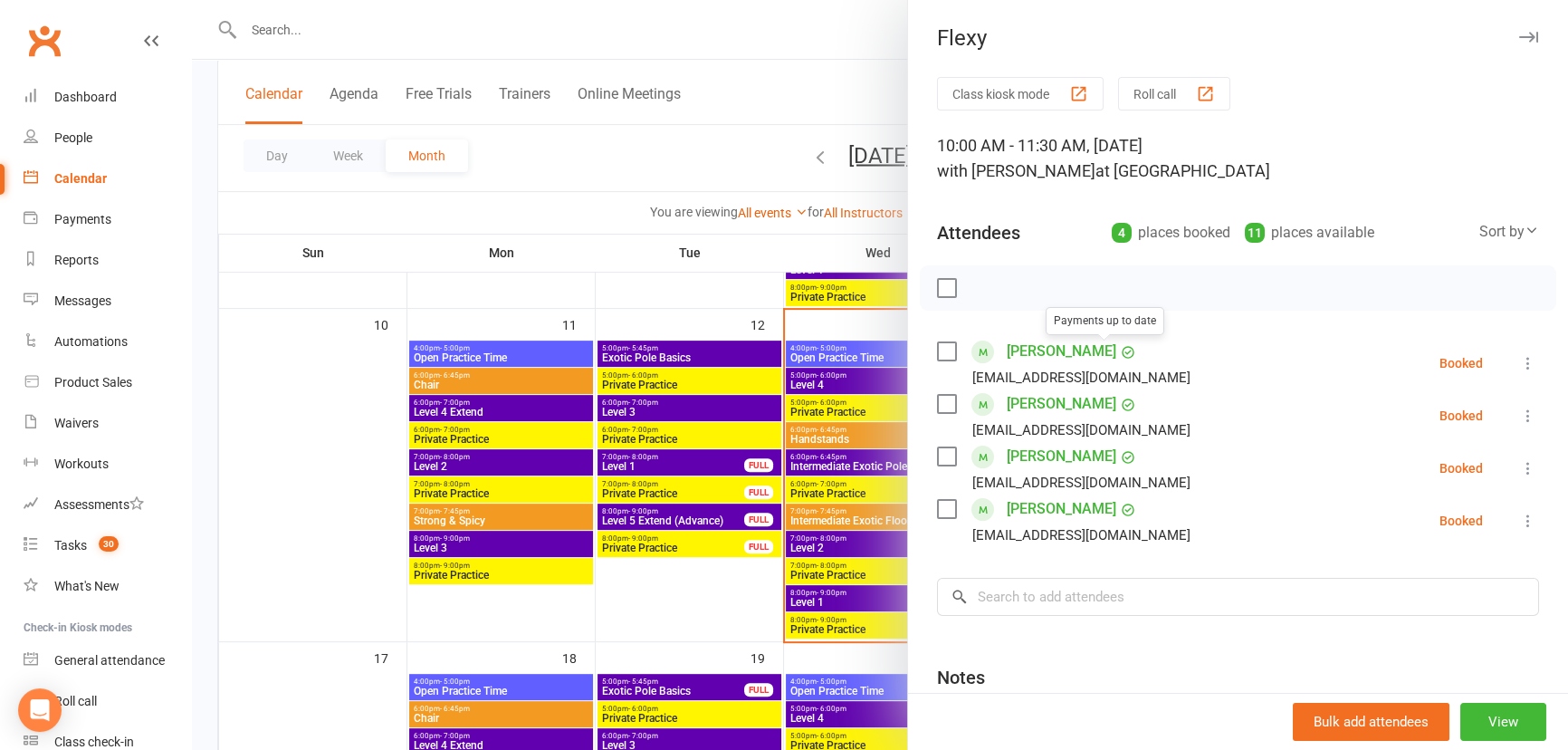
click at [746, 299] on div at bounding box center [880, 375] width 1377 height 750
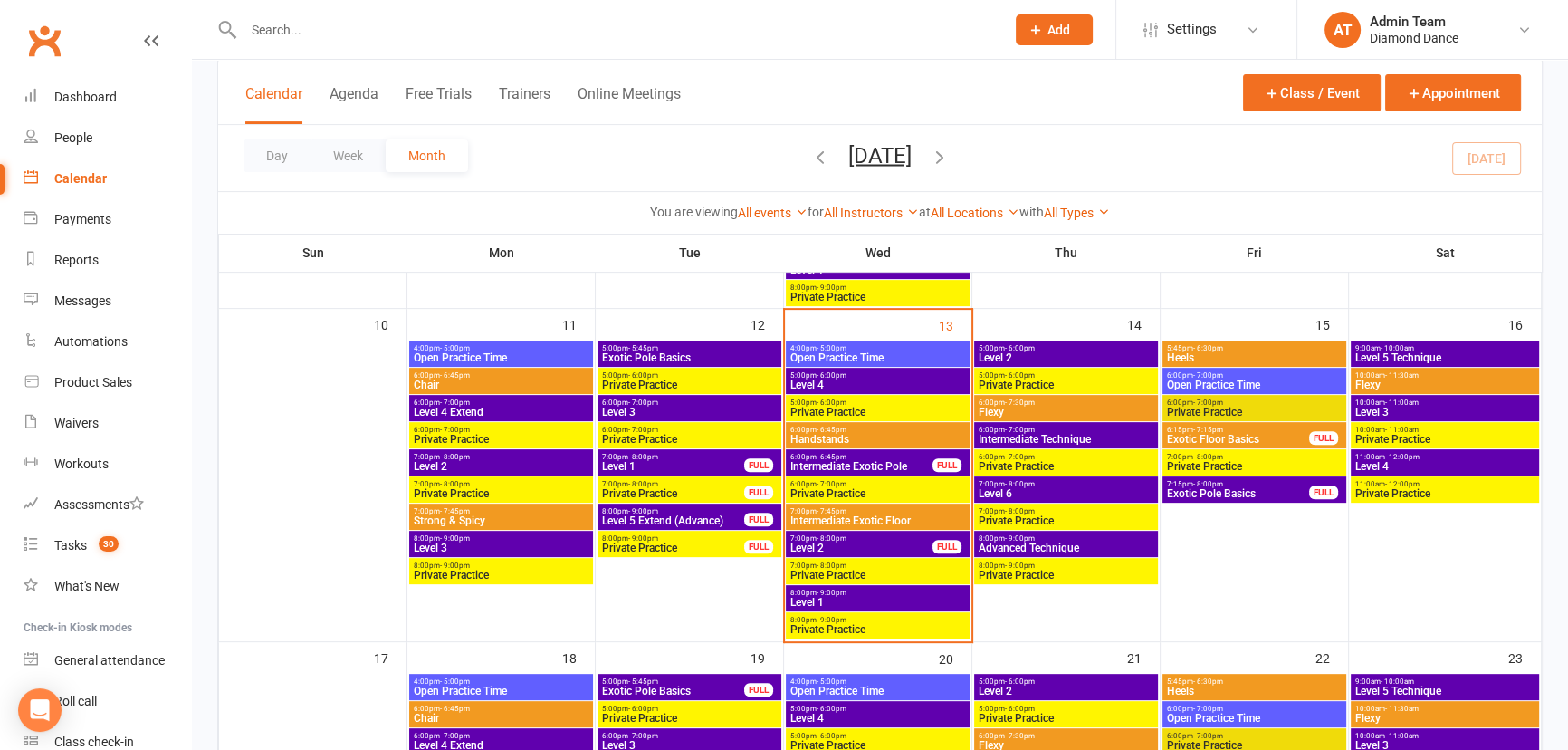
click at [820, 597] on span "Level 1" at bounding box center [877, 602] width 177 height 11
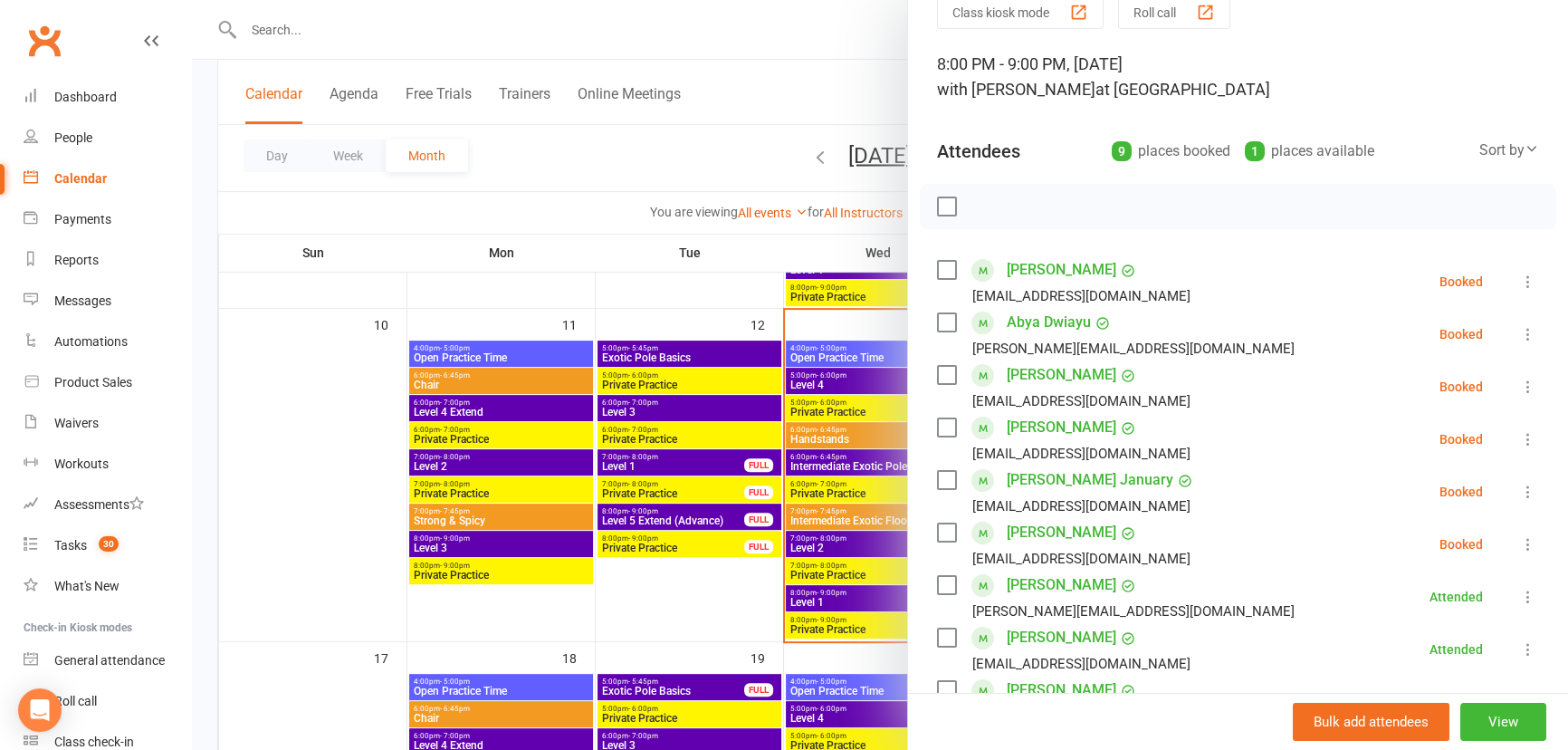
click at [1520, 284] on icon at bounding box center [1529, 282] width 18 height 18
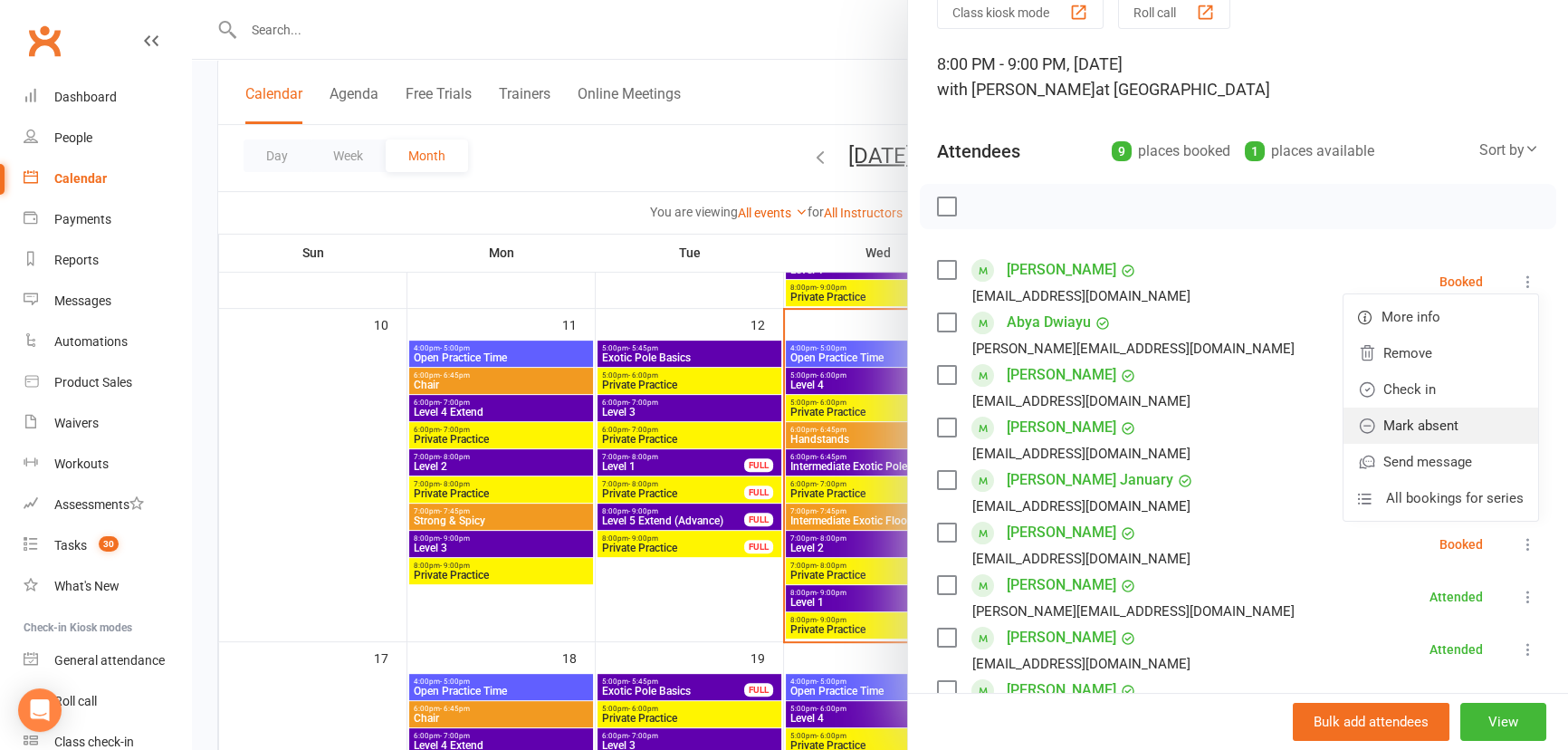
click at [1464, 423] on link "Mark absent" at bounding box center [1441, 425] width 195 height 37
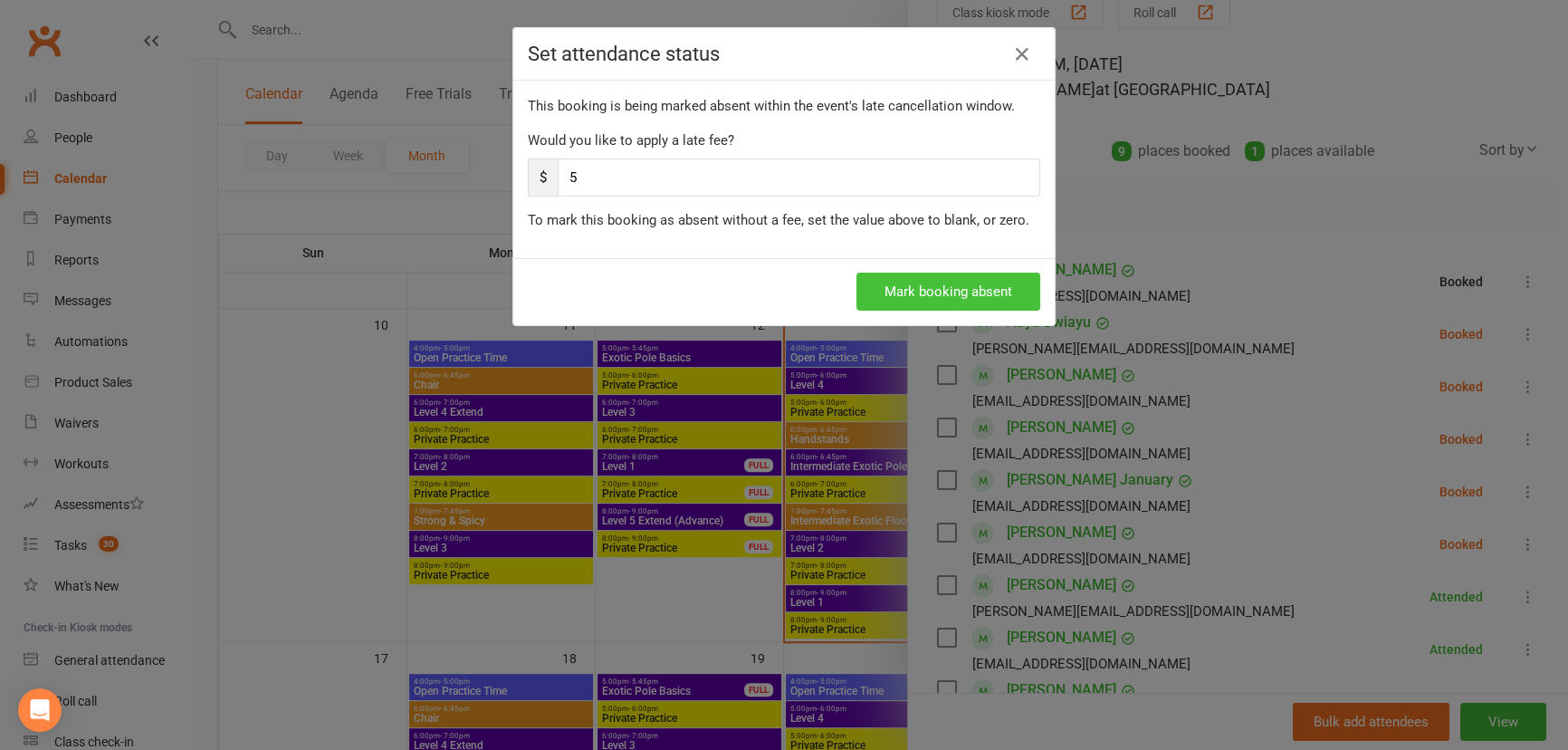
click at [900, 294] on button "Mark booking absent" at bounding box center [948, 292] width 184 height 38
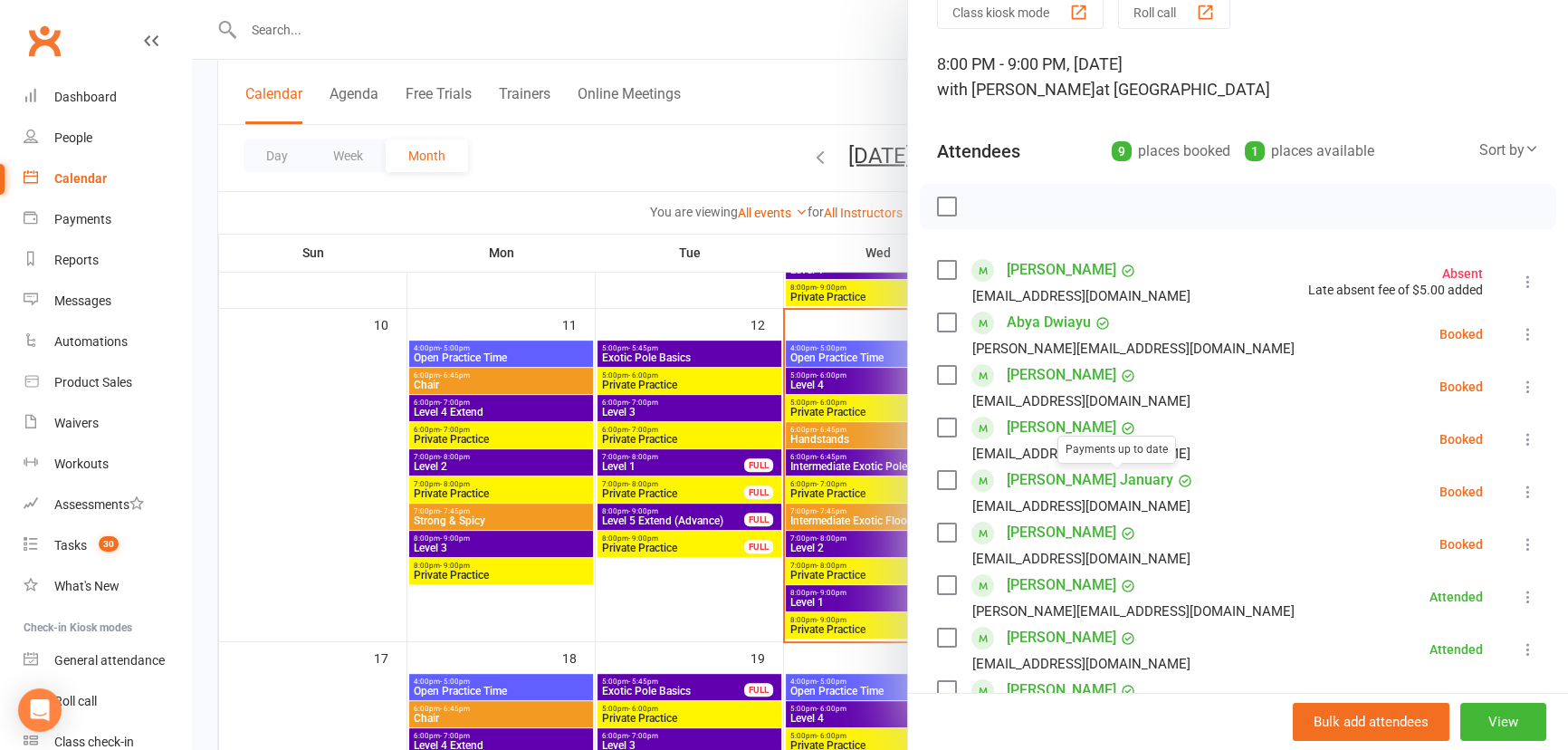
click at [944, 216] on div at bounding box center [1239, 206] width 637 height 45
click at [949, 208] on label at bounding box center [946, 207] width 18 height 18
click at [984, 209] on icon "button" at bounding box center [987, 207] width 20 height 20
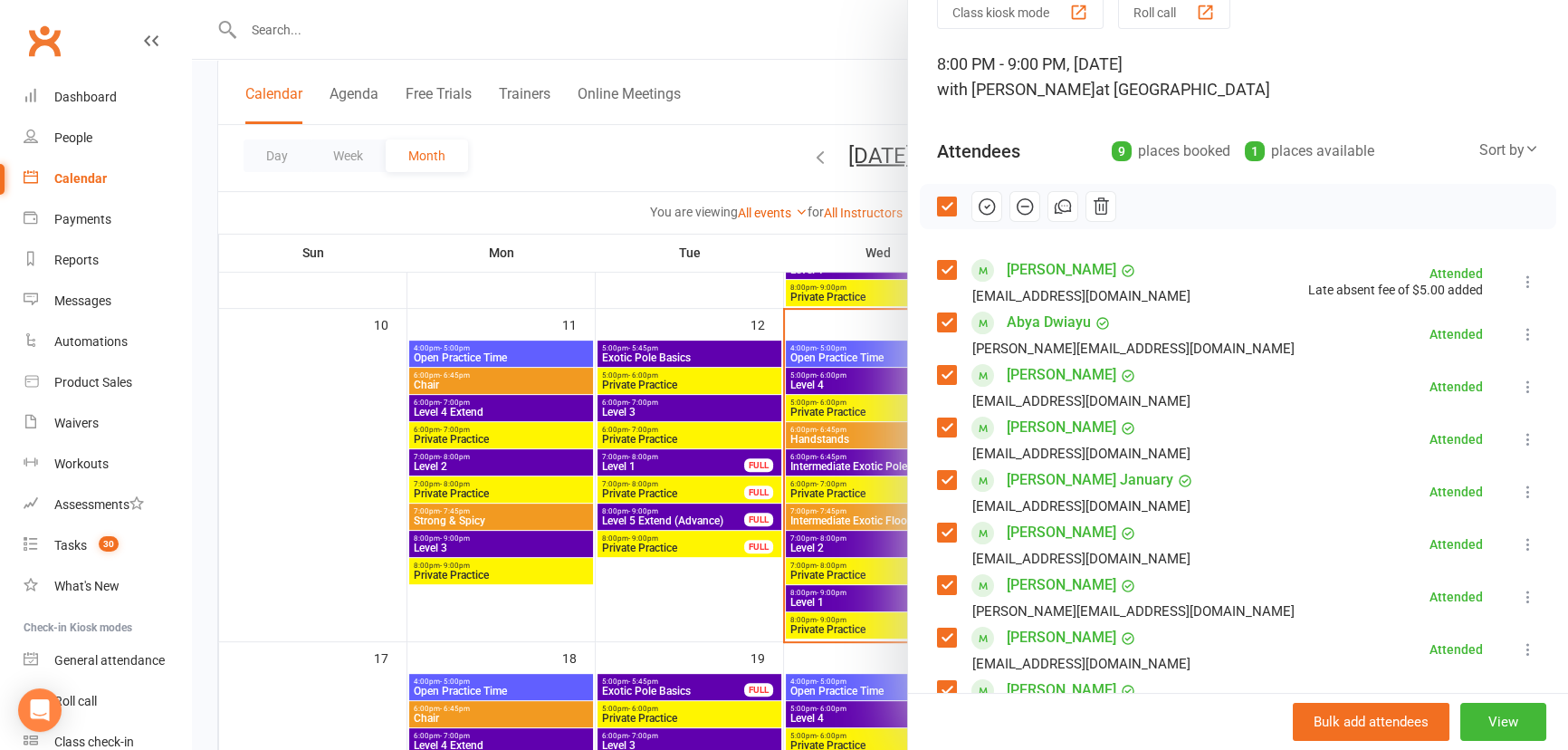
click at [943, 261] on label at bounding box center [946, 270] width 18 height 18
click at [1520, 283] on icon at bounding box center [1529, 282] width 18 height 18
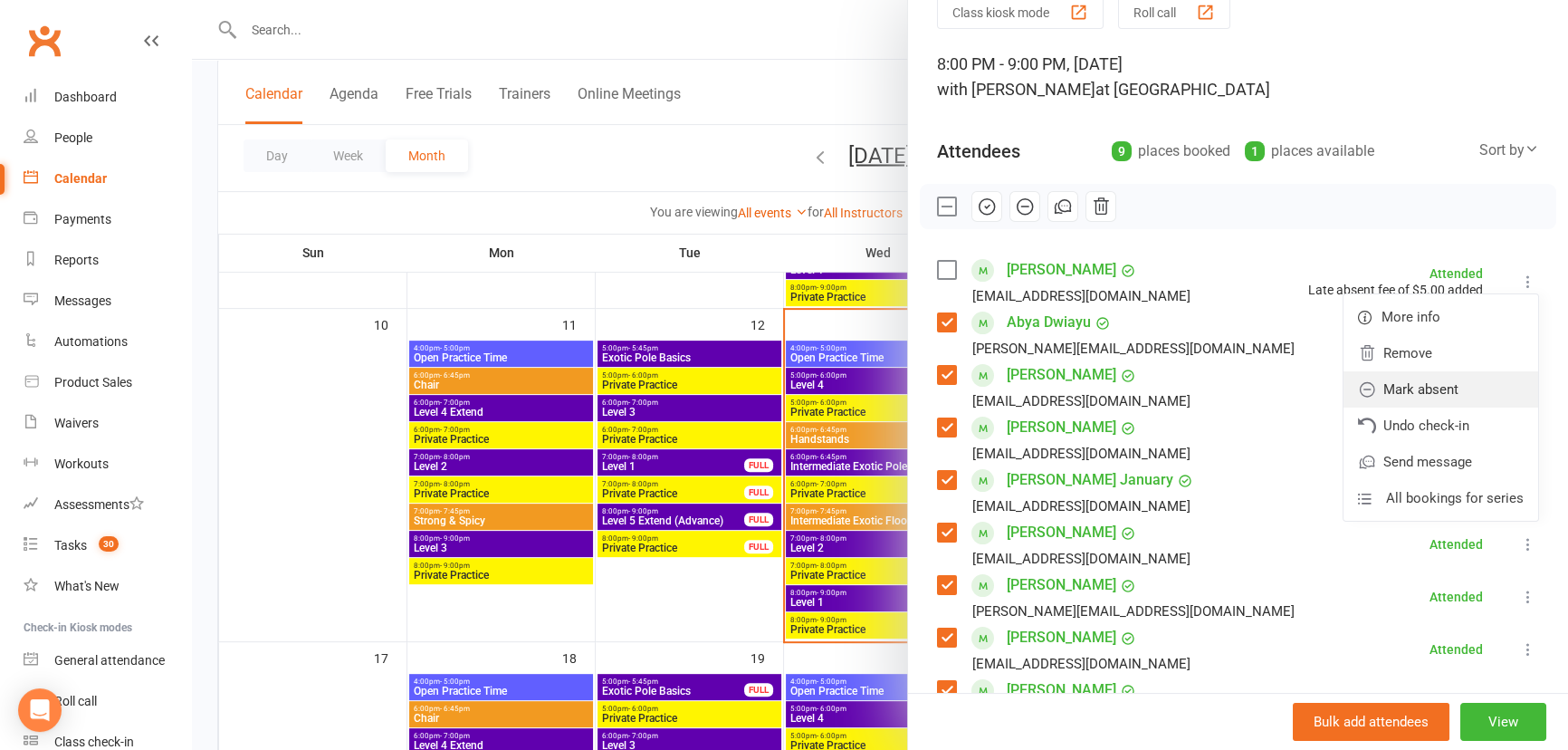
click at [1467, 381] on link "Mark absent" at bounding box center [1441, 390] width 195 height 37
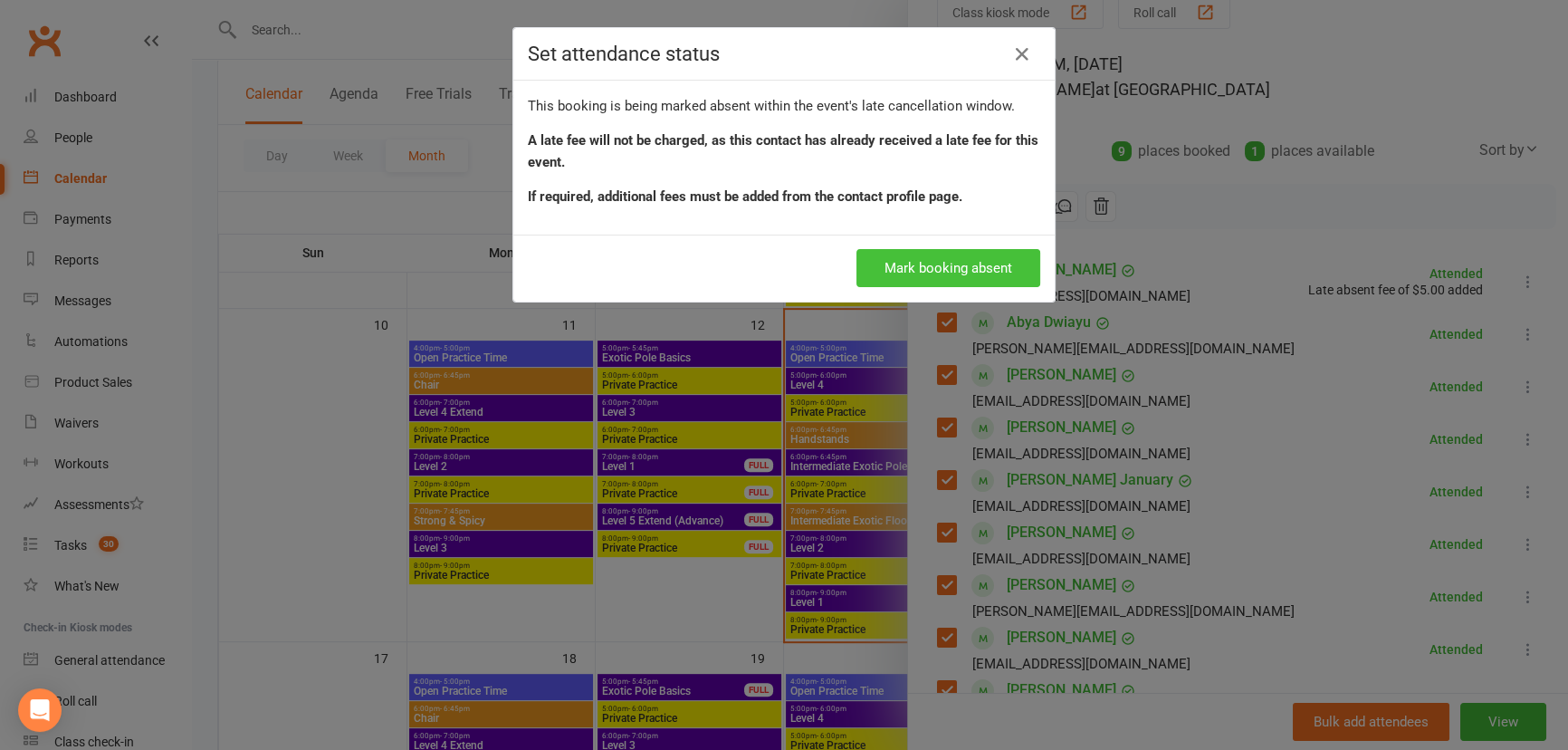
click at [970, 272] on button "Mark booking absent" at bounding box center [948, 268] width 184 height 38
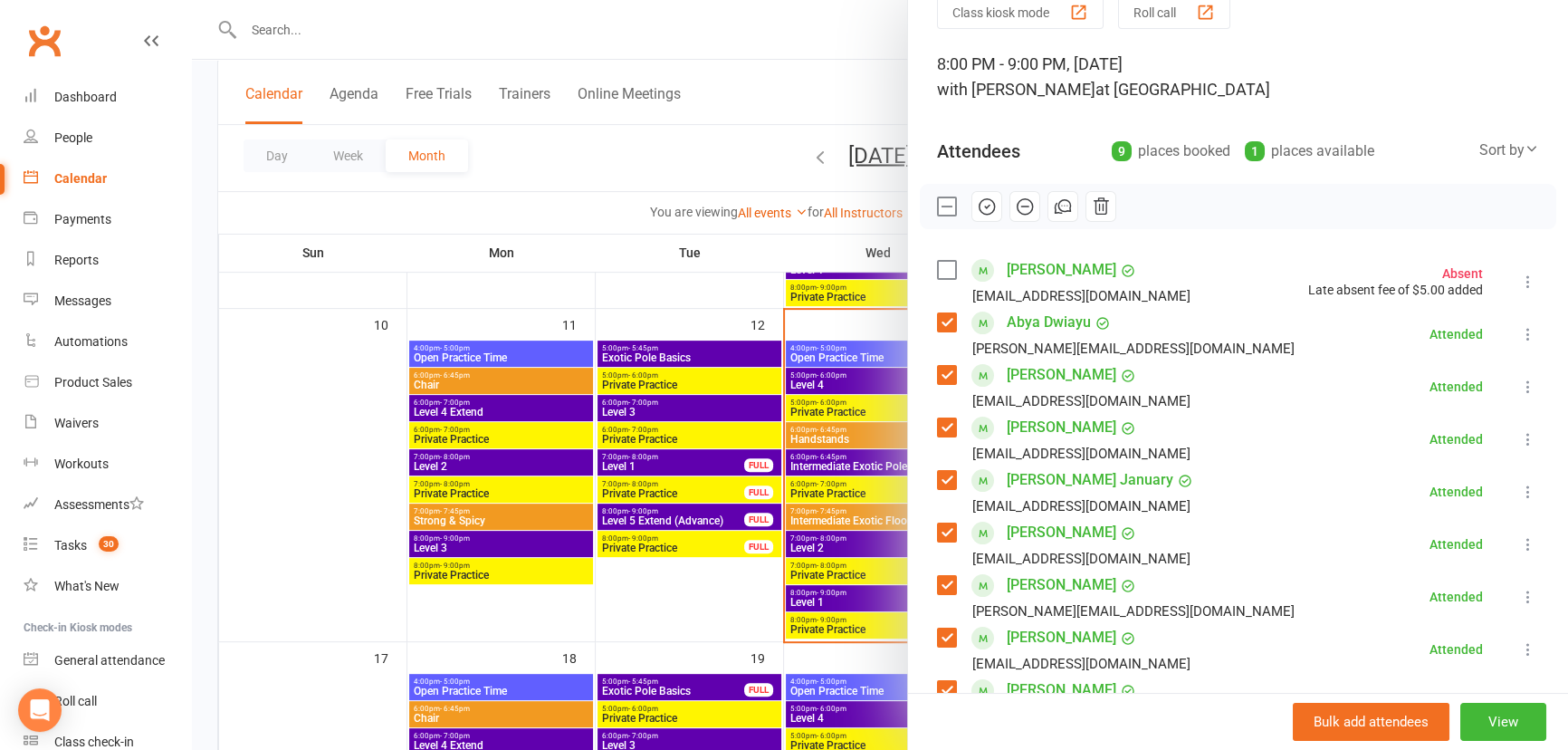
click at [688, 603] on div at bounding box center [880, 375] width 1377 height 750
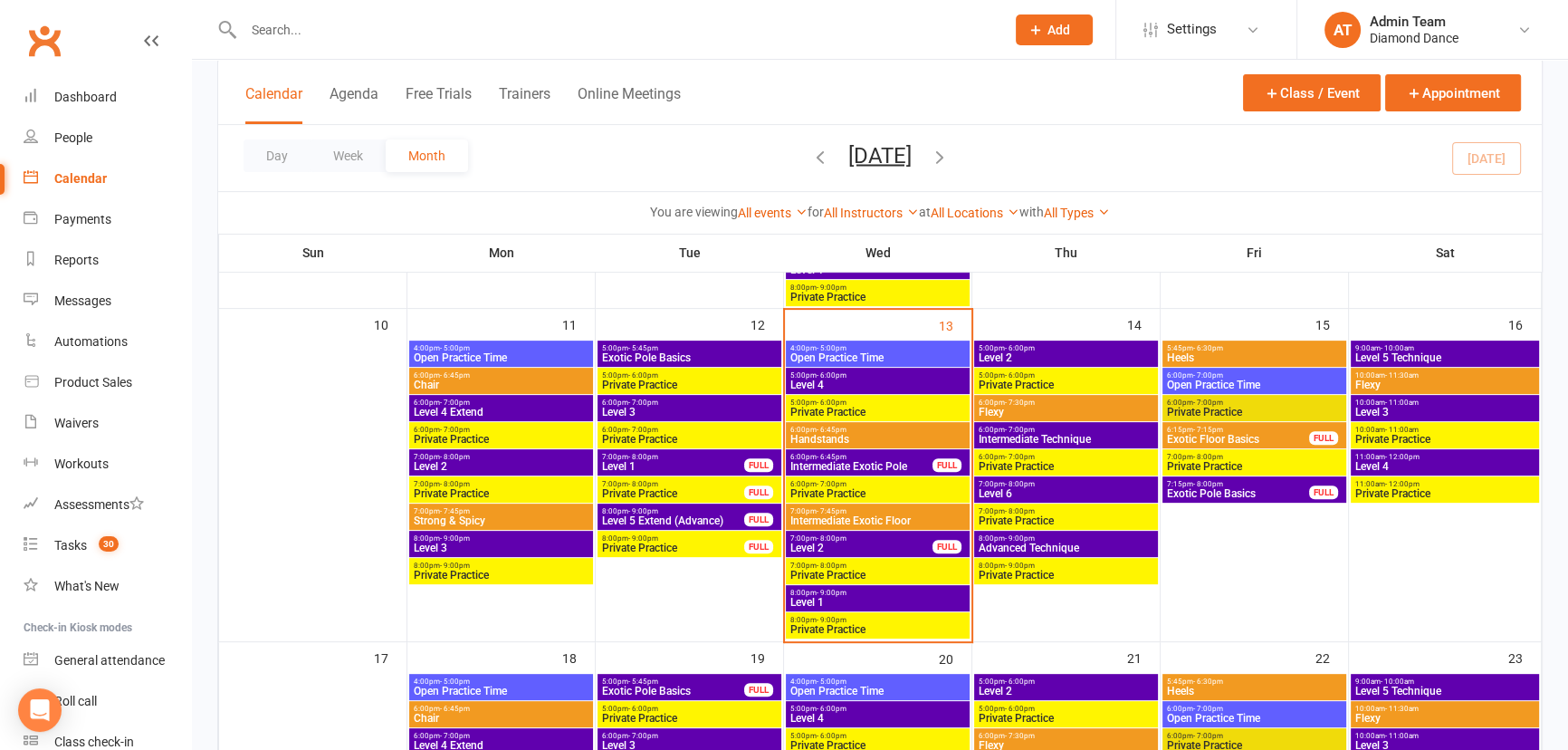
click at [950, 157] on icon "button" at bounding box center [940, 155] width 20 height 20
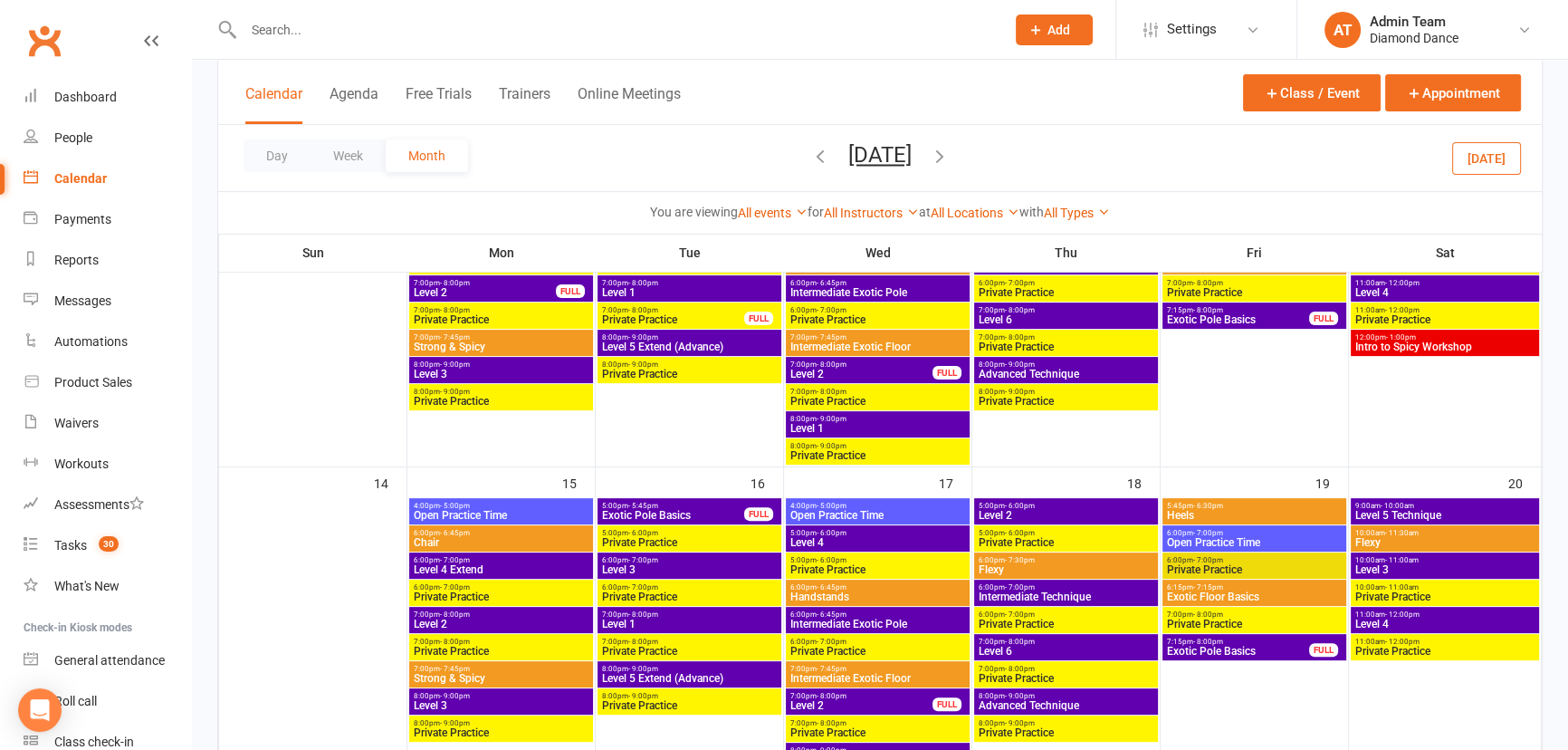
scroll to position [362, 0]
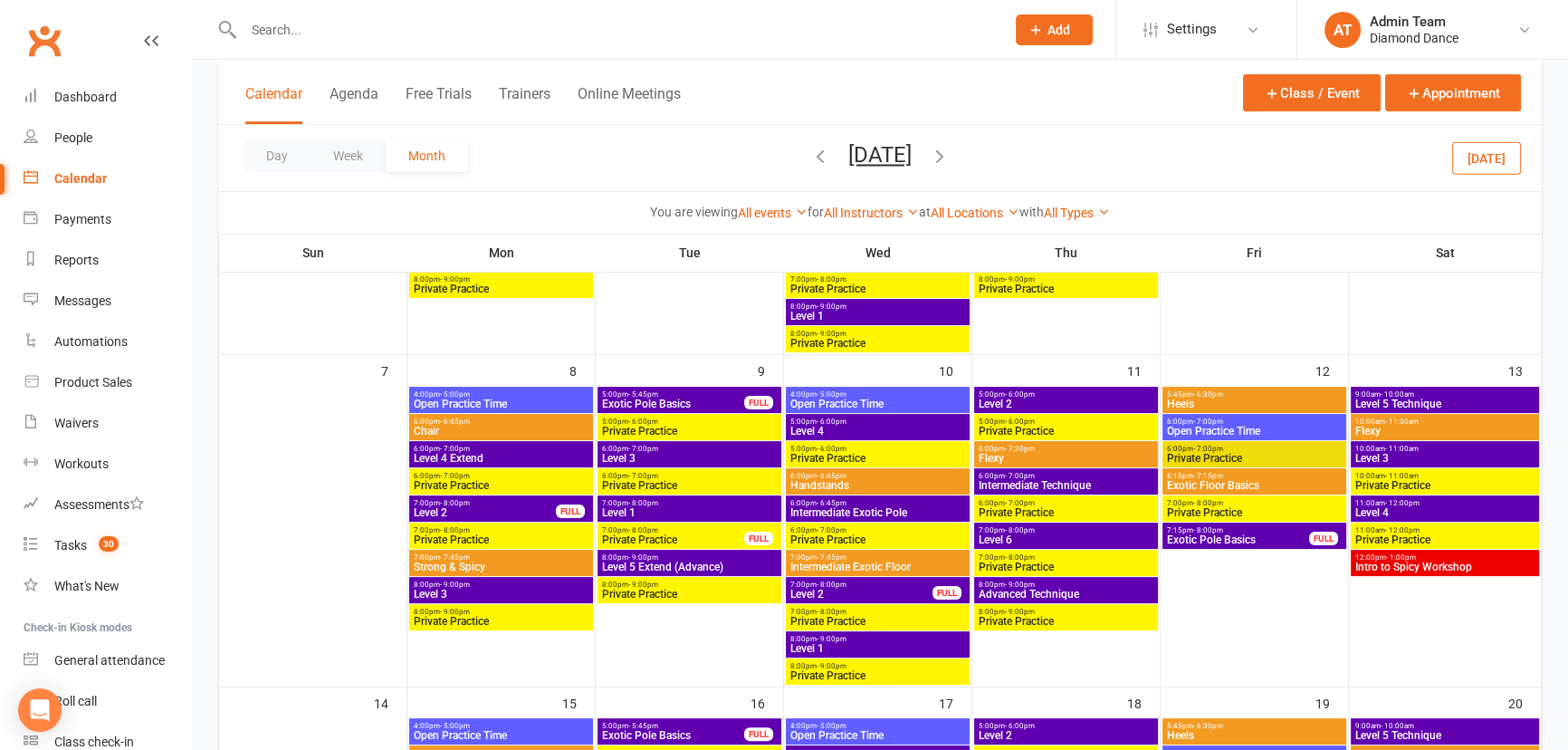
click at [1372, 570] on span "Intro to Spicy Workshop" at bounding box center [1445, 567] width 181 height 11
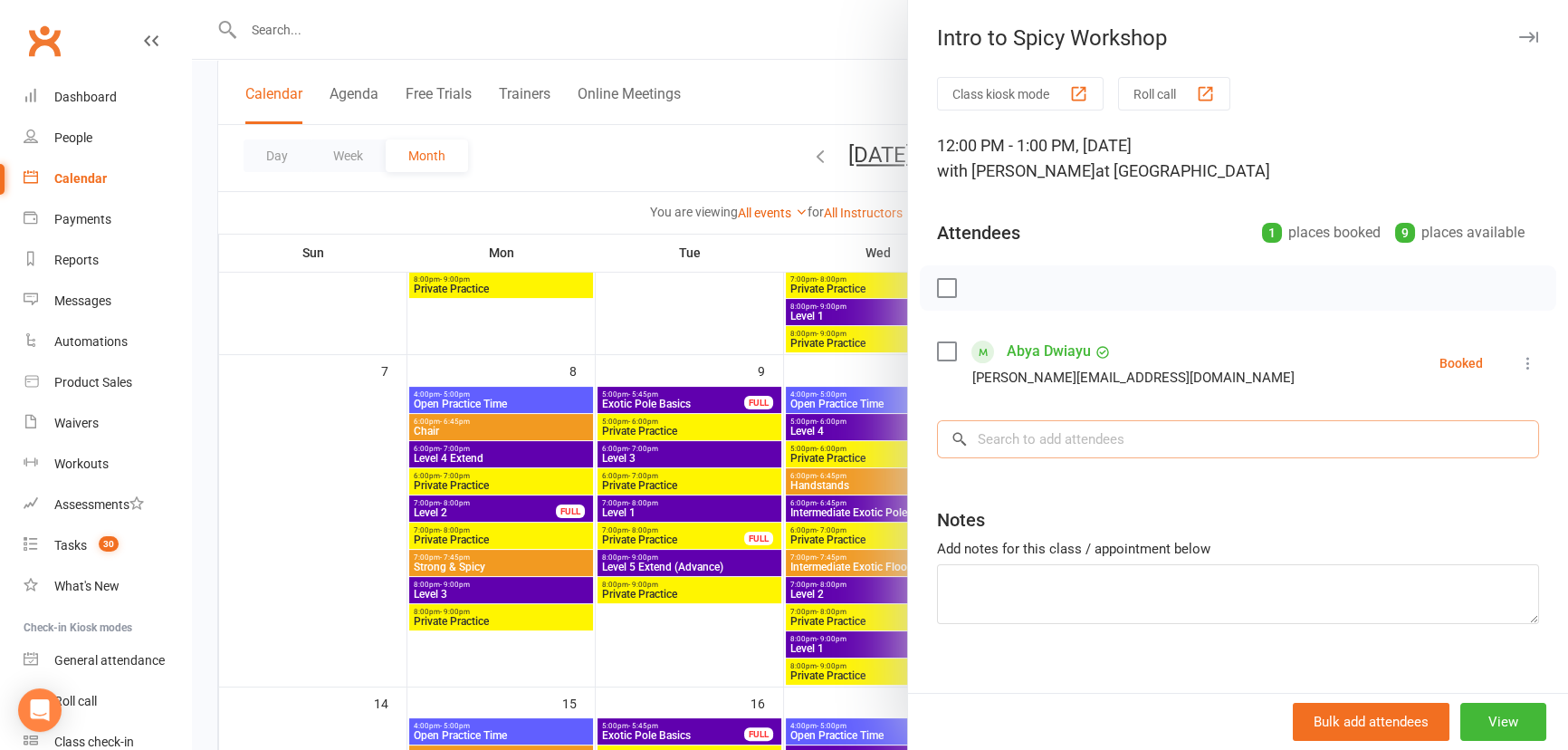
click at [1070, 452] on input "search" at bounding box center [1238, 439] width 602 height 38
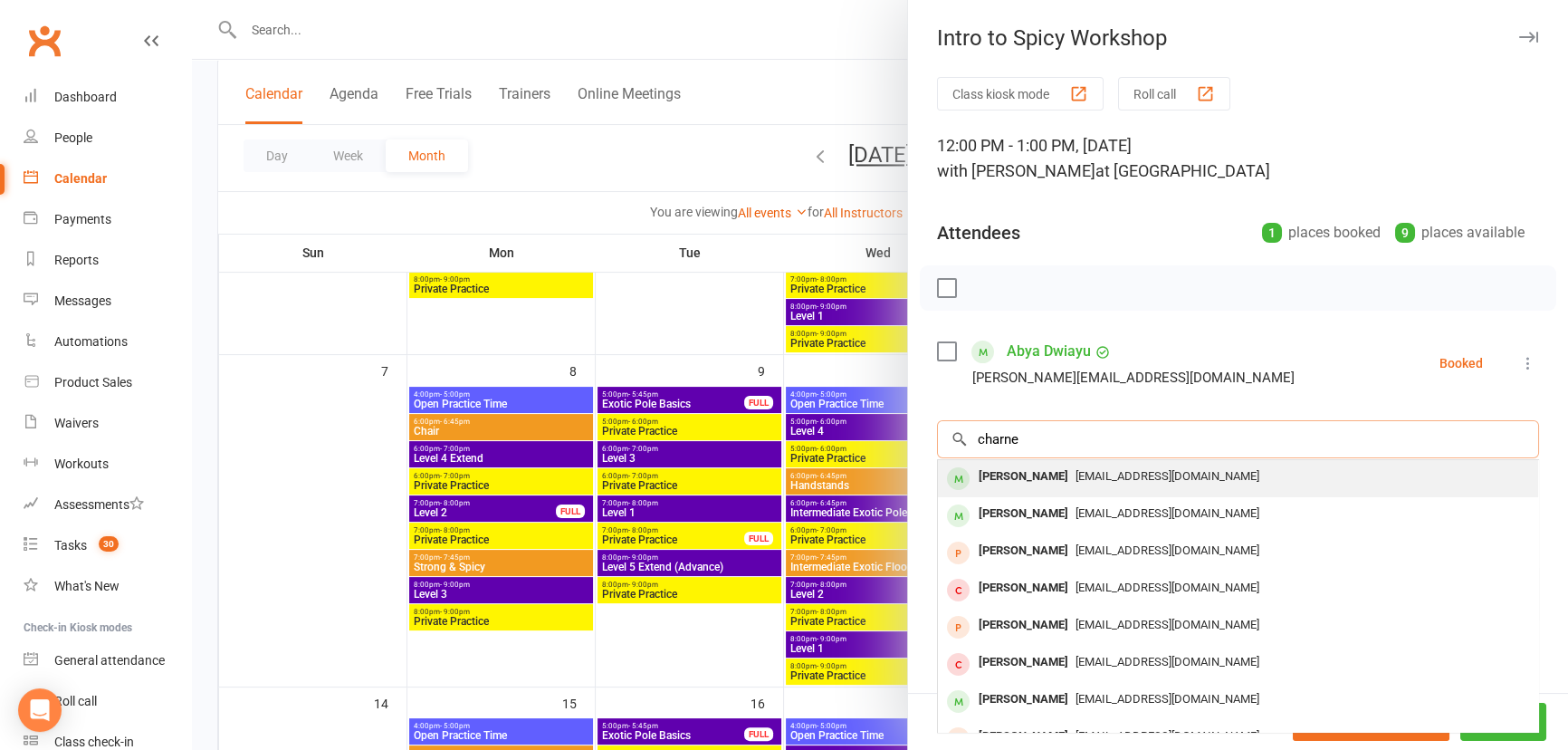
type input "charne"
click at [1079, 475] on span "Charne.kotze@gmail.com" at bounding box center [1167, 476] width 184 height 14
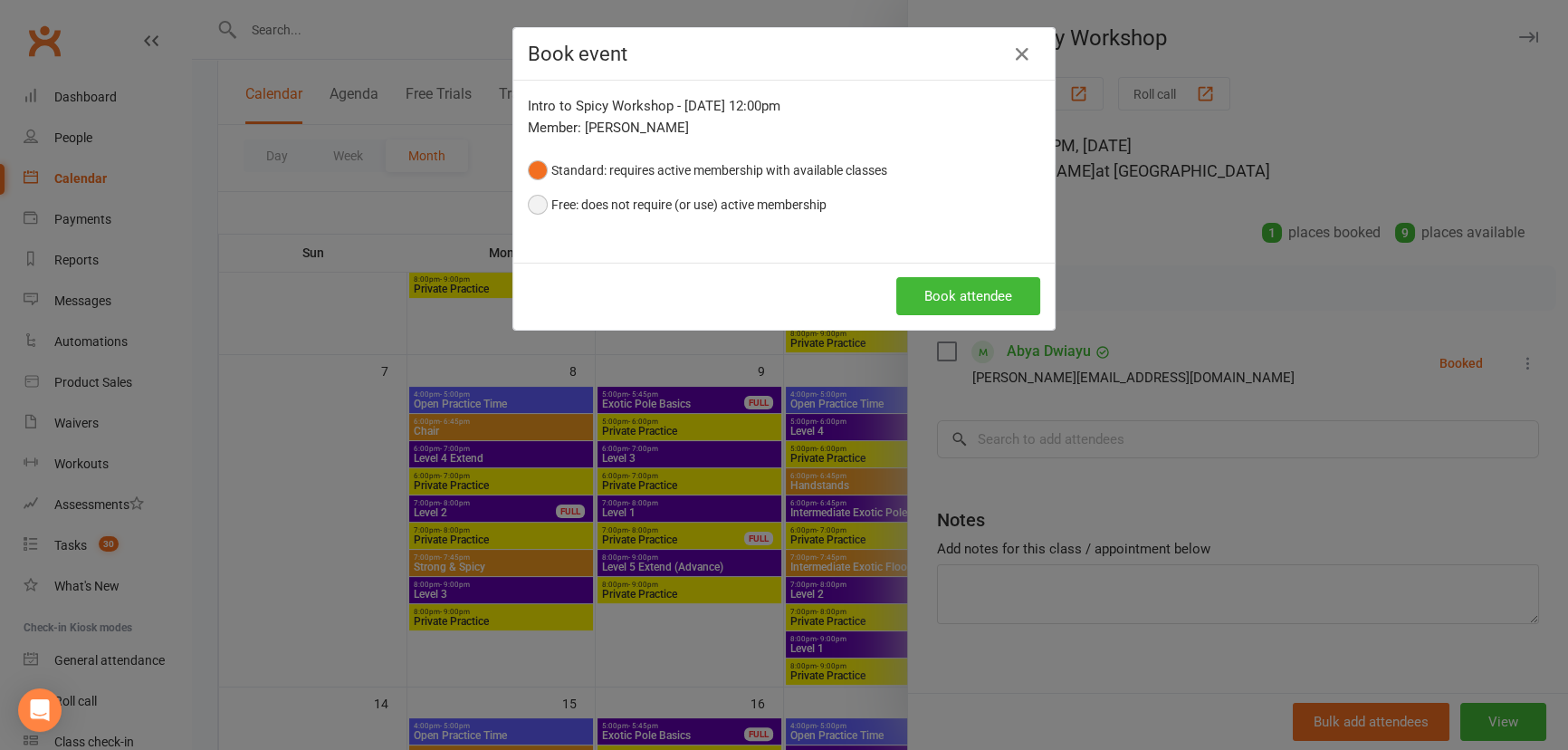
click at [593, 204] on button "Free: does not require (or use) active membership" at bounding box center [677, 205] width 299 height 35
click at [925, 290] on button "Book attendee" at bounding box center [968, 296] width 144 height 38
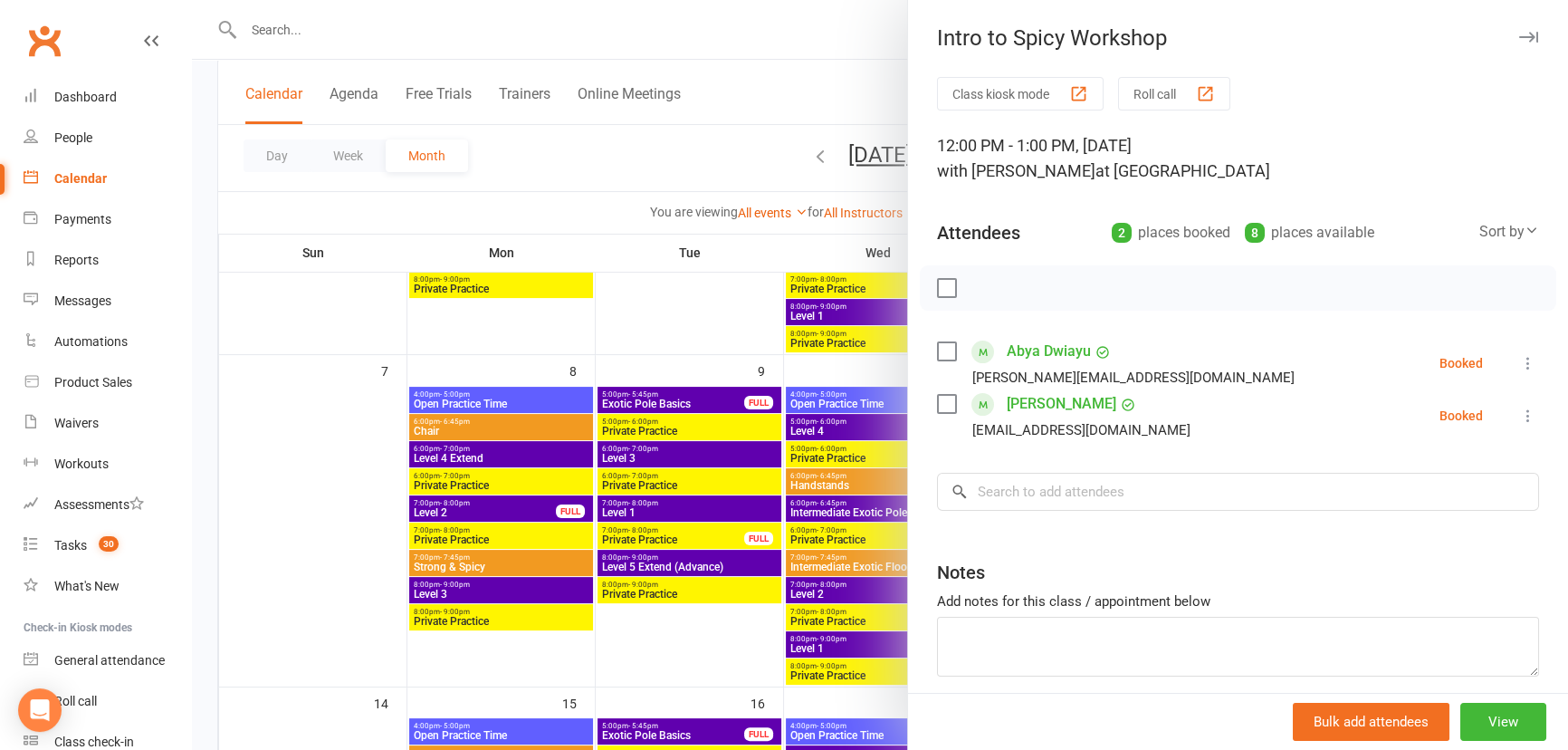
click at [681, 326] on div at bounding box center [880, 375] width 1377 height 750
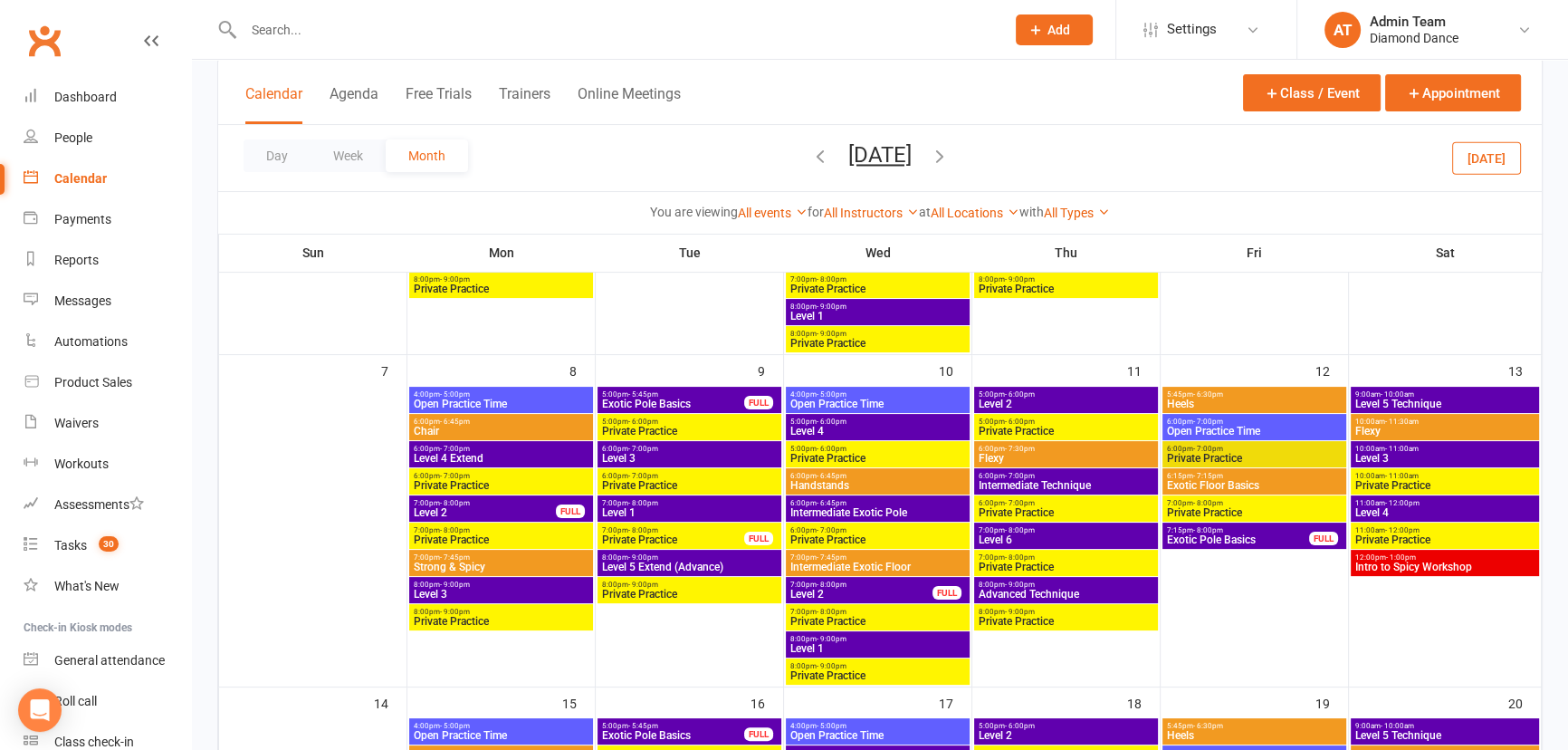
click at [811, 158] on icon "button" at bounding box center [821, 155] width 20 height 20
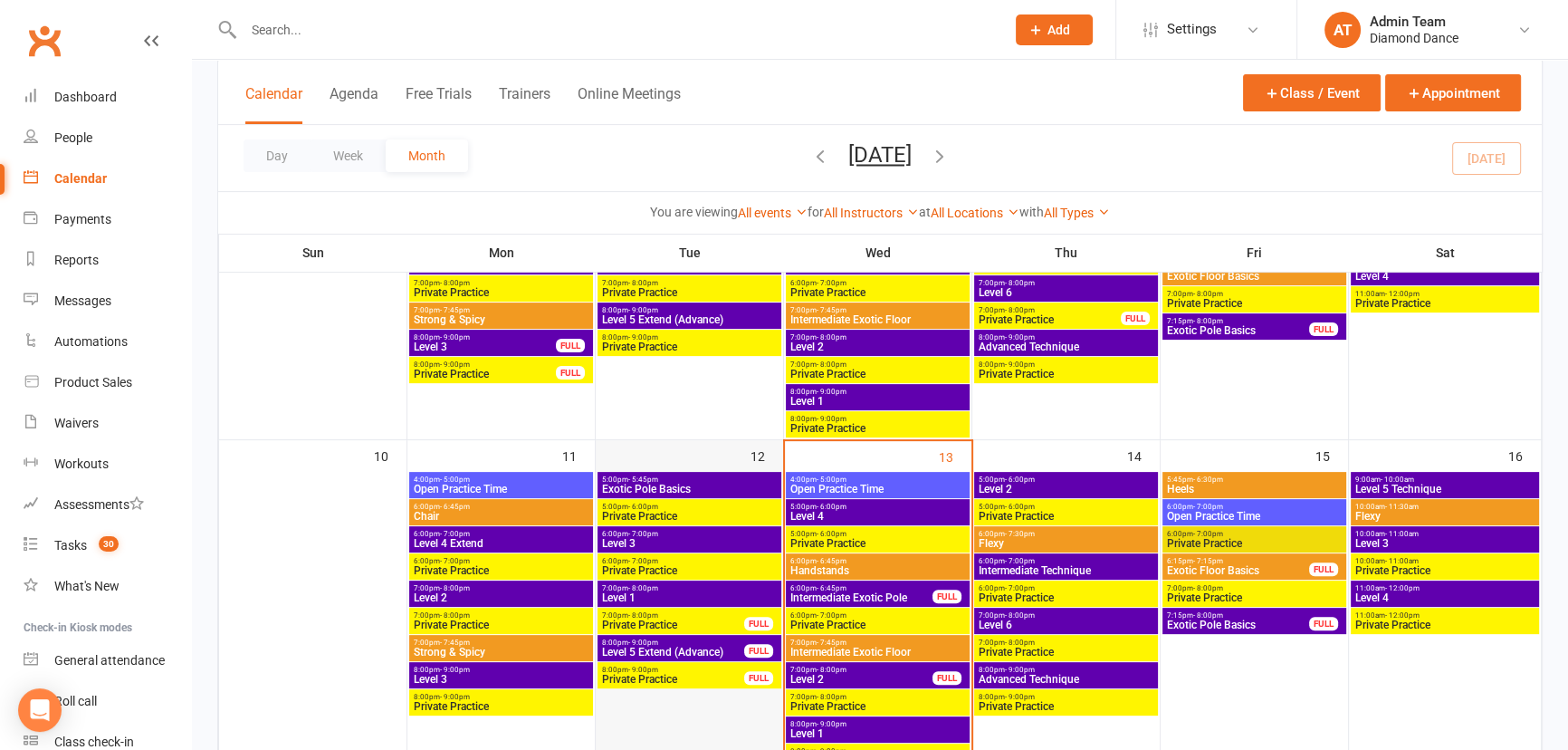
scroll to position [691, 0]
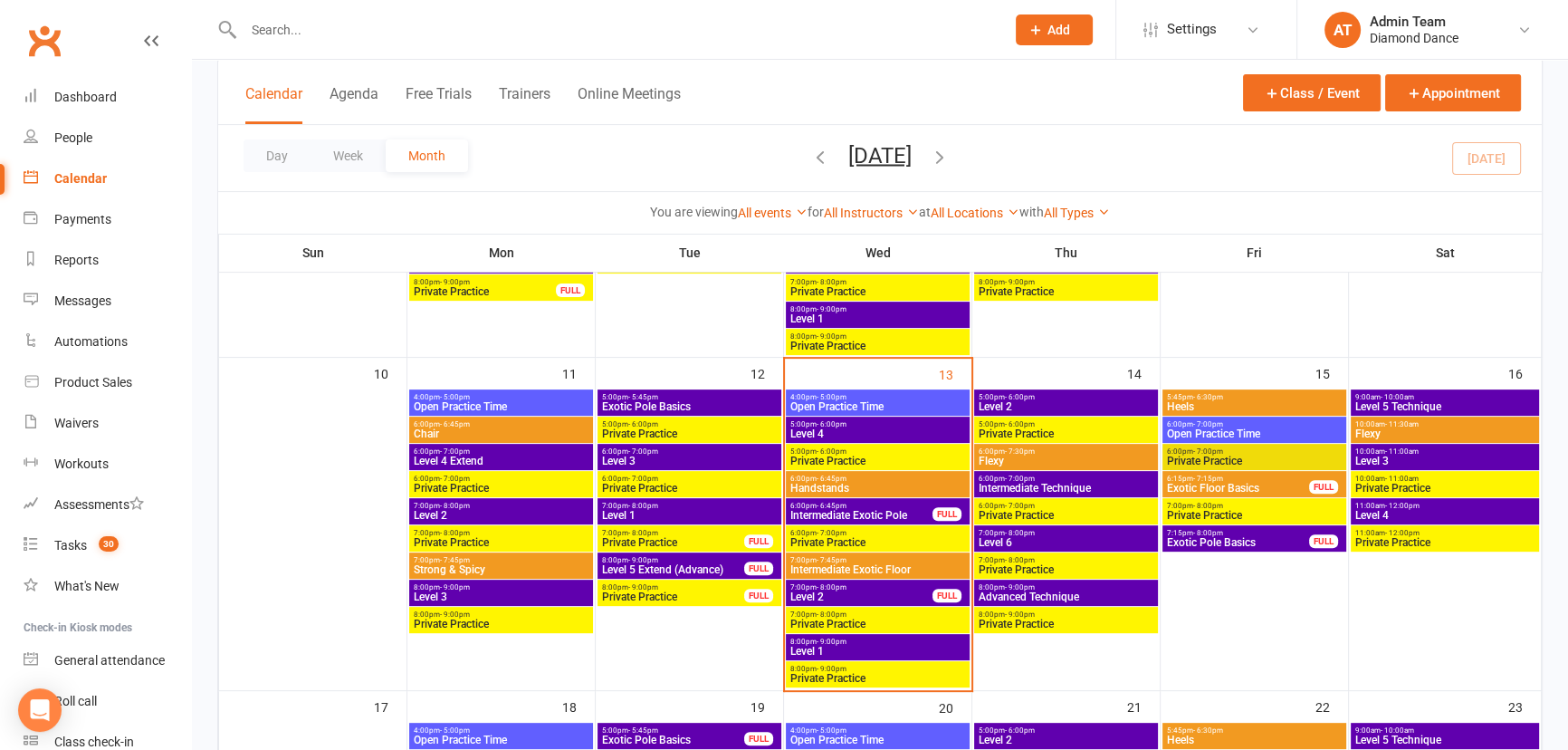
click at [878, 587] on span "7:00pm - 8:00pm" at bounding box center [861, 586] width 144 height 8
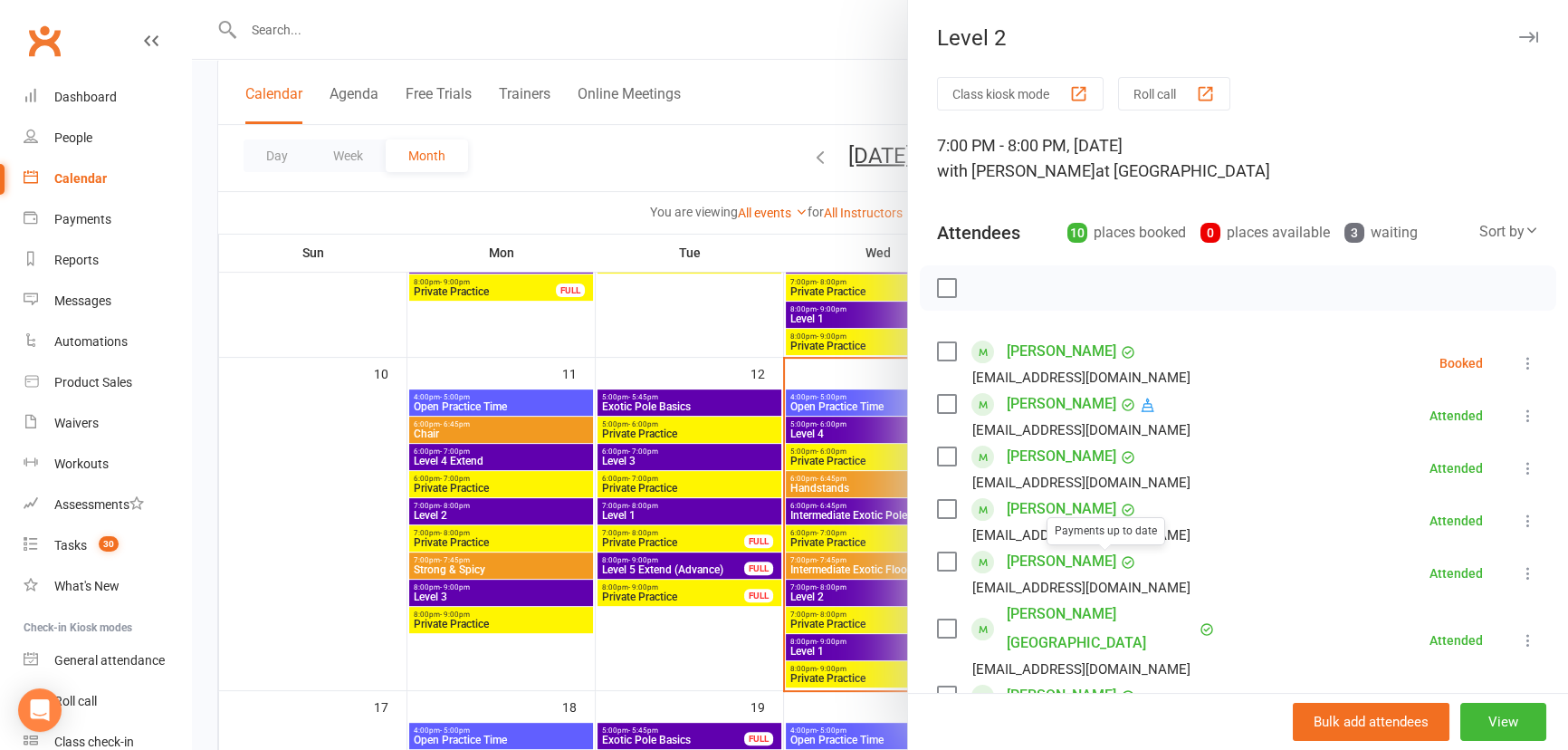
scroll to position [81, 0]
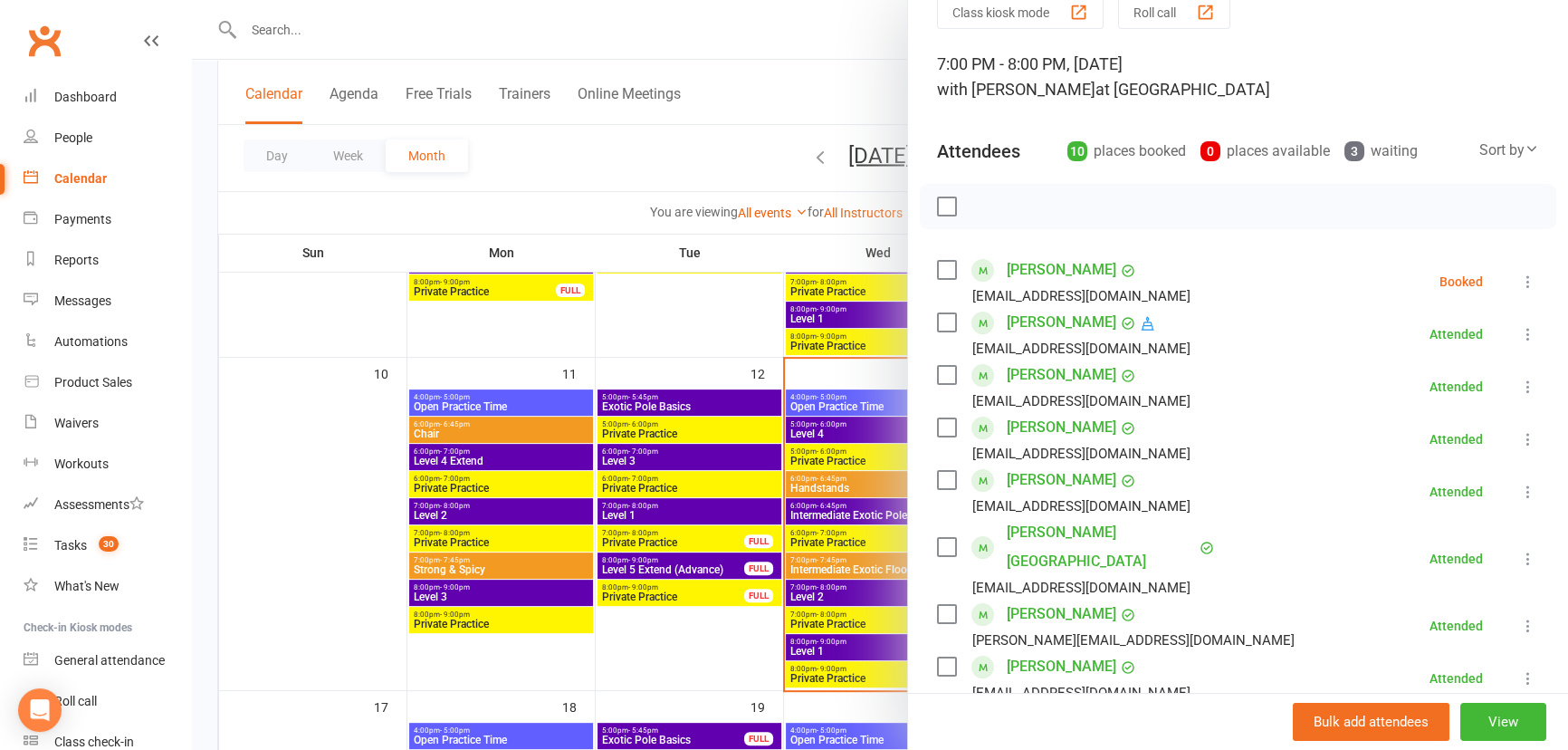
click at [1520, 281] on icon at bounding box center [1529, 282] width 18 height 18
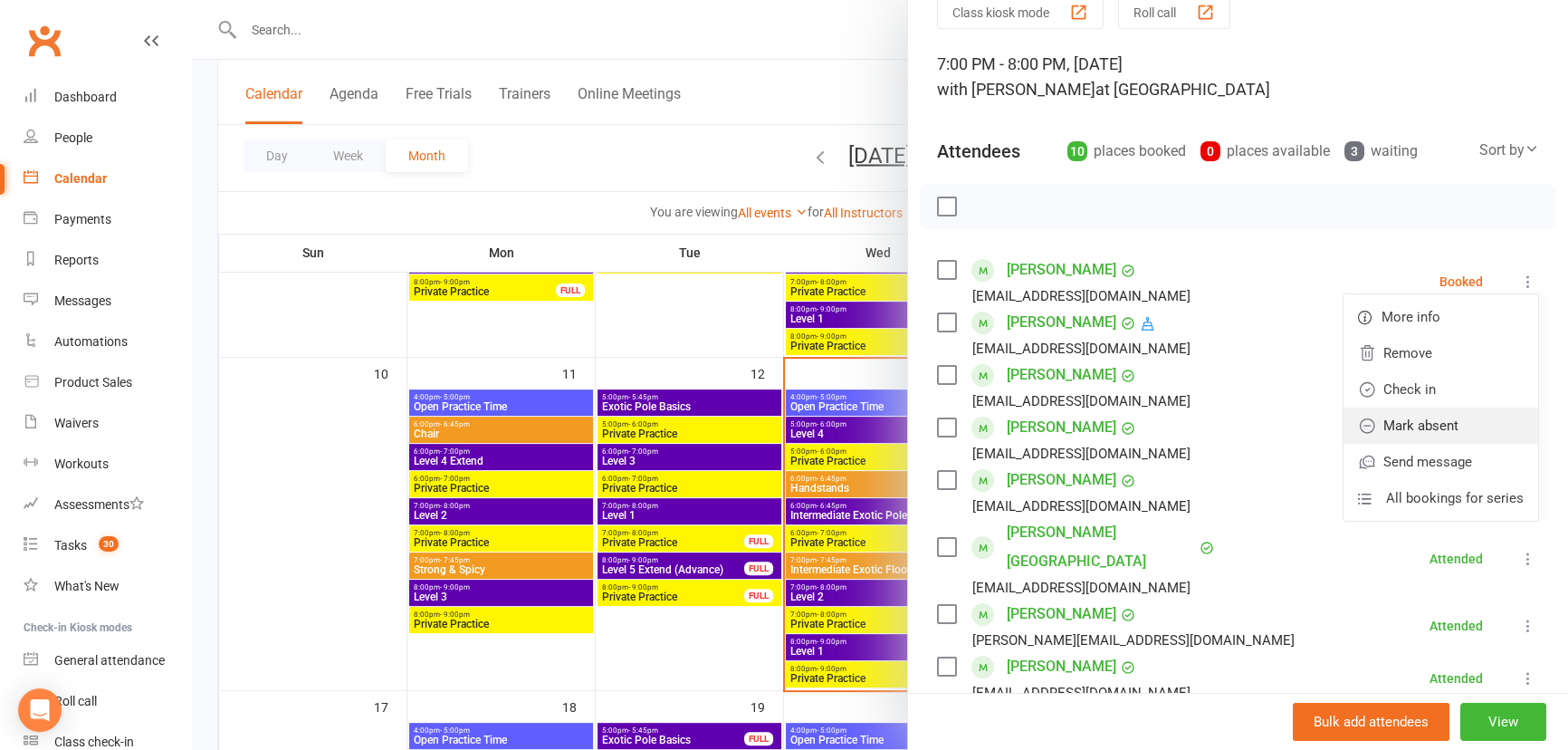
click at [1476, 416] on link "Mark absent" at bounding box center [1441, 425] width 195 height 37
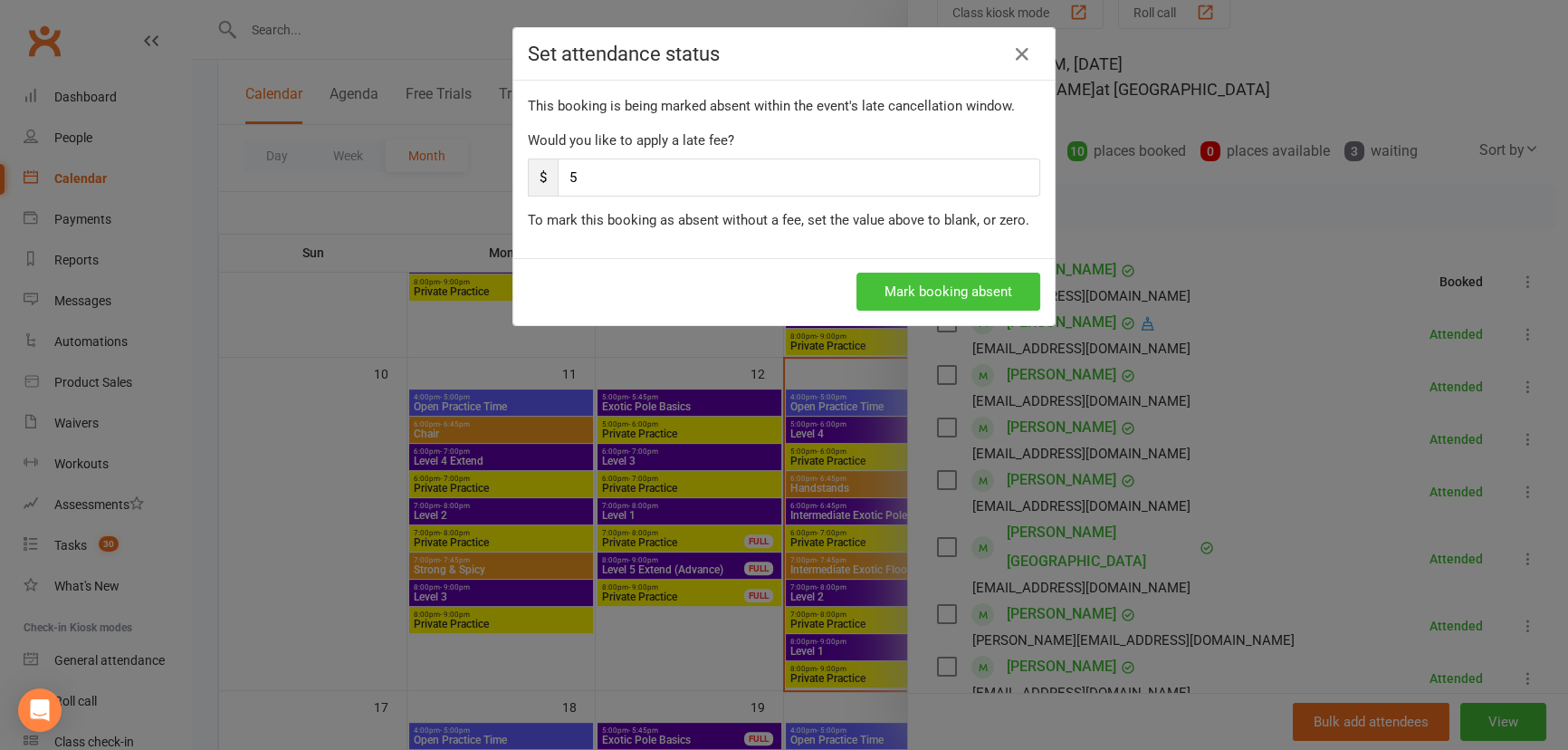
click at [988, 285] on button "Mark booking absent" at bounding box center [948, 292] width 184 height 38
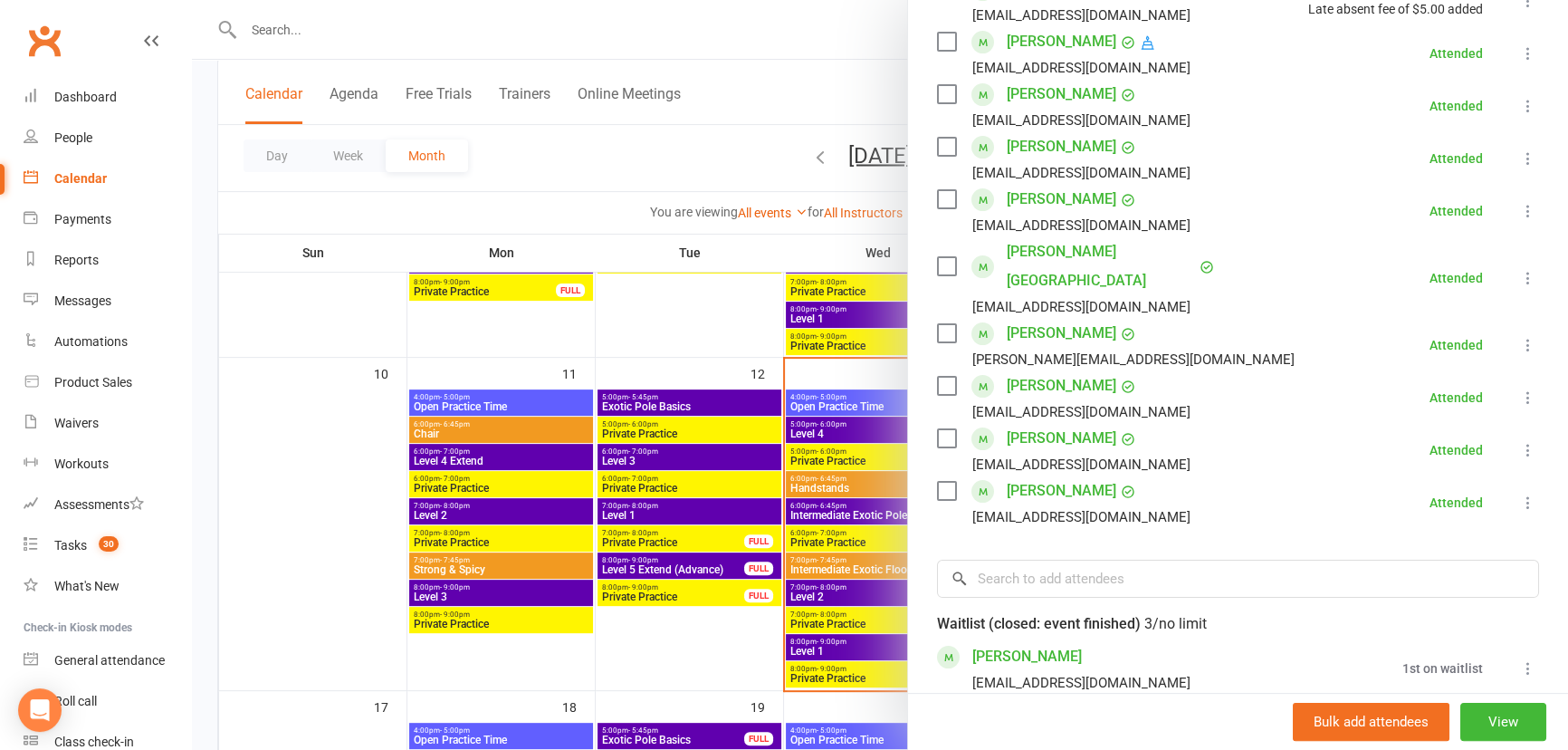
scroll to position [411, 0]
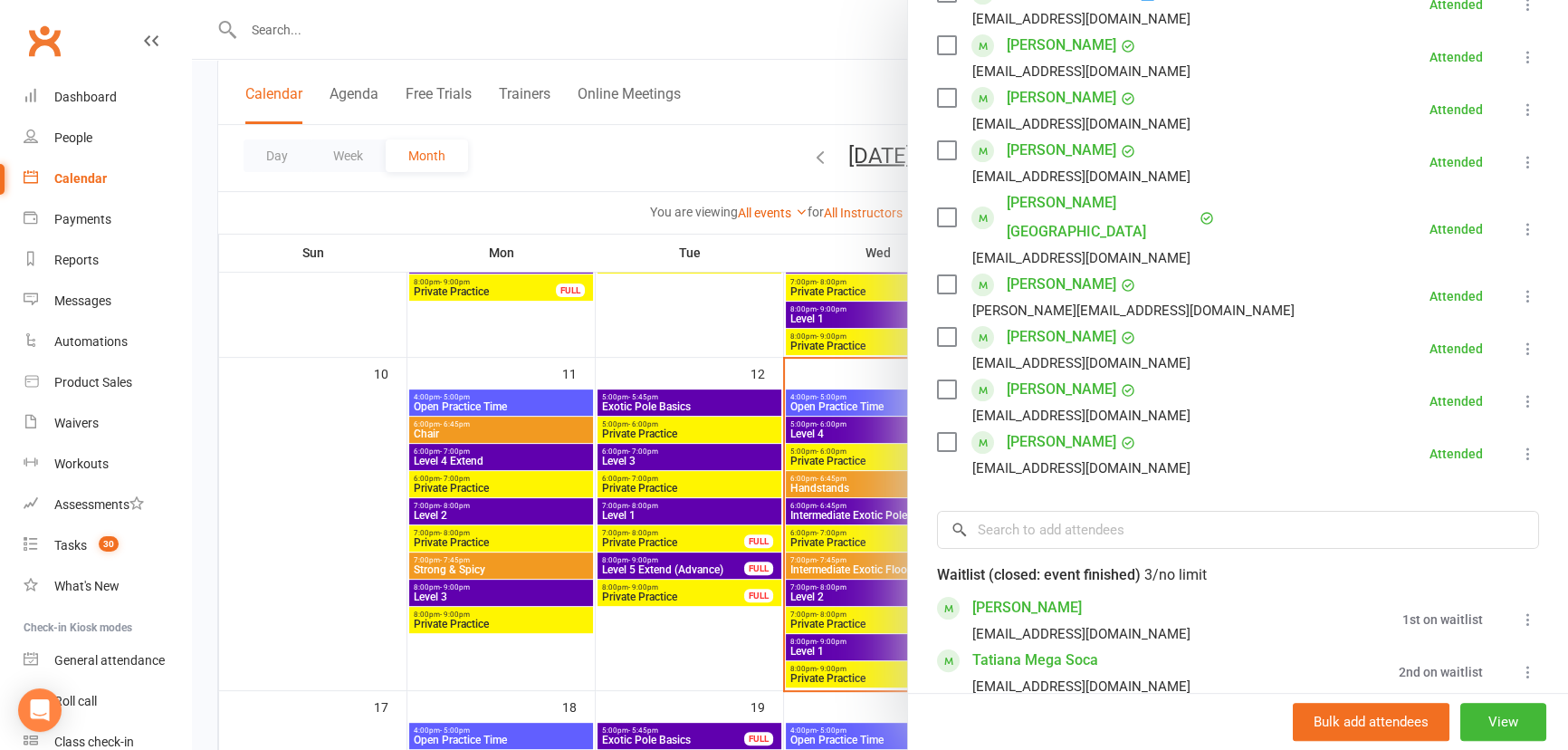
click at [853, 572] on div at bounding box center [880, 375] width 1377 height 750
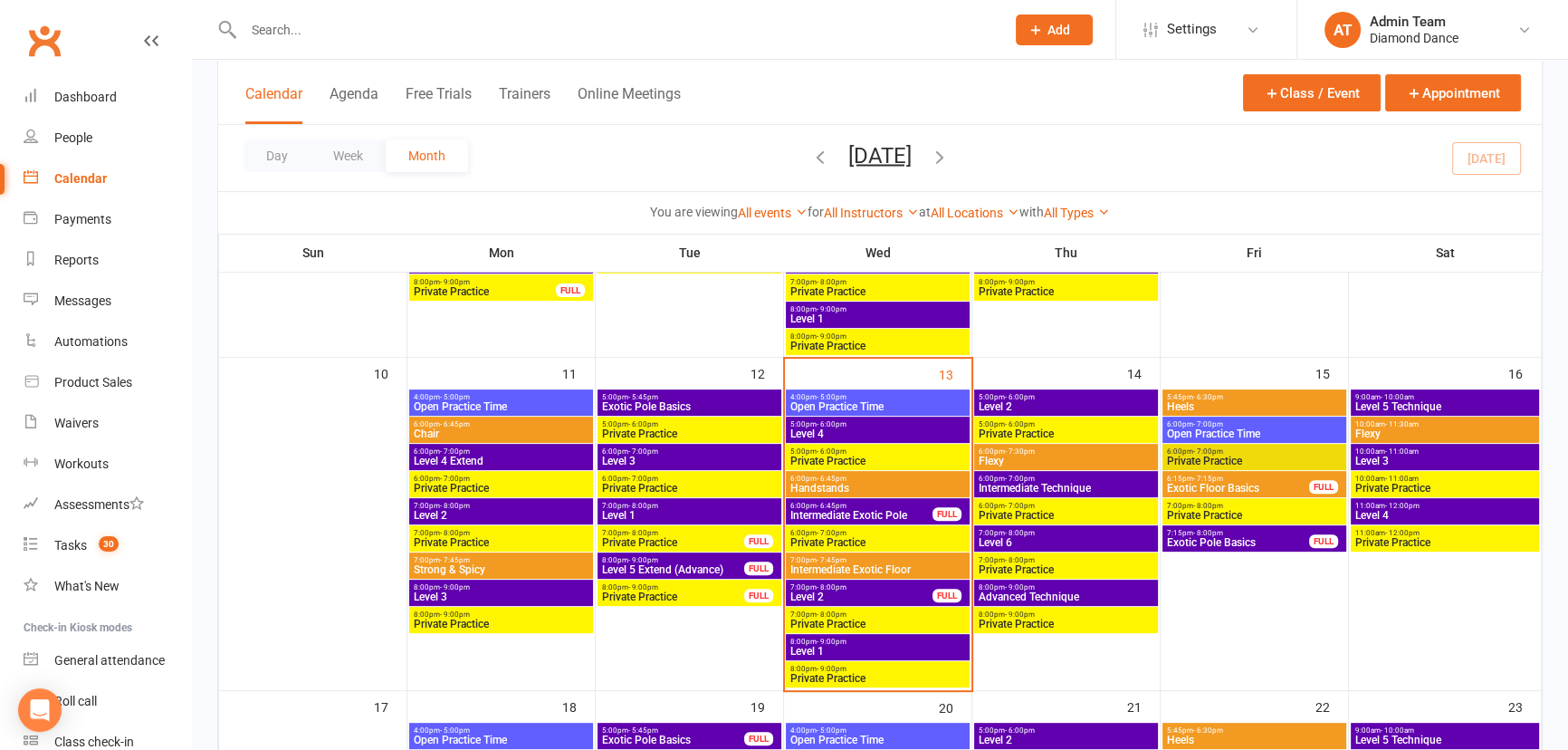
click at [853, 564] on span "Intermediate Exotic Floor" at bounding box center [877, 570] width 177 height 11
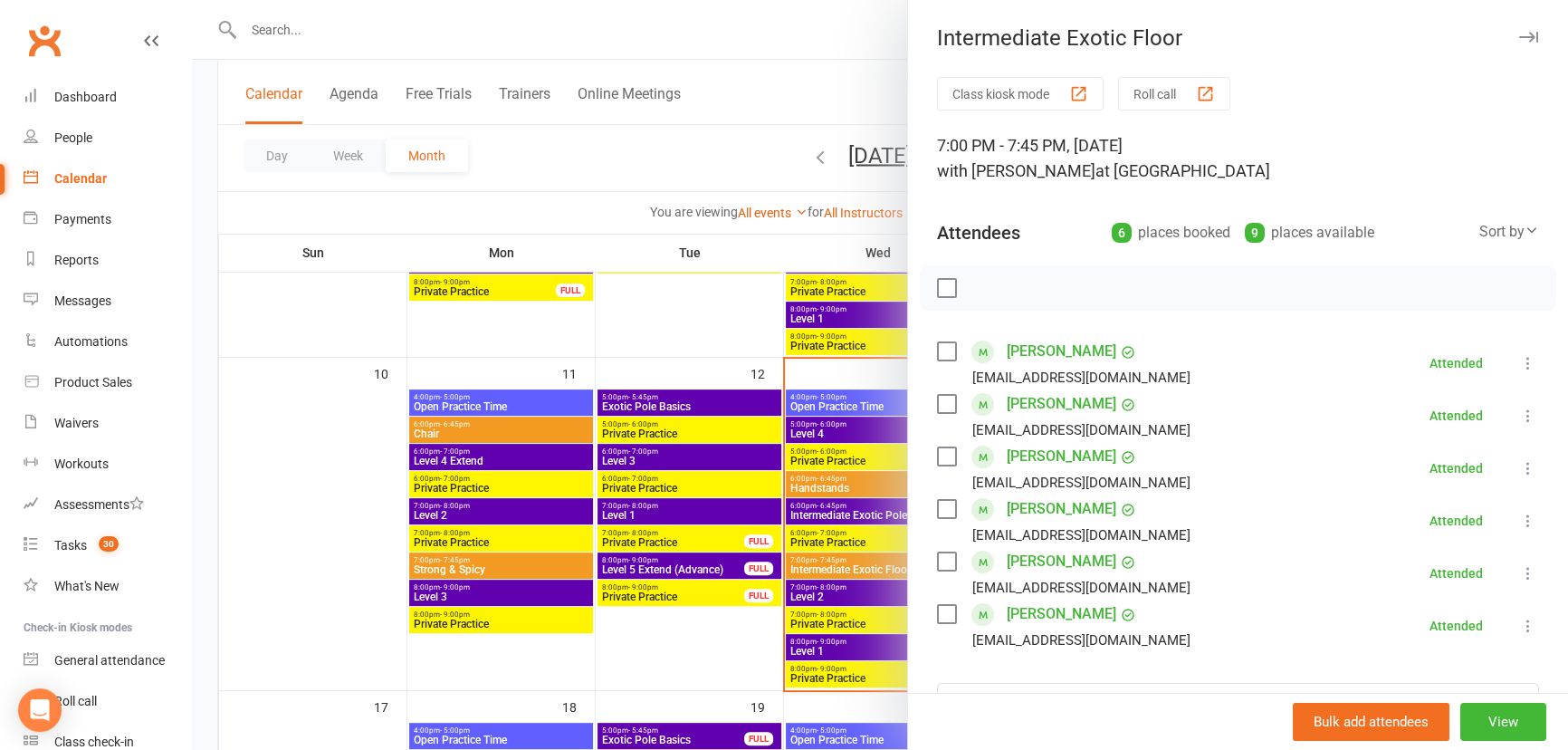
click at [875, 505] on div at bounding box center [880, 375] width 1377 height 750
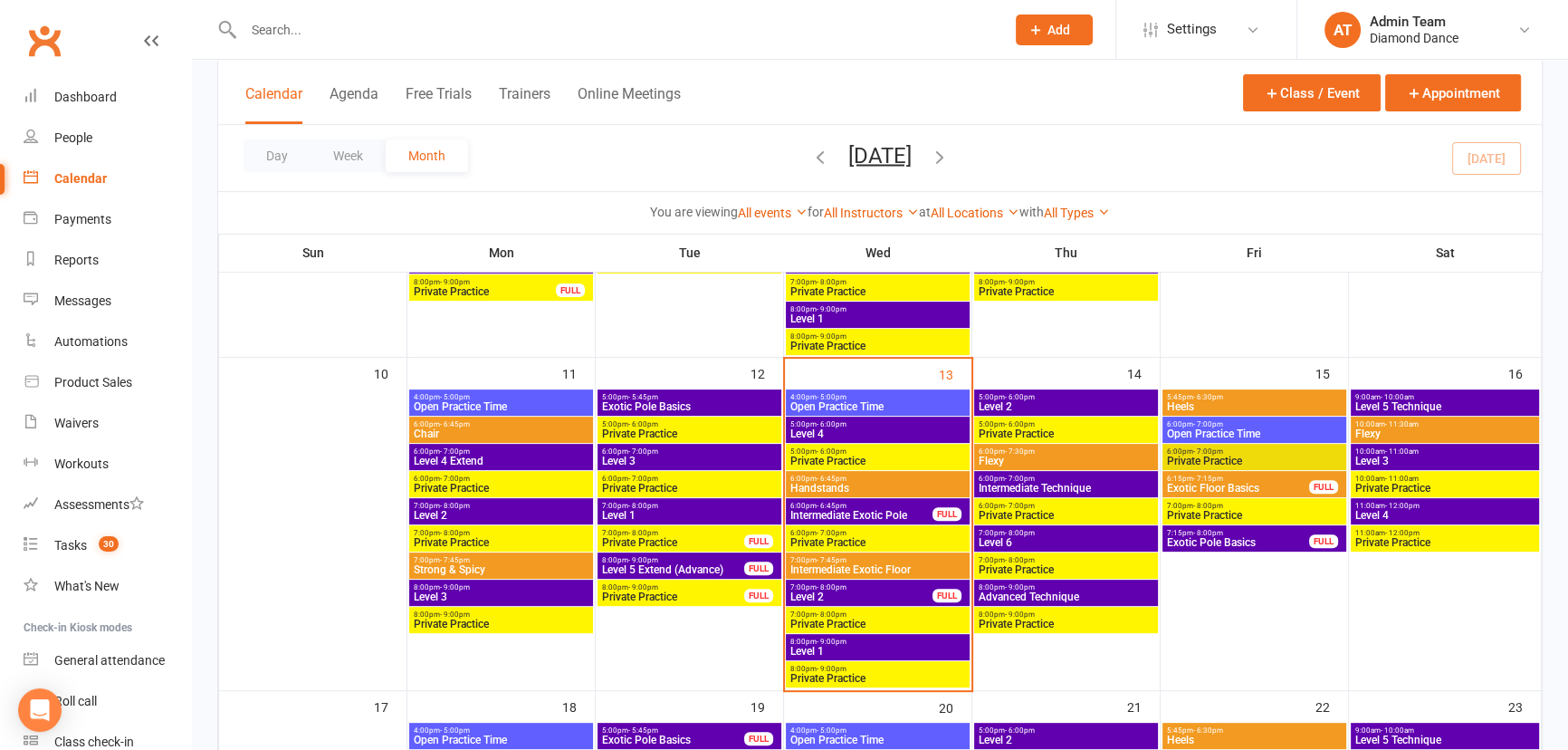
click at [875, 505] on span "6:00pm - 6:45pm" at bounding box center [861, 505] width 144 height 8
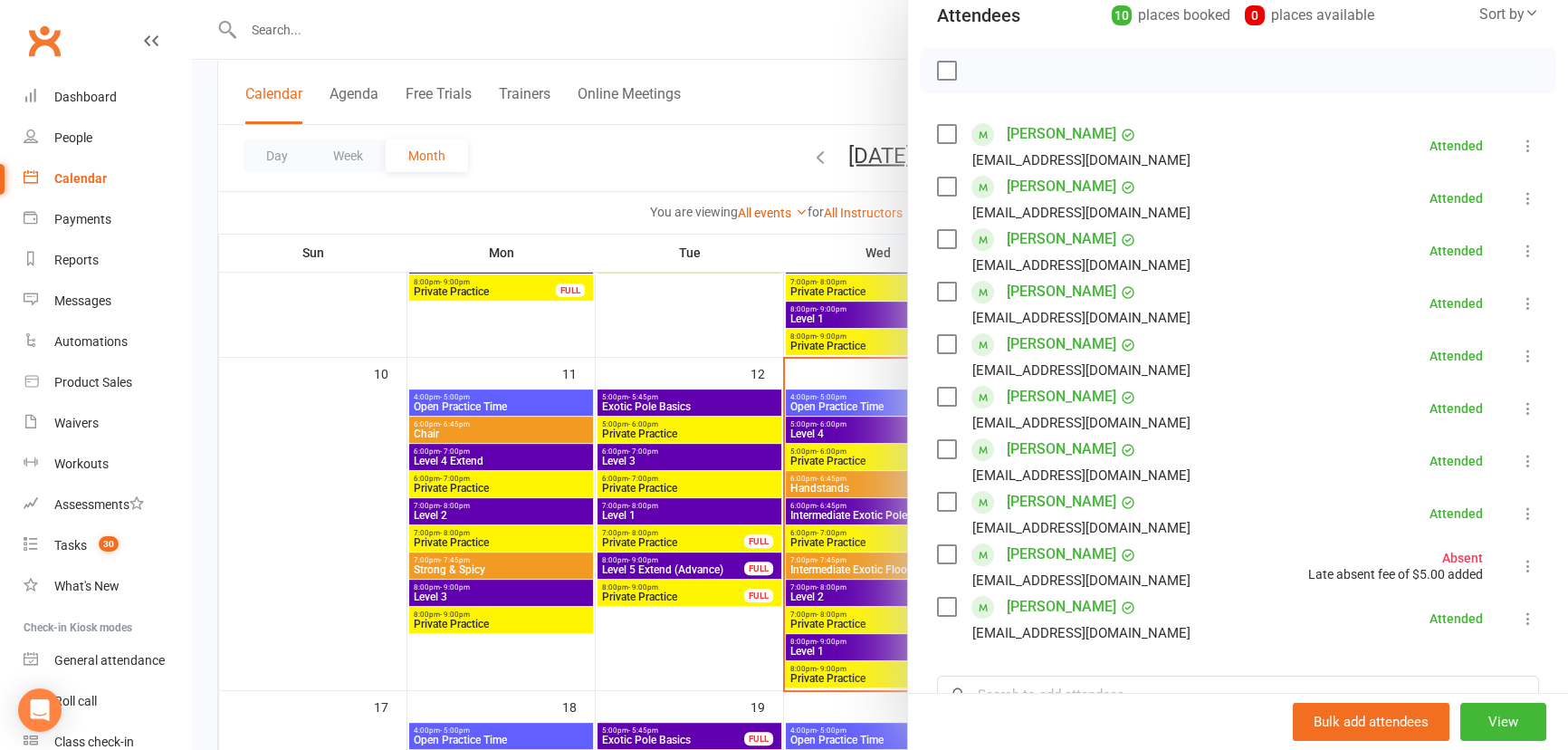
scroll to position [246, 0]
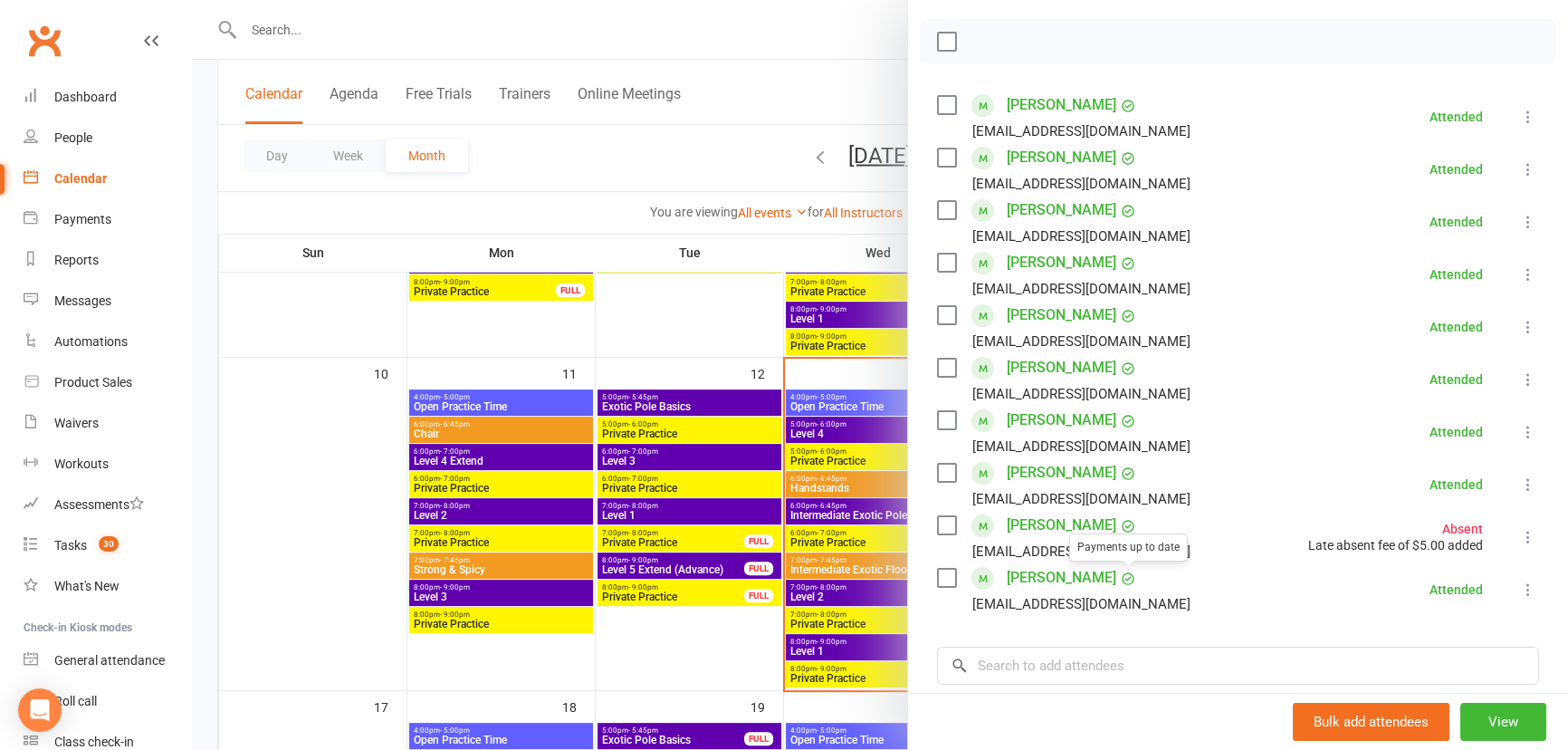
click at [877, 555] on div at bounding box center [880, 375] width 1377 height 750
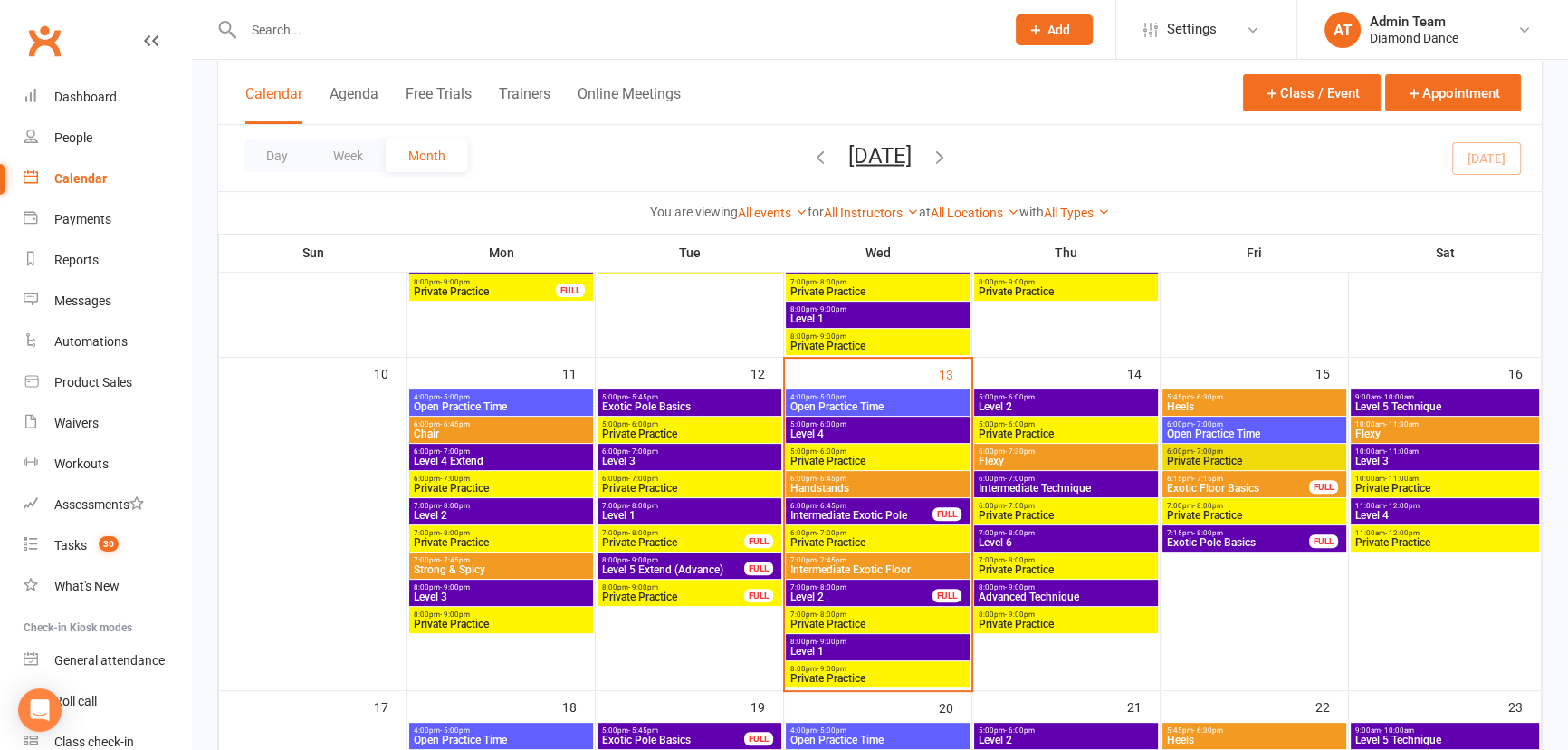
click at [858, 475] on span "6:00pm - 6:45pm" at bounding box center [877, 478] width 177 height 8
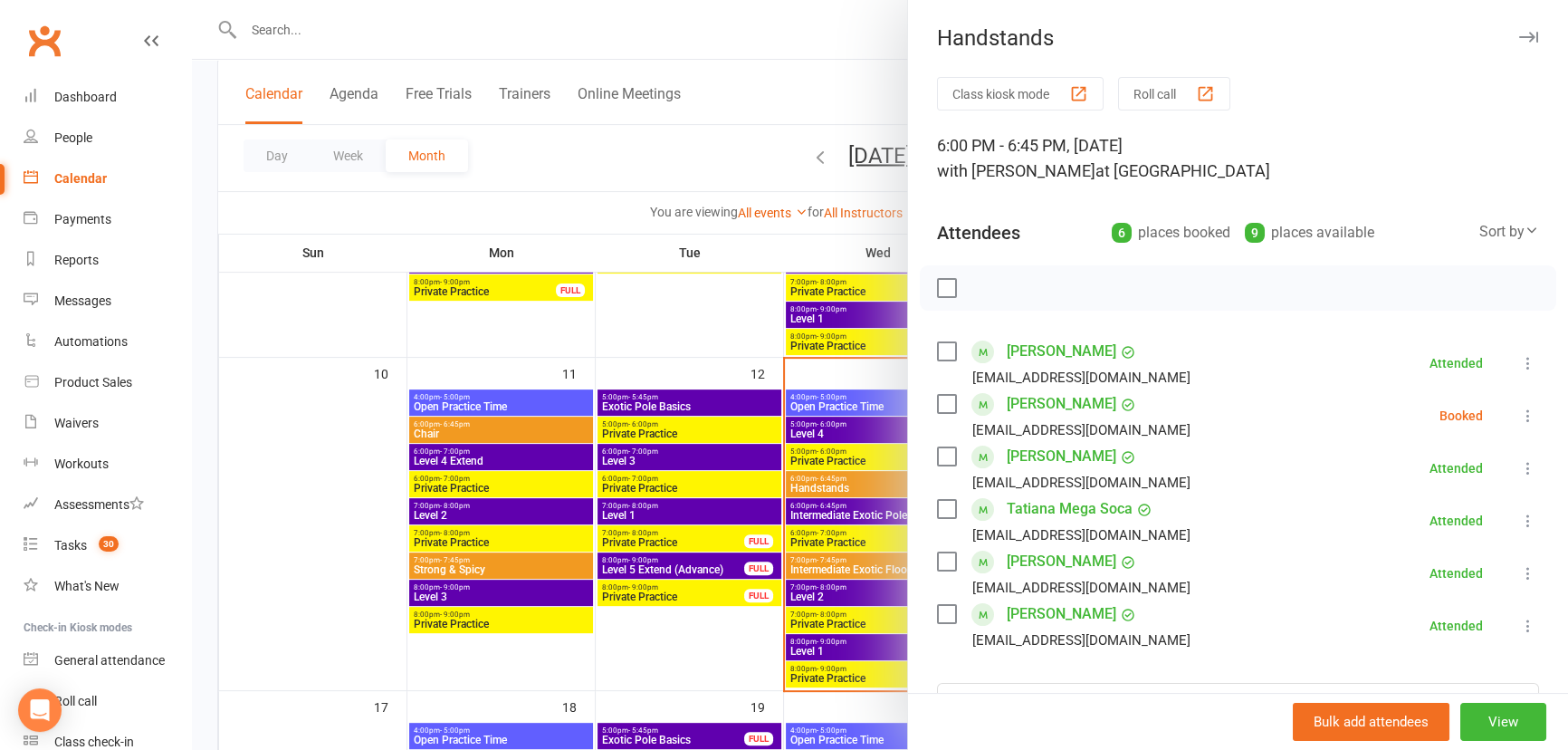
click at [1520, 416] on icon at bounding box center [1529, 415] width 18 height 18
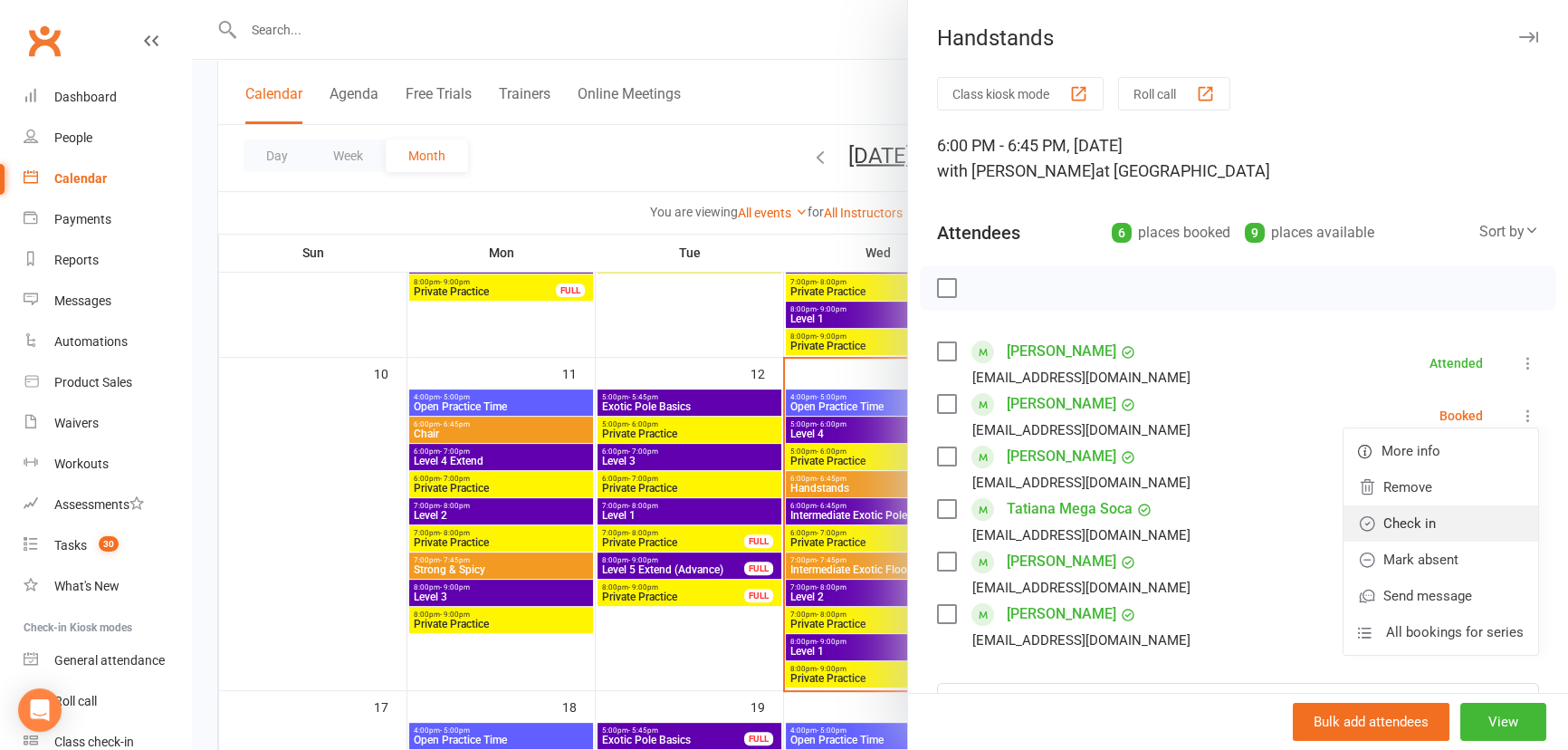
click at [1448, 522] on link "Check in" at bounding box center [1441, 523] width 195 height 37
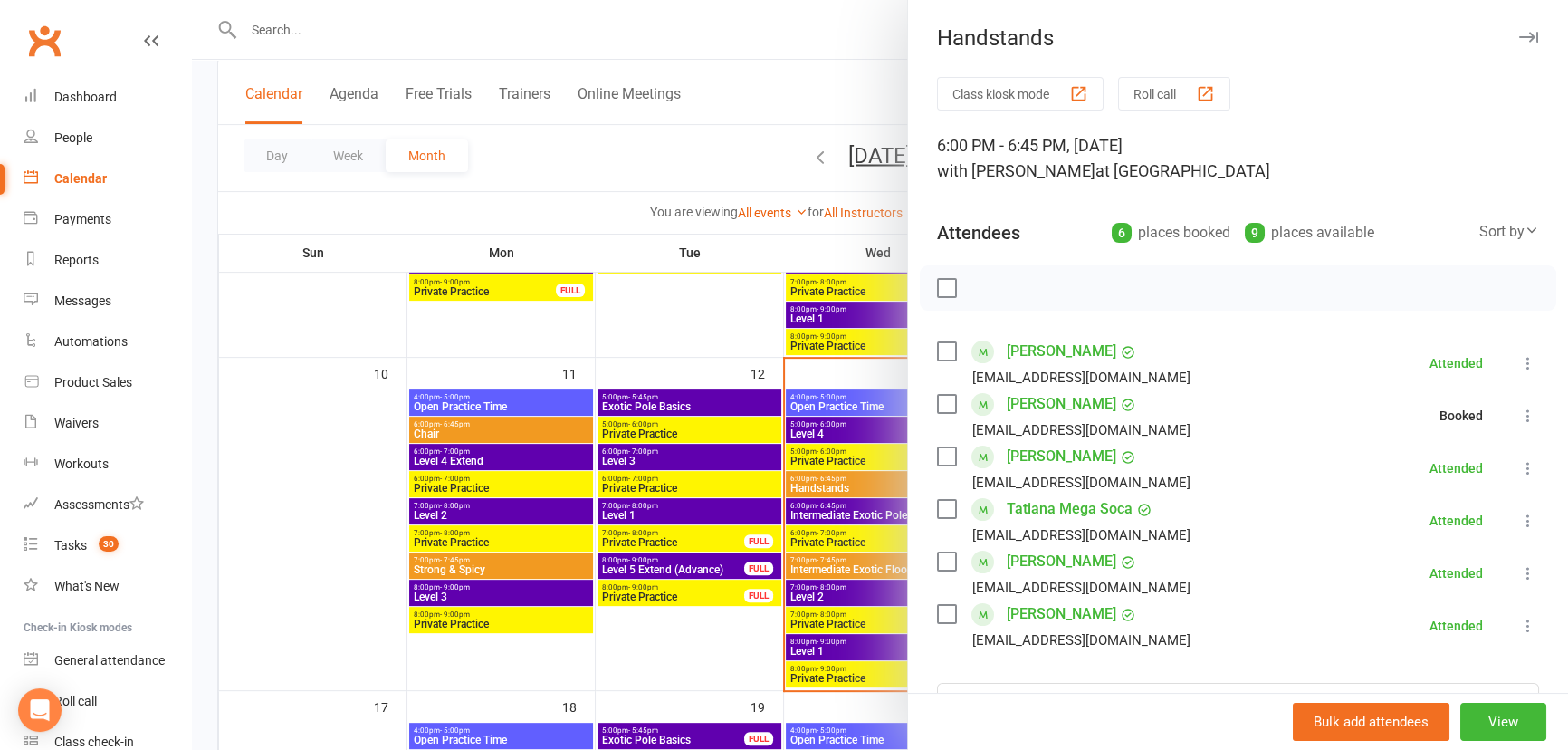
click at [881, 539] on div at bounding box center [880, 375] width 1377 height 750
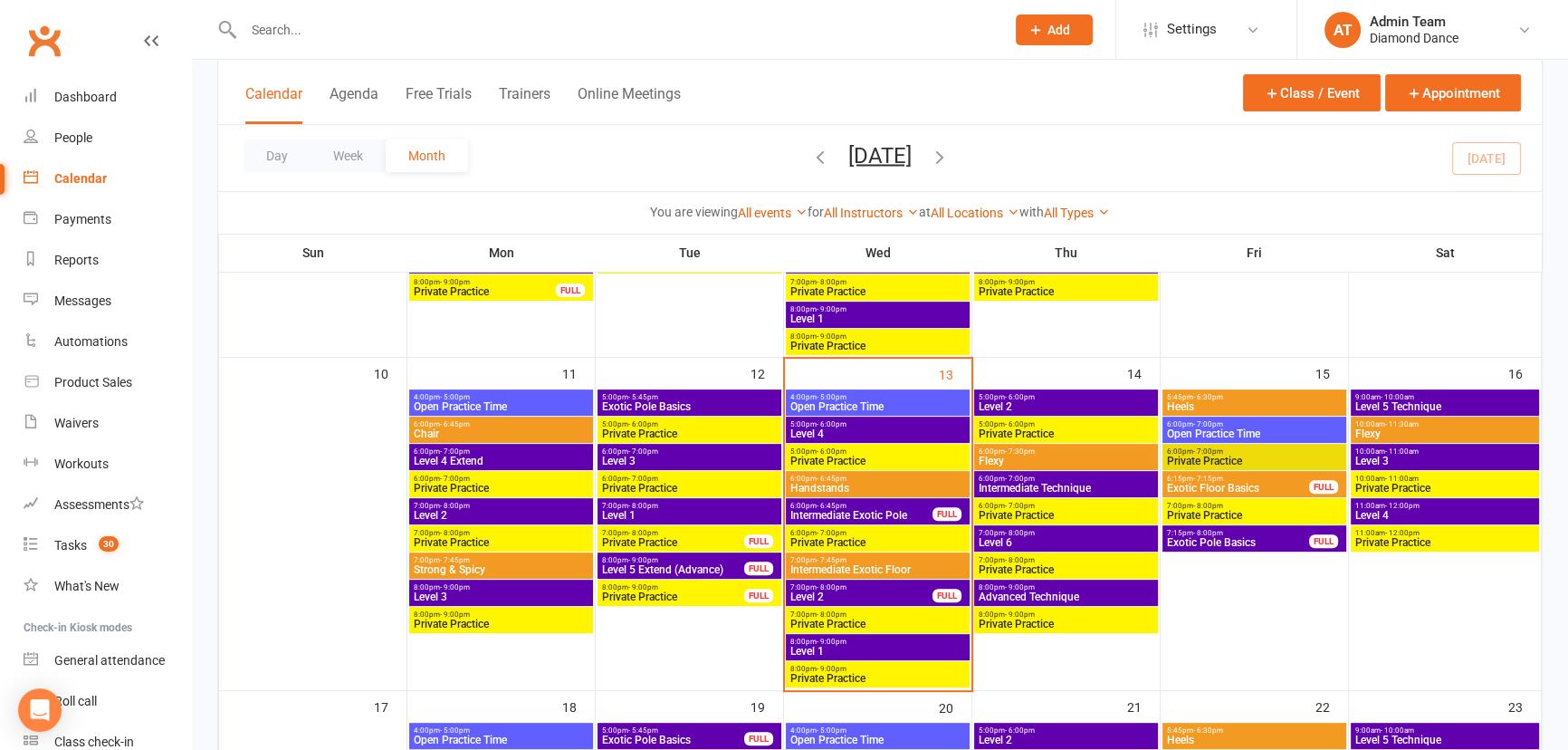
click at [860, 424] on span "5:00pm - 6:00pm" at bounding box center [877, 423] width 177 height 8
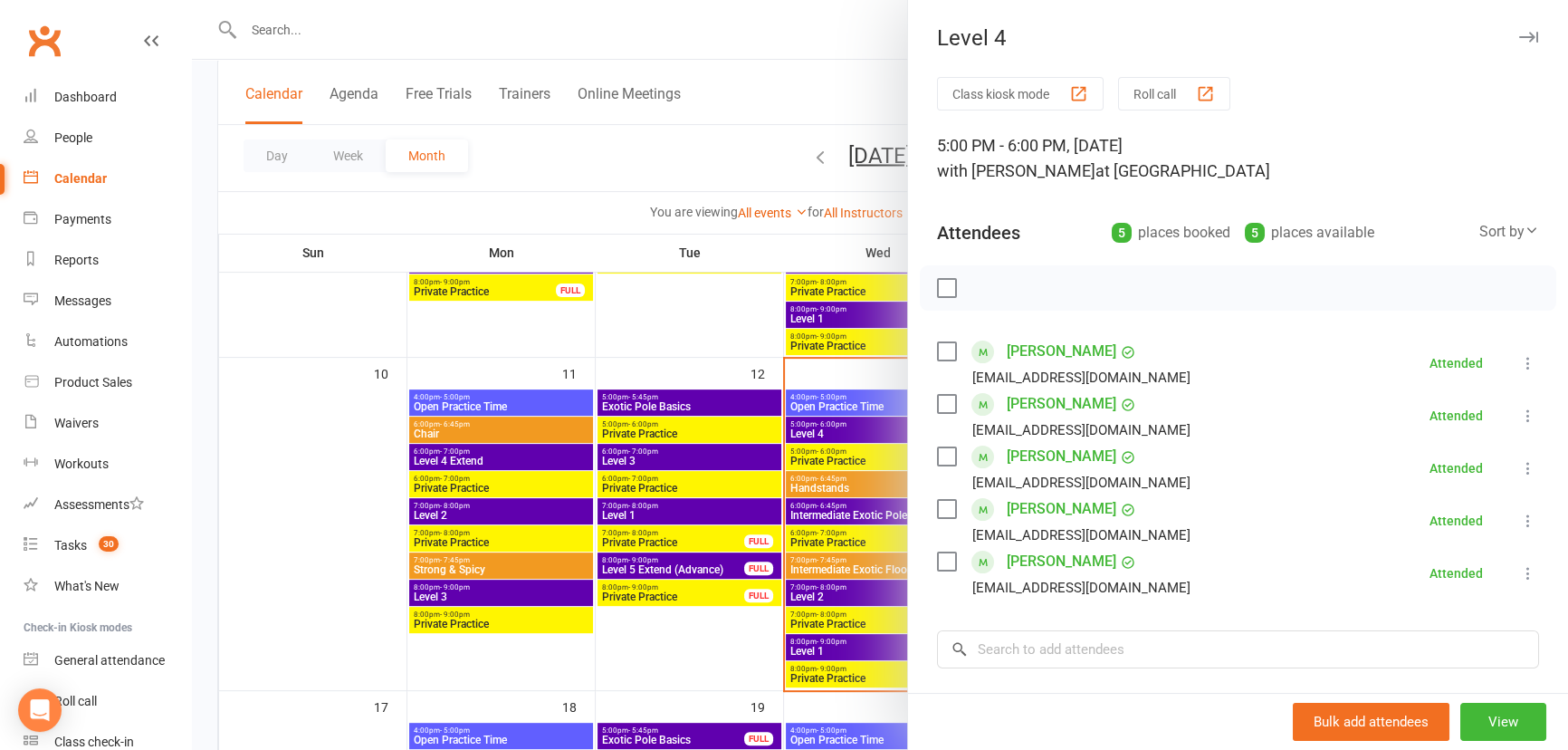
click at [860, 546] on div at bounding box center [880, 375] width 1377 height 750
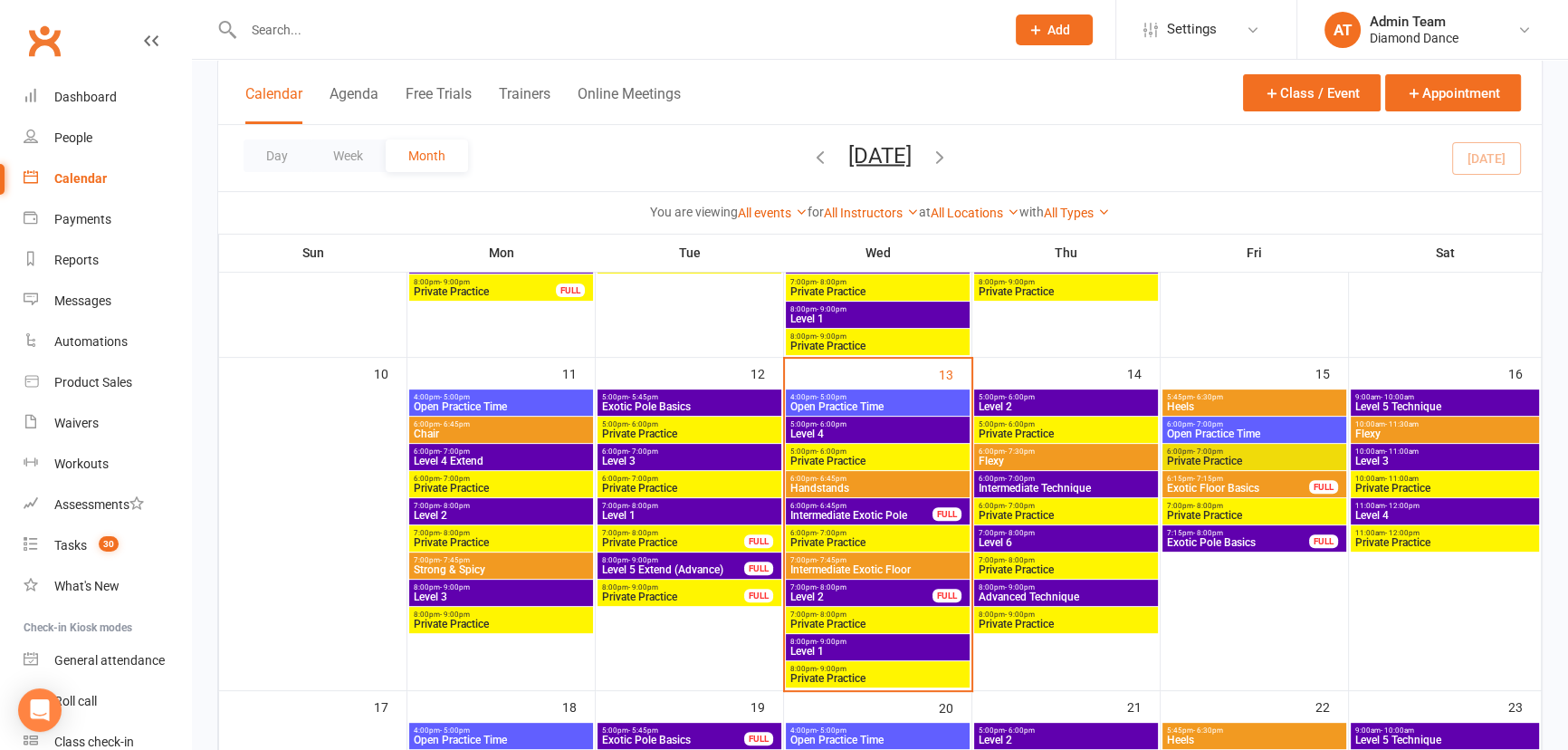
click at [832, 648] on span "Level 1" at bounding box center [877, 651] width 177 height 11
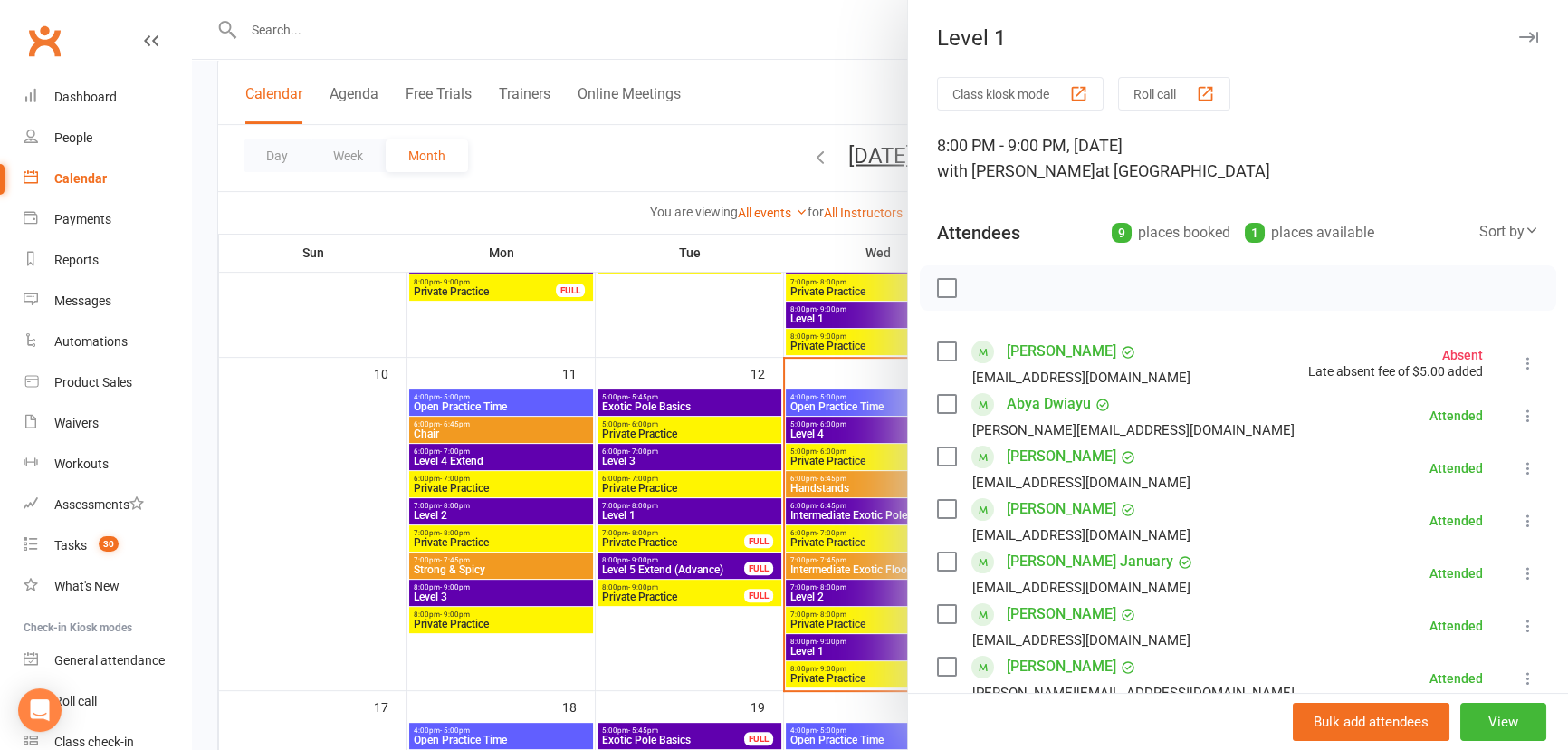
click at [737, 668] on div at bounding box center [880, 375] width 1377 height 750
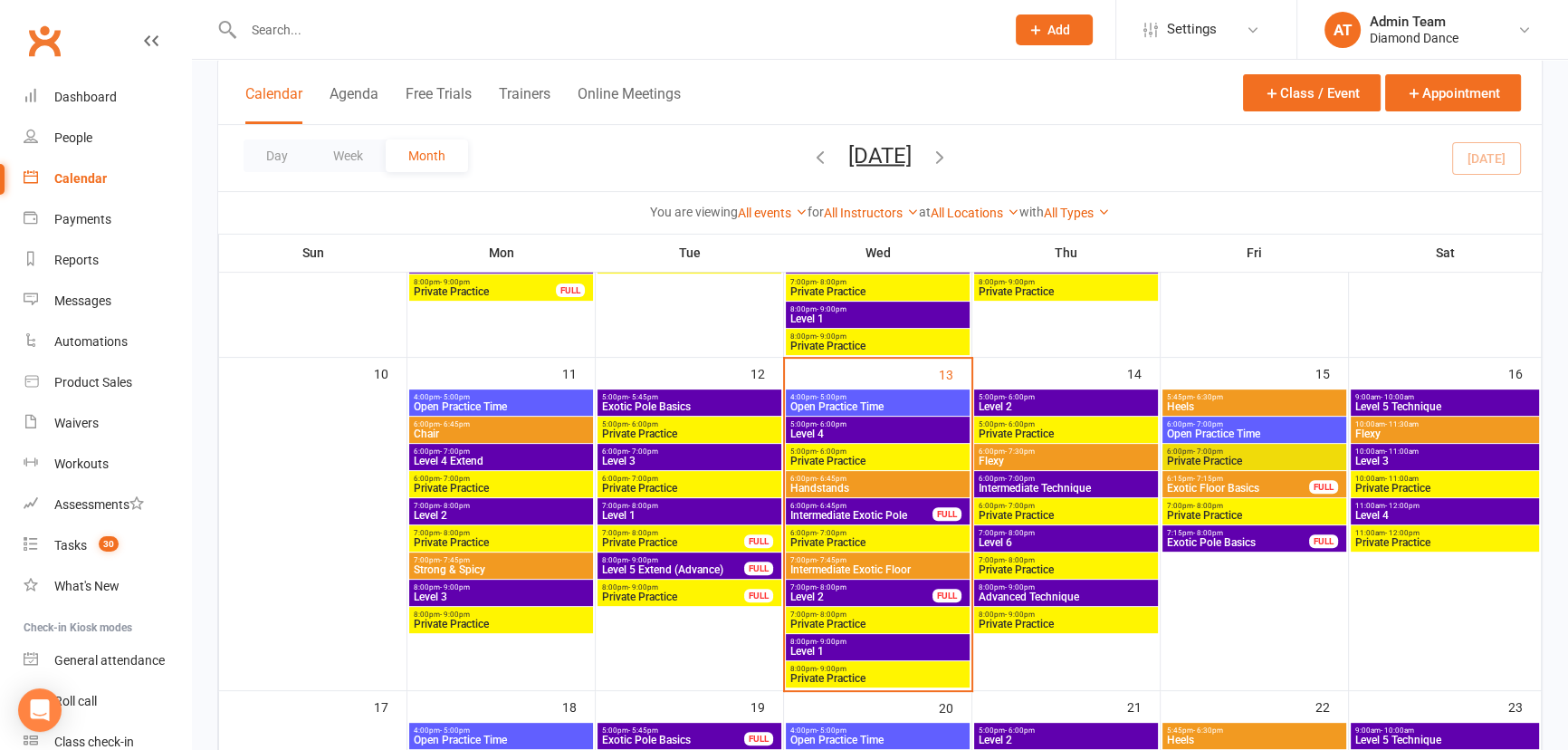
click at [859, 646] on span "Level 1" at bounding box center [877, 651] width 177 height 11
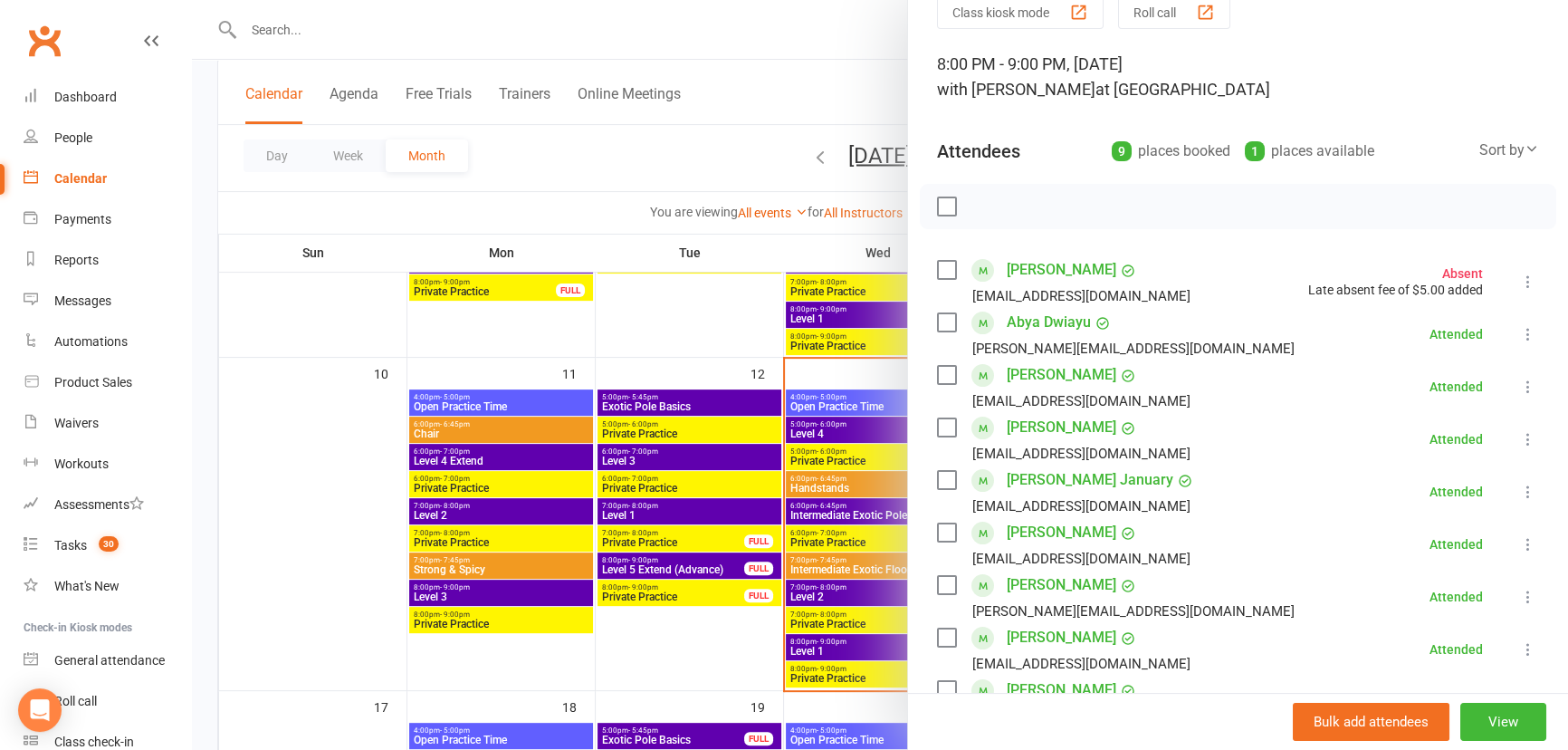
scroll to position [164, 0]
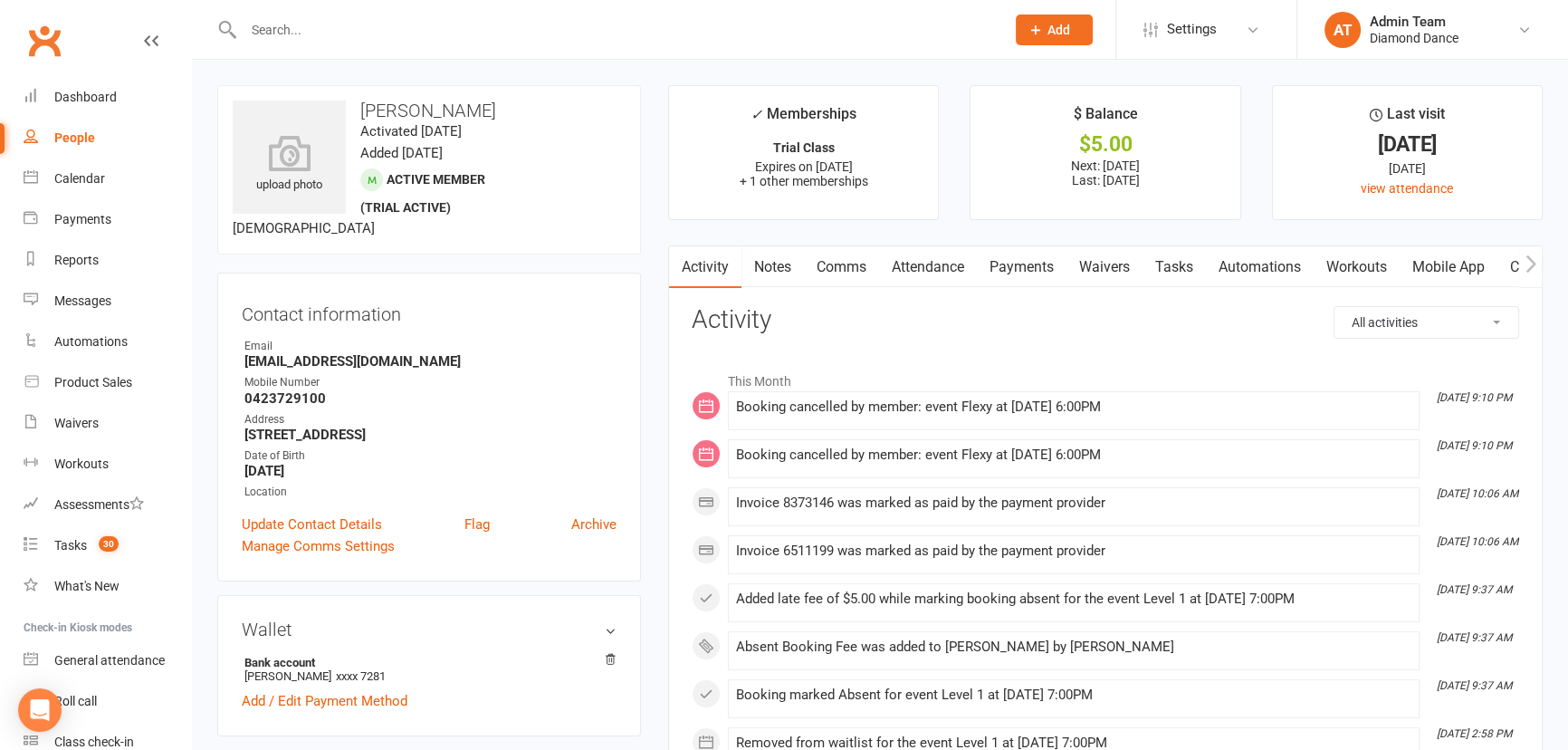
click at [1026, 268] on link "Payments" at bounding box center [1022, 267] width 90 height 42
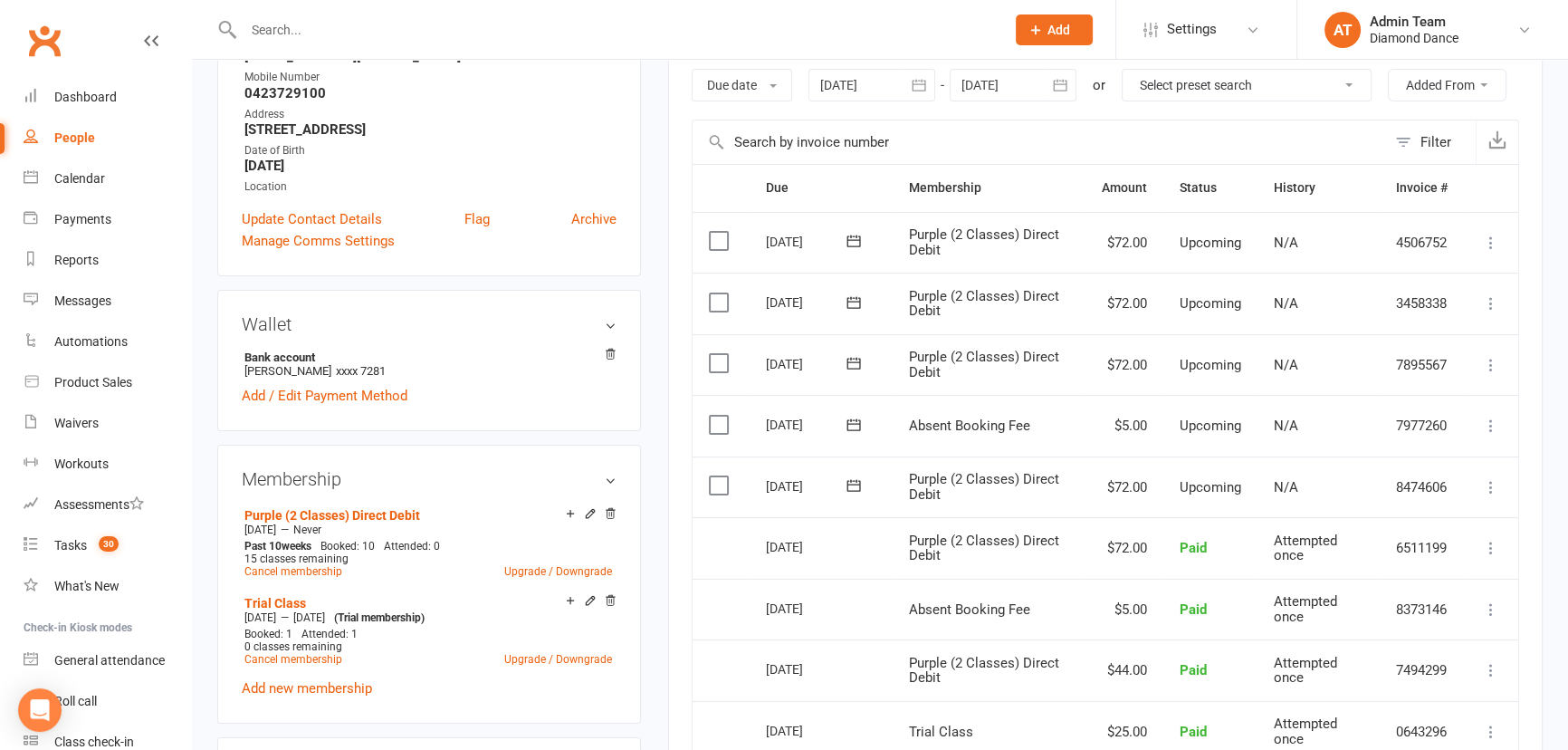
scroll to position [328, 0]
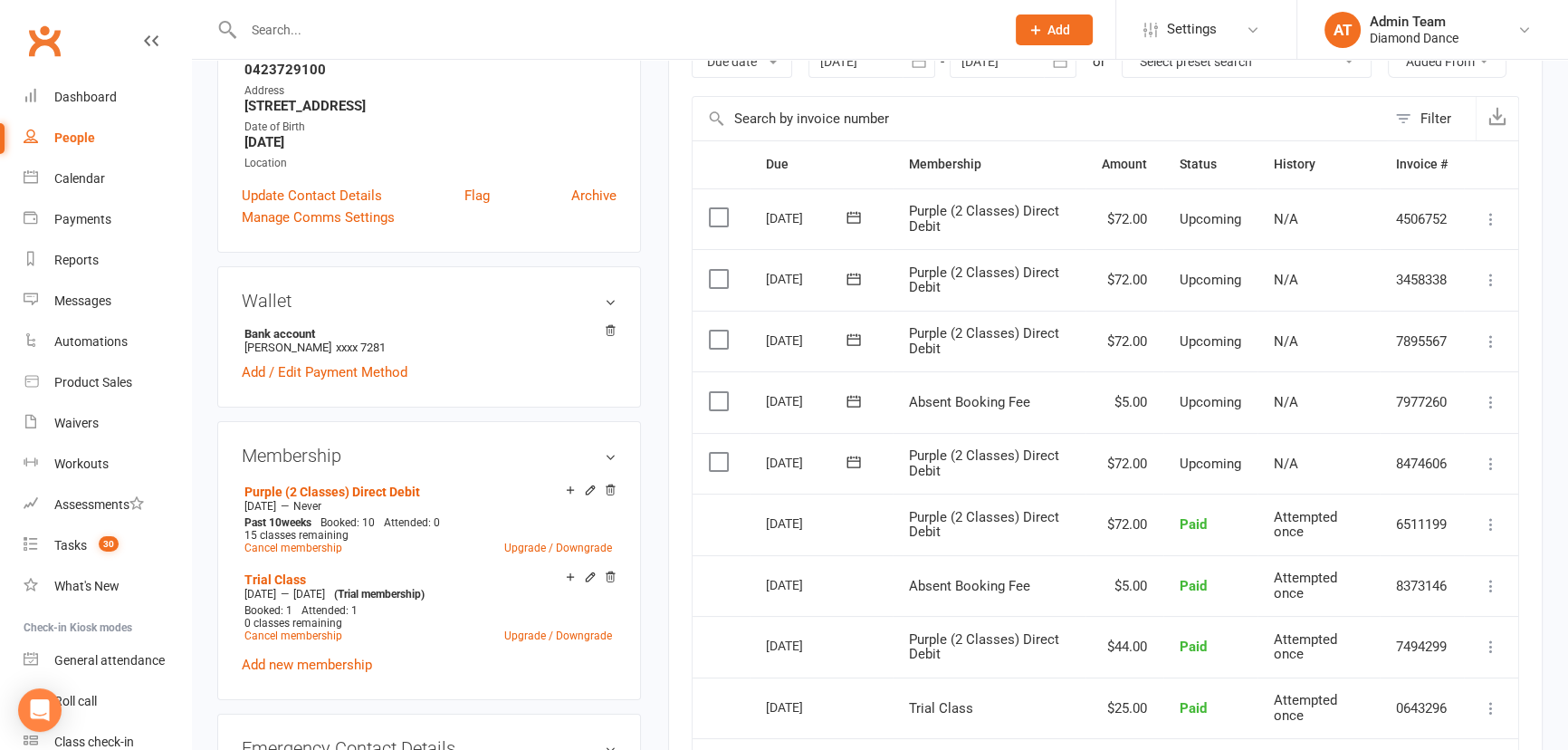
click at [1494, 395] on icon at bounding box center [1491, 402] width 18 height 18
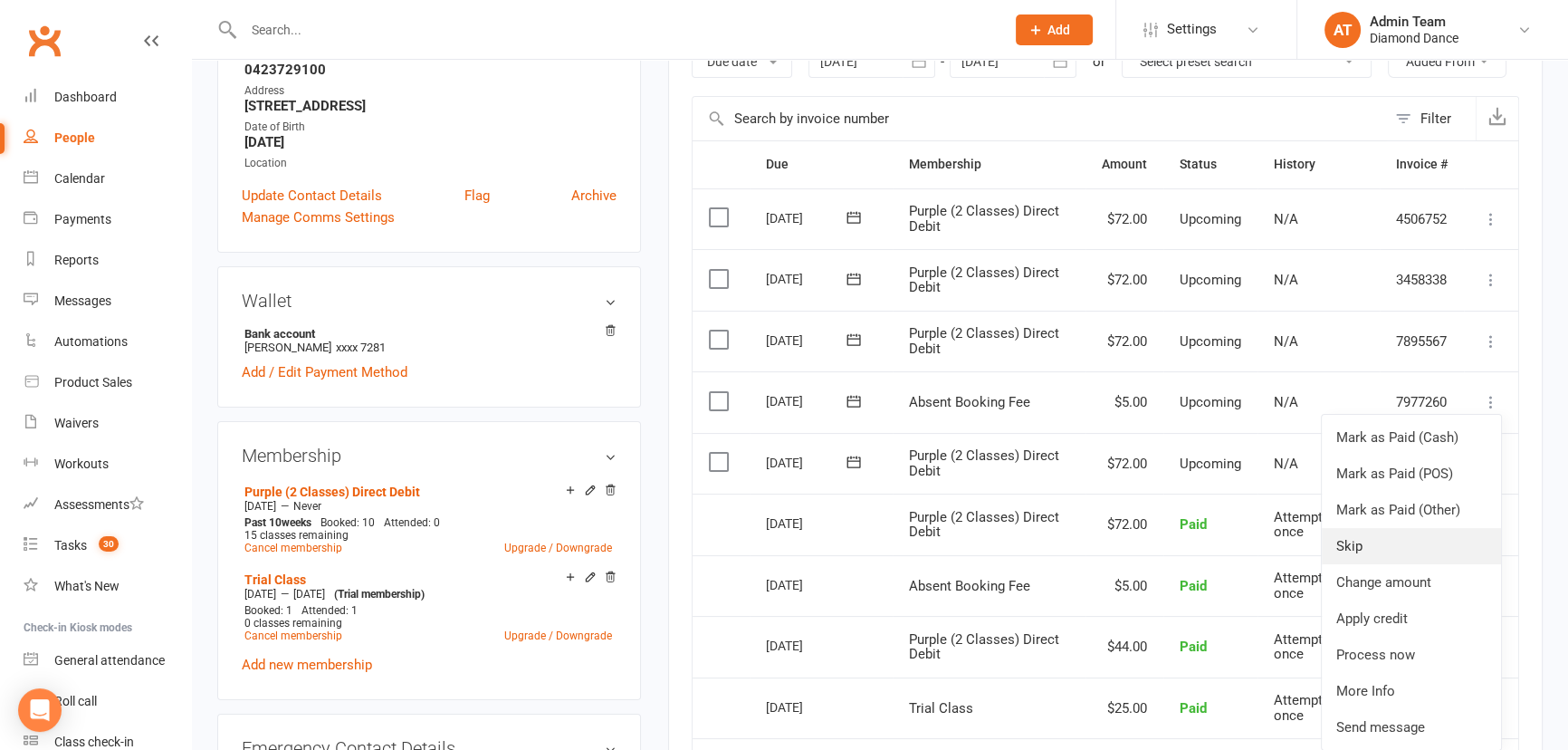
click at [1456, 542] on link "Skip" at bounding box center [1412, 546] width 179 height 37
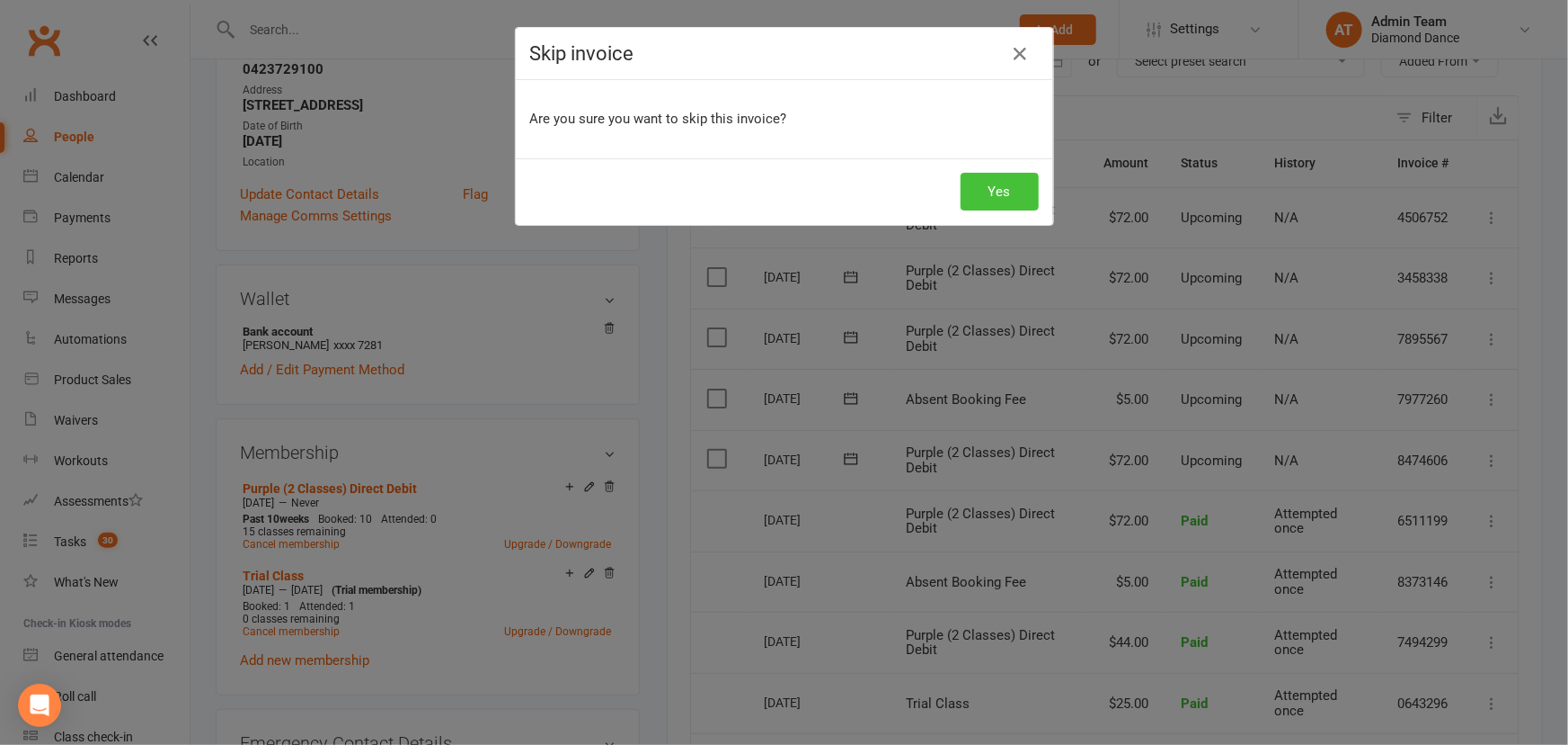
click at [1008, 187] on button "Yes" at bounding box center [1000, 192] width 78 height 38
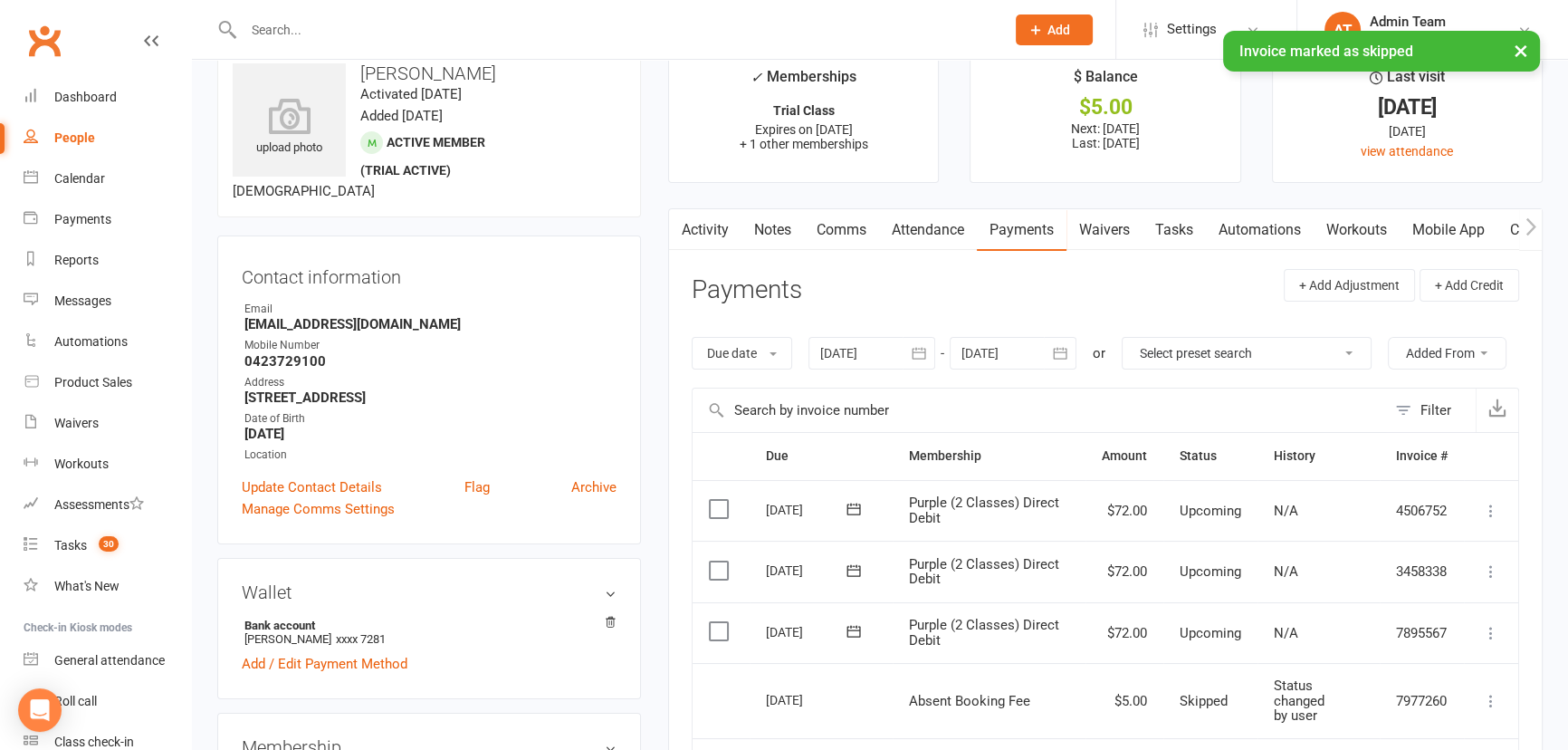
scroll to position [0, 0]
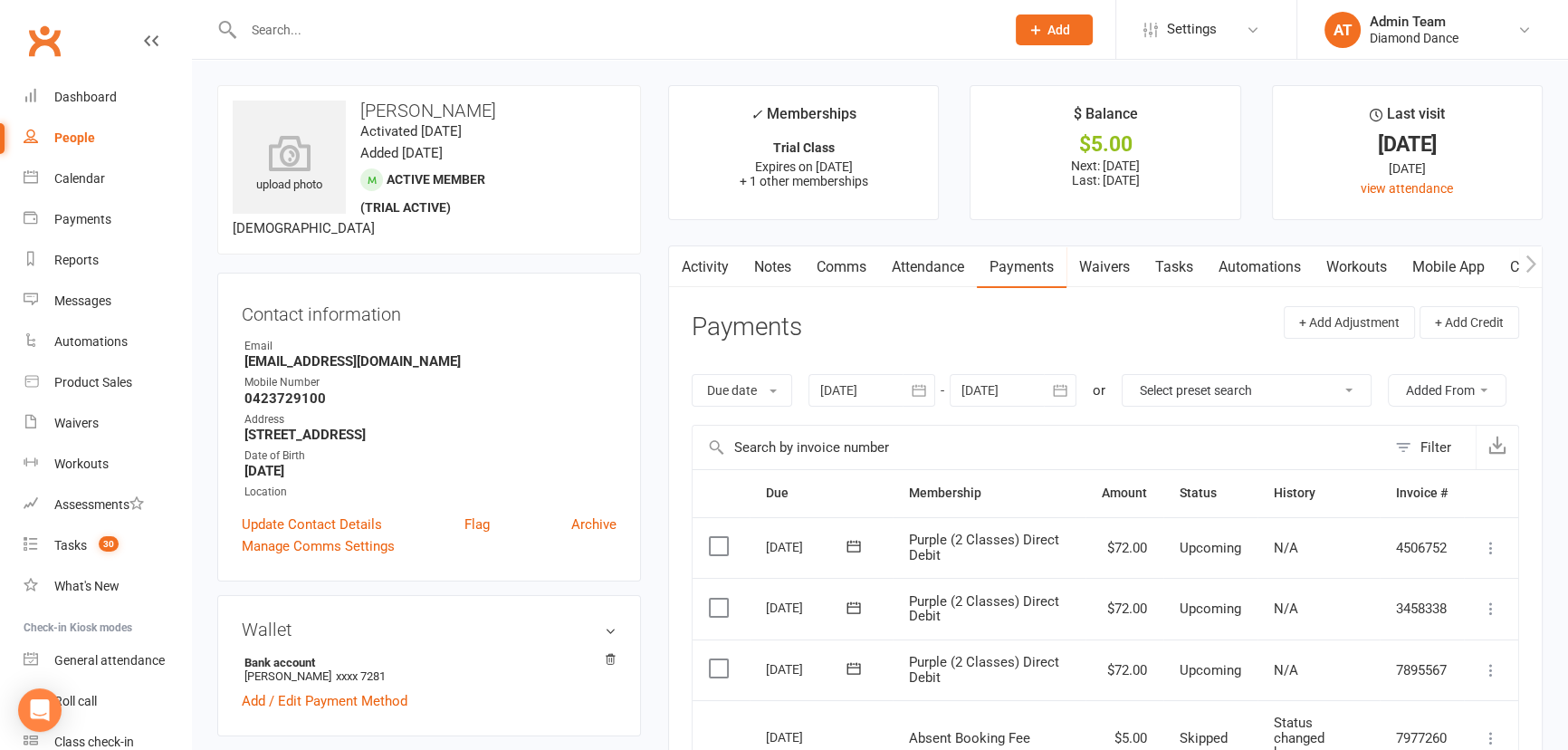
click at [842, 277] on link "Comms" at bounding box center [842, 267] width 75 height 42
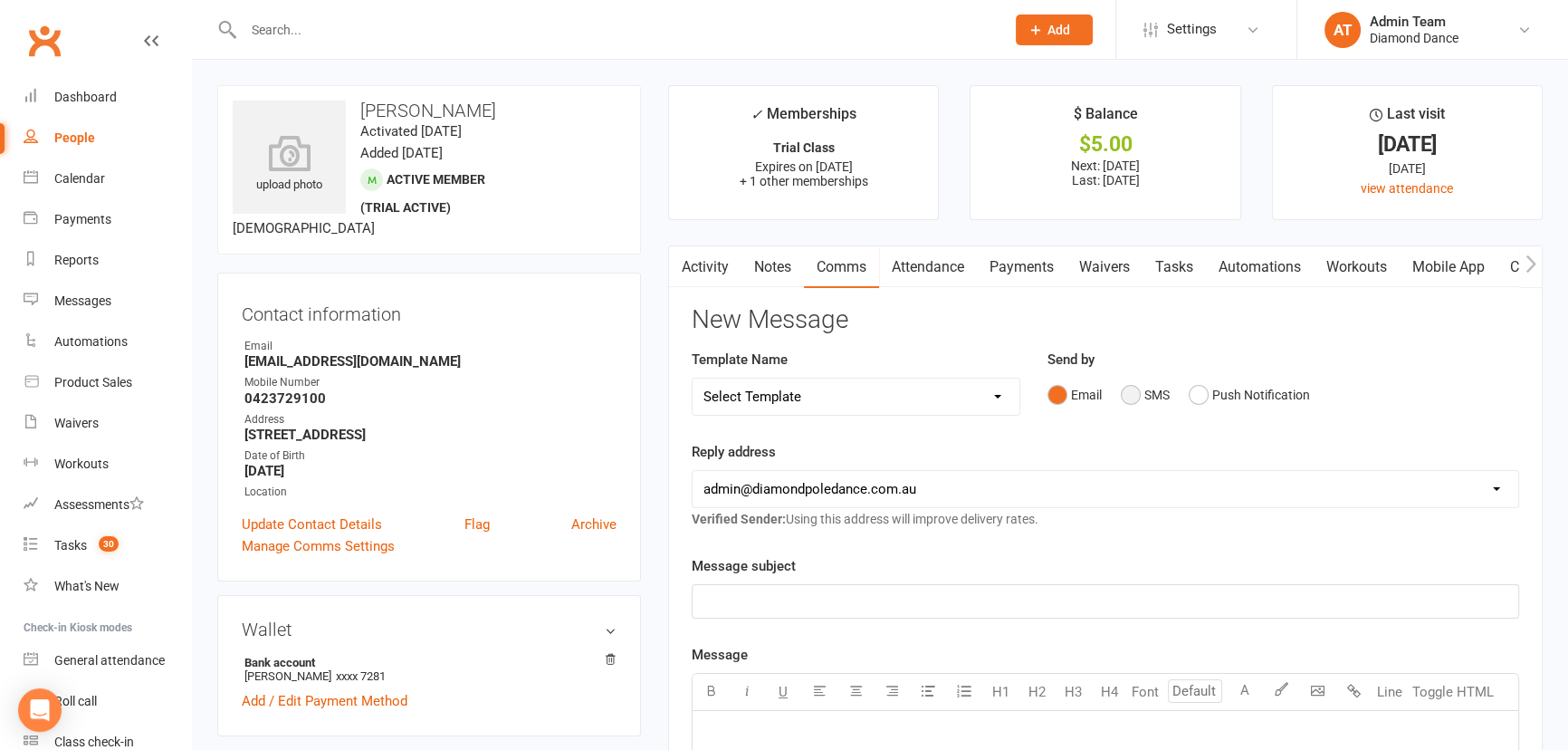
click at [1156, 399] on button "SMS" at bounding box center [1144, 395] width 48 height 35
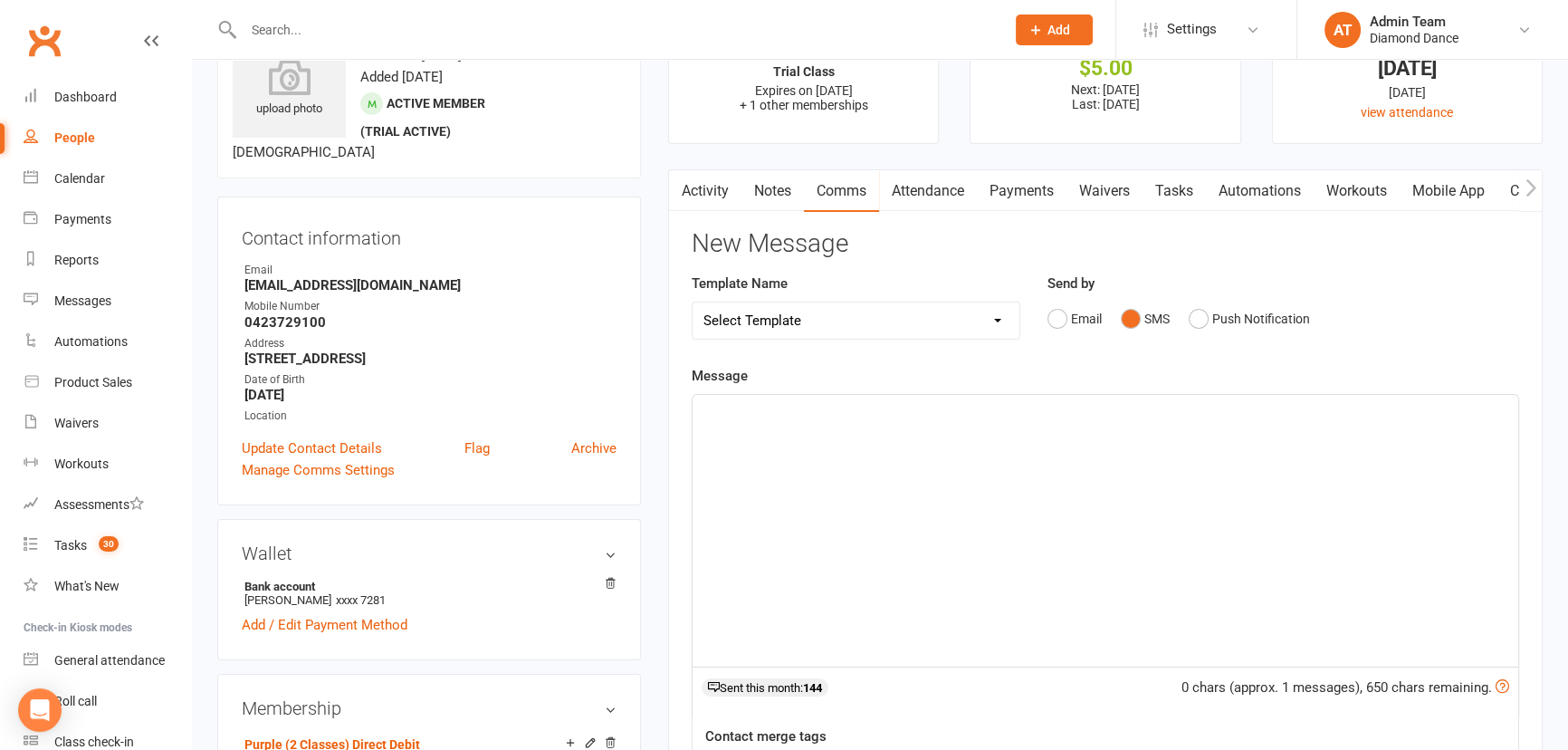
scroll to position [164, 0]
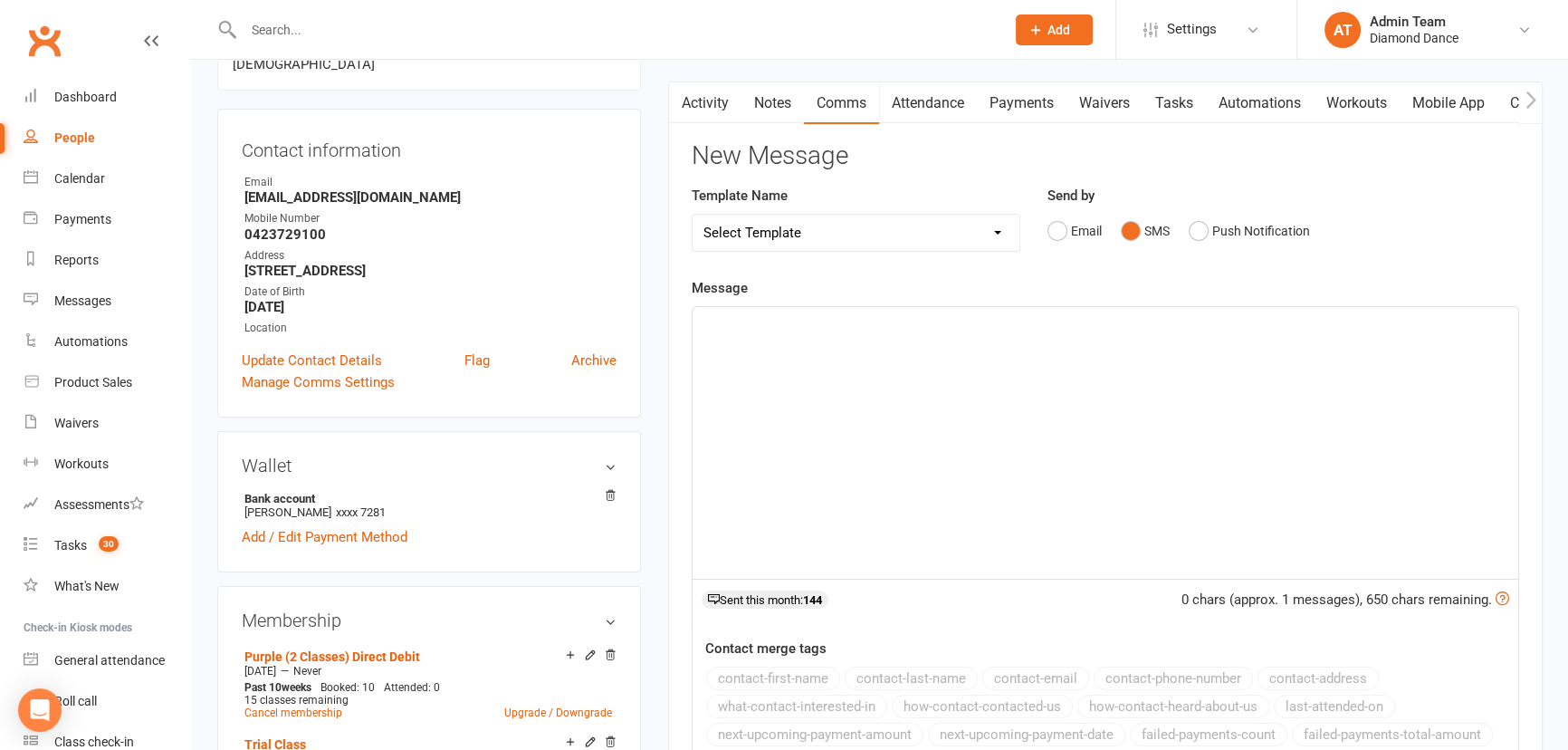
click at [1087, 445] on div "﻿" at bounding box center [1105, 443] width 826 height 272
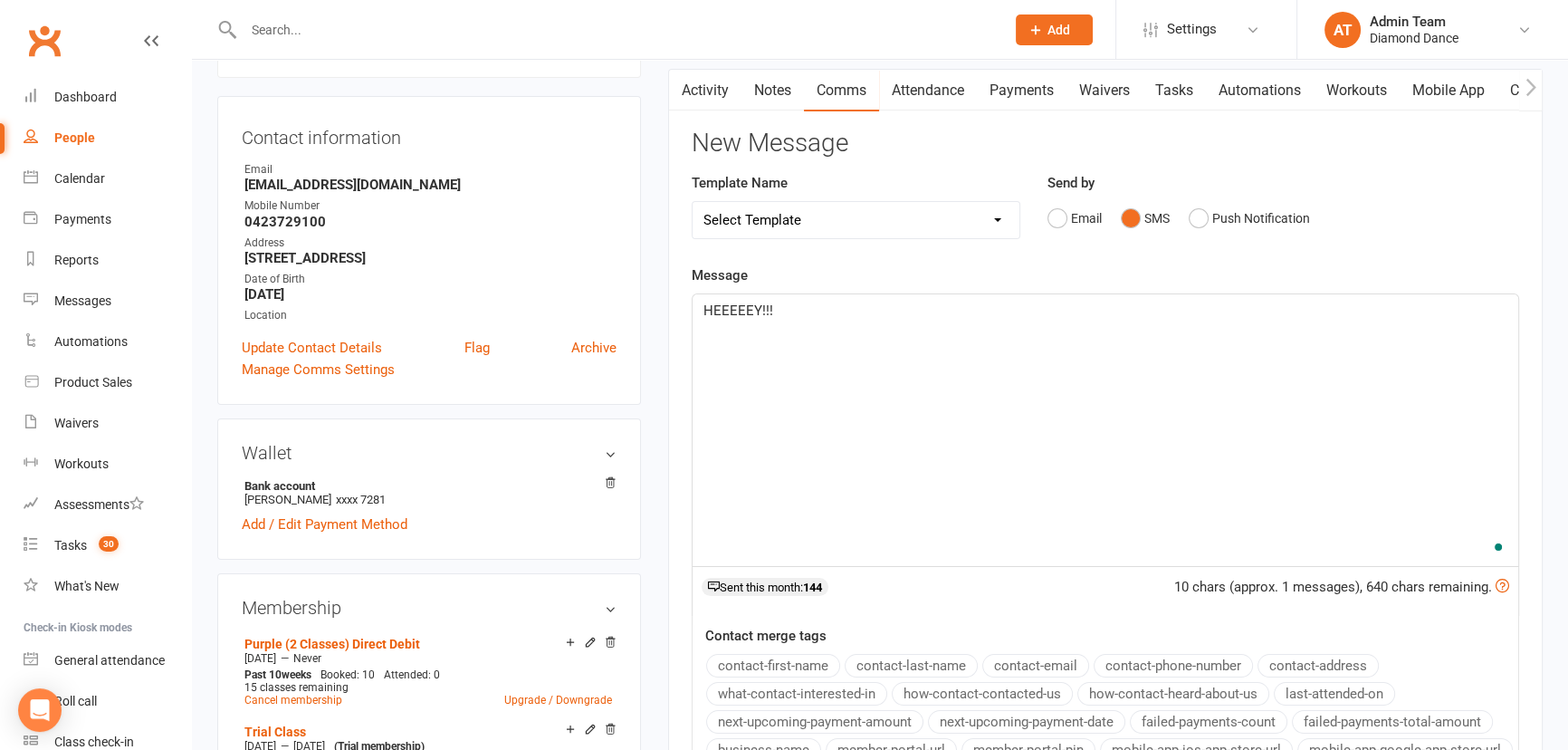
scroll to position [493, 0]
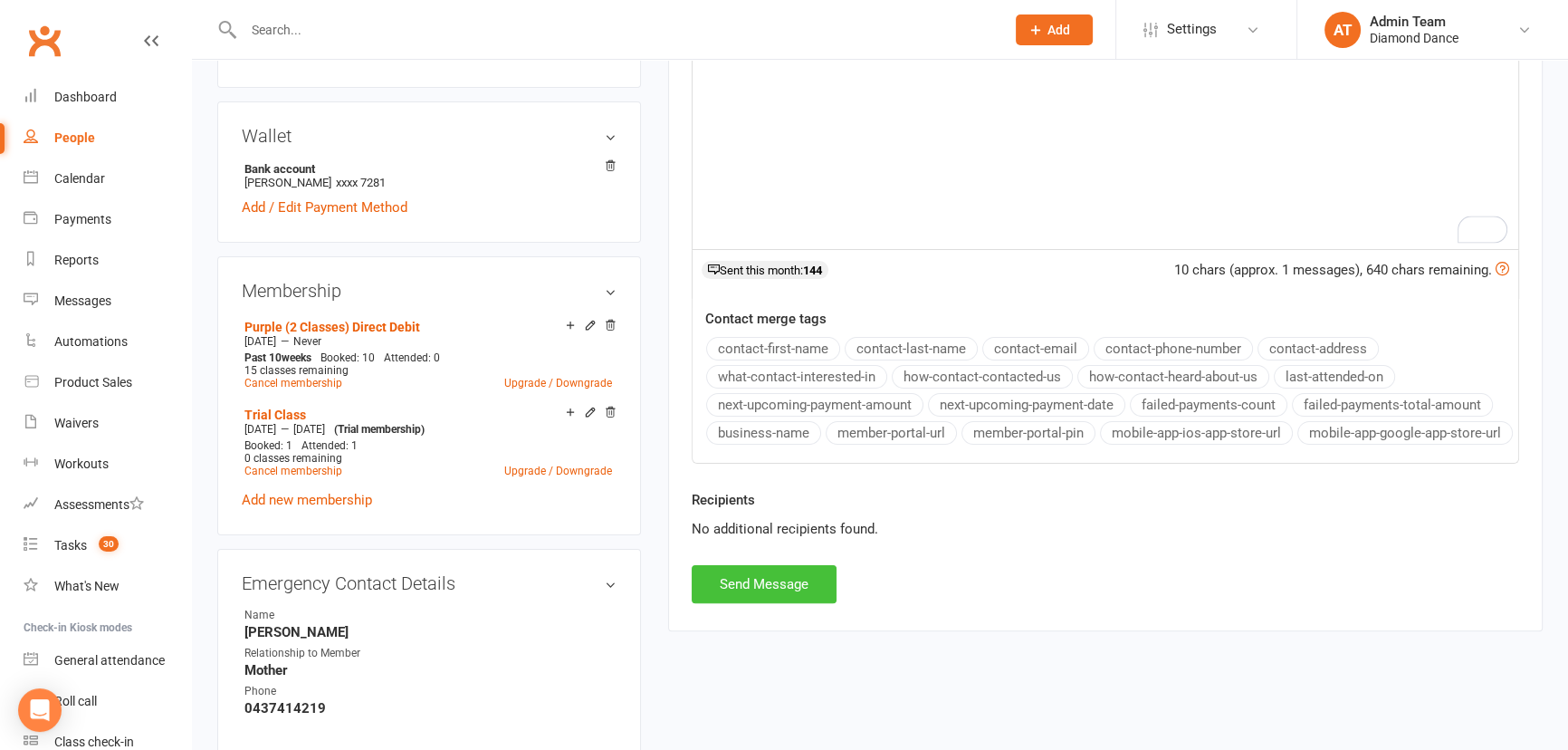
click at [758, 597] on button "Send Message" at bounding box center [764, 584] width 145 height 38
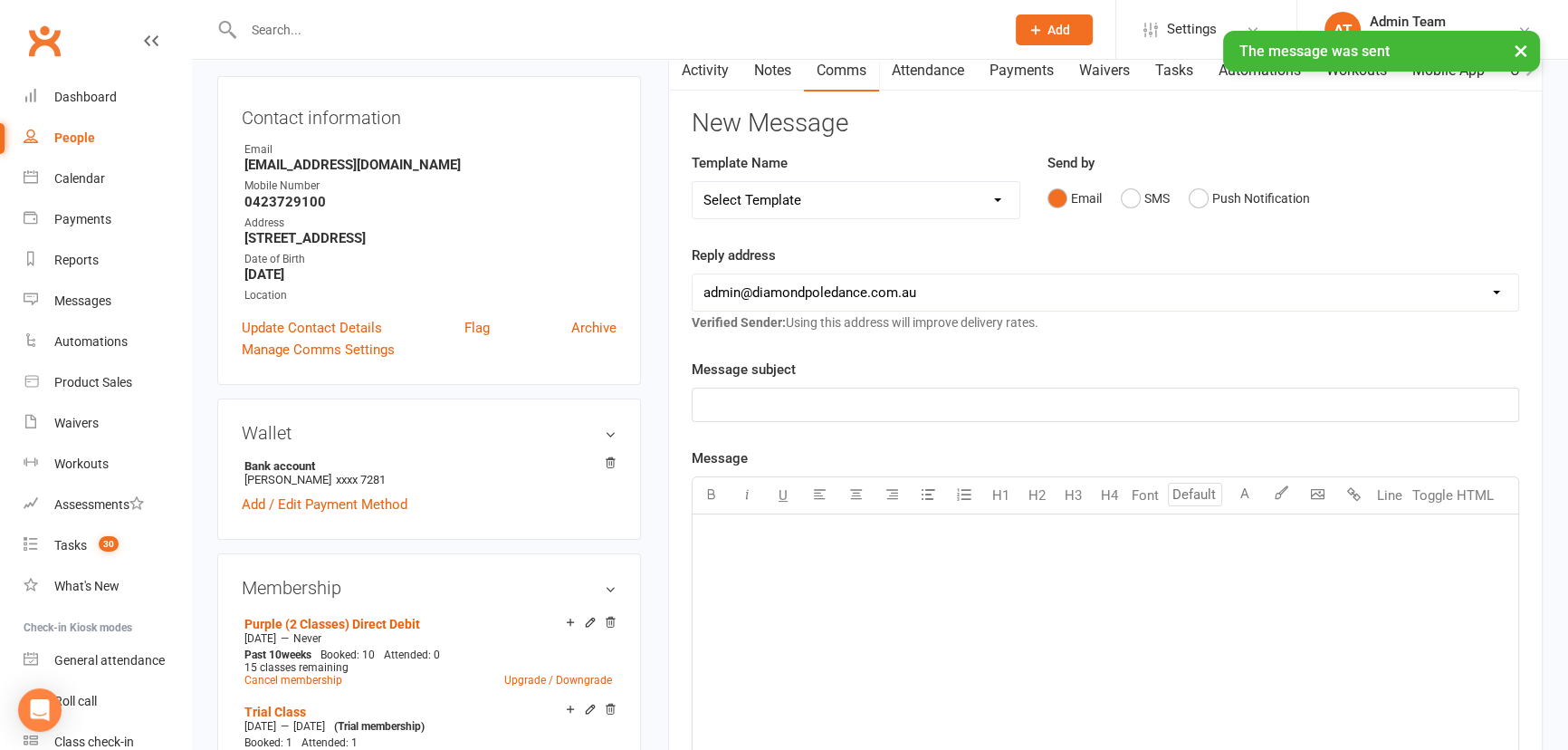
scroll to position [81, 0]
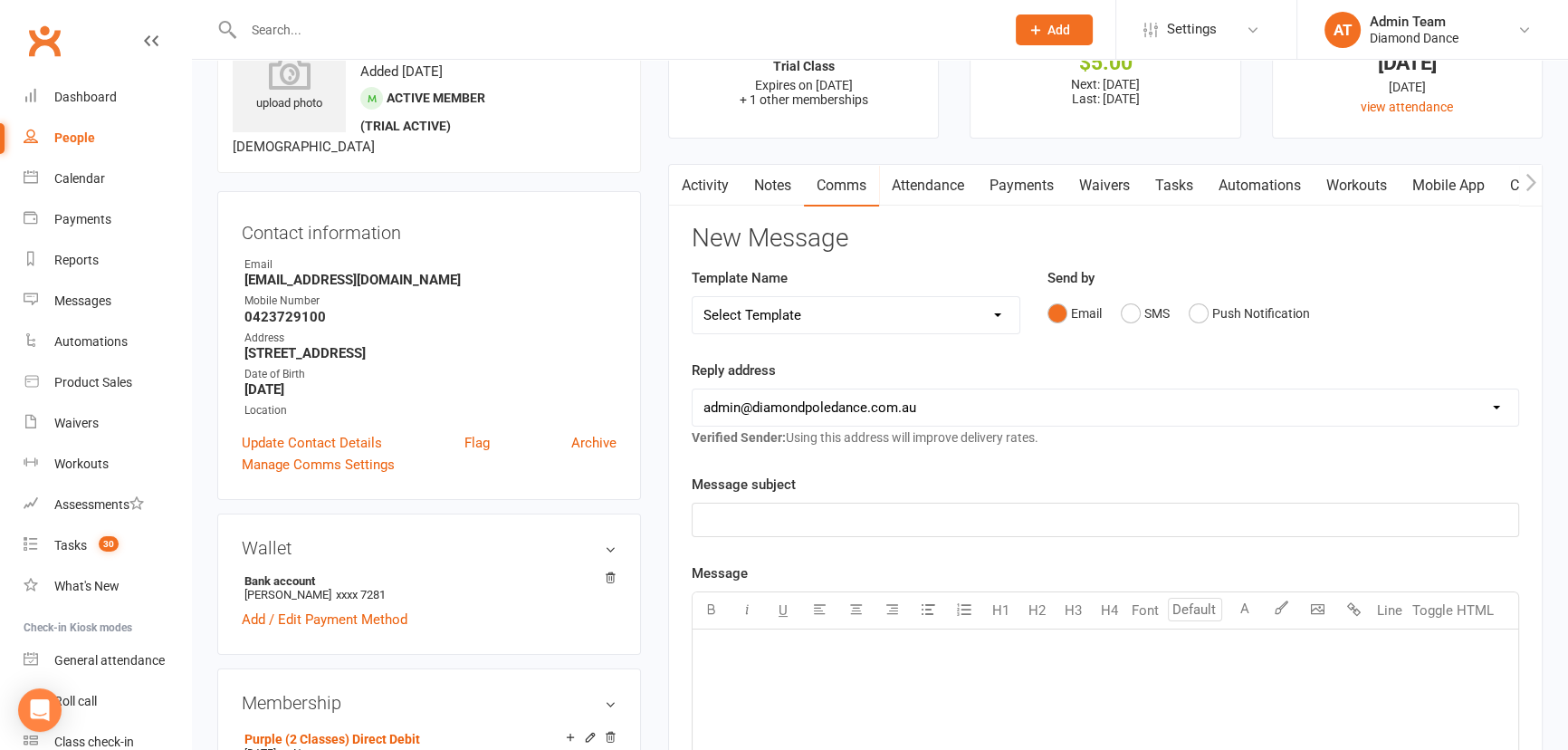
click at [719, 183] on link "Activity" at bounding box center [704, 186] width 72 height 42
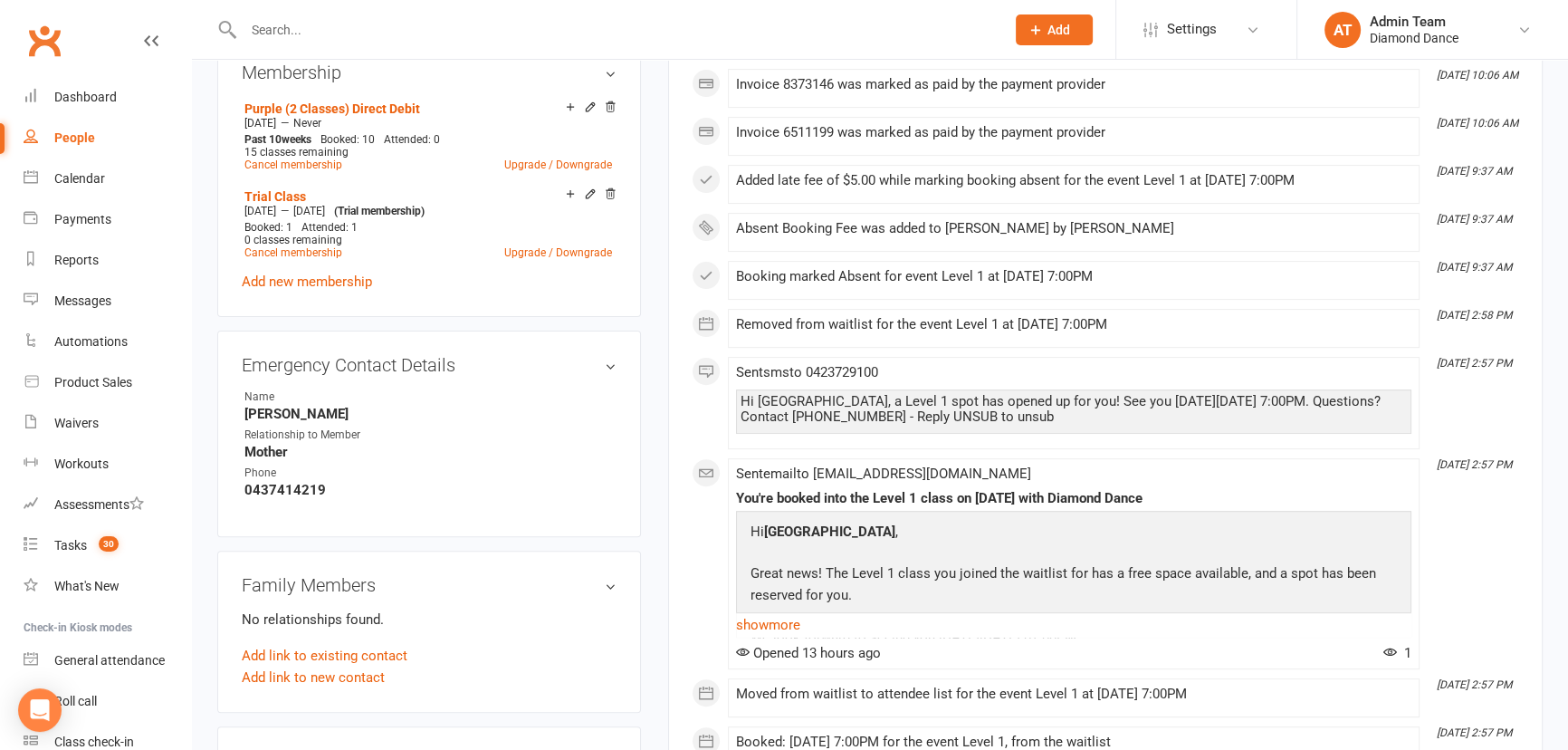
scroll to position [741, 0]
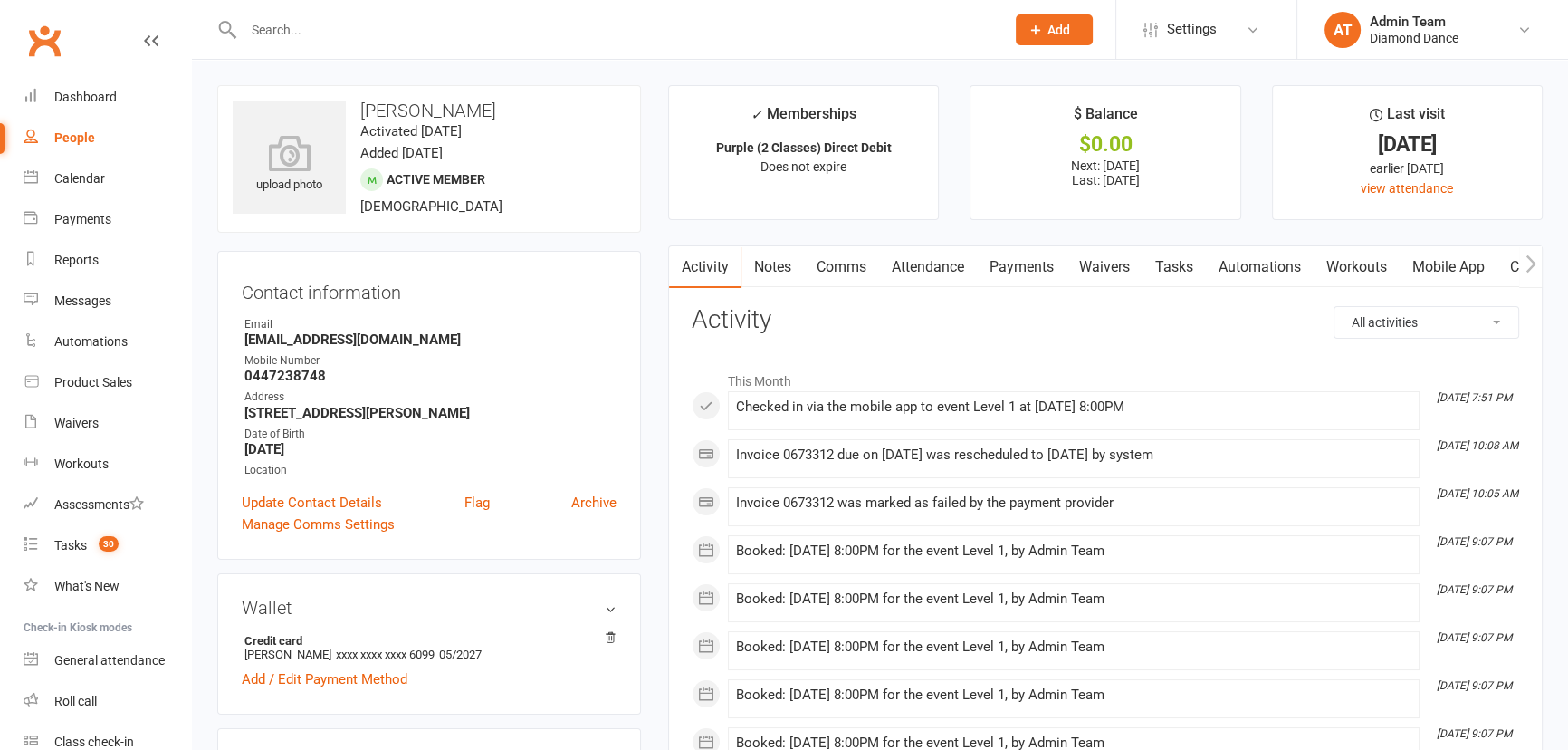
click at [1050, 253] on link "Payments" at bounding box center [1022, 267] width 90 height 42
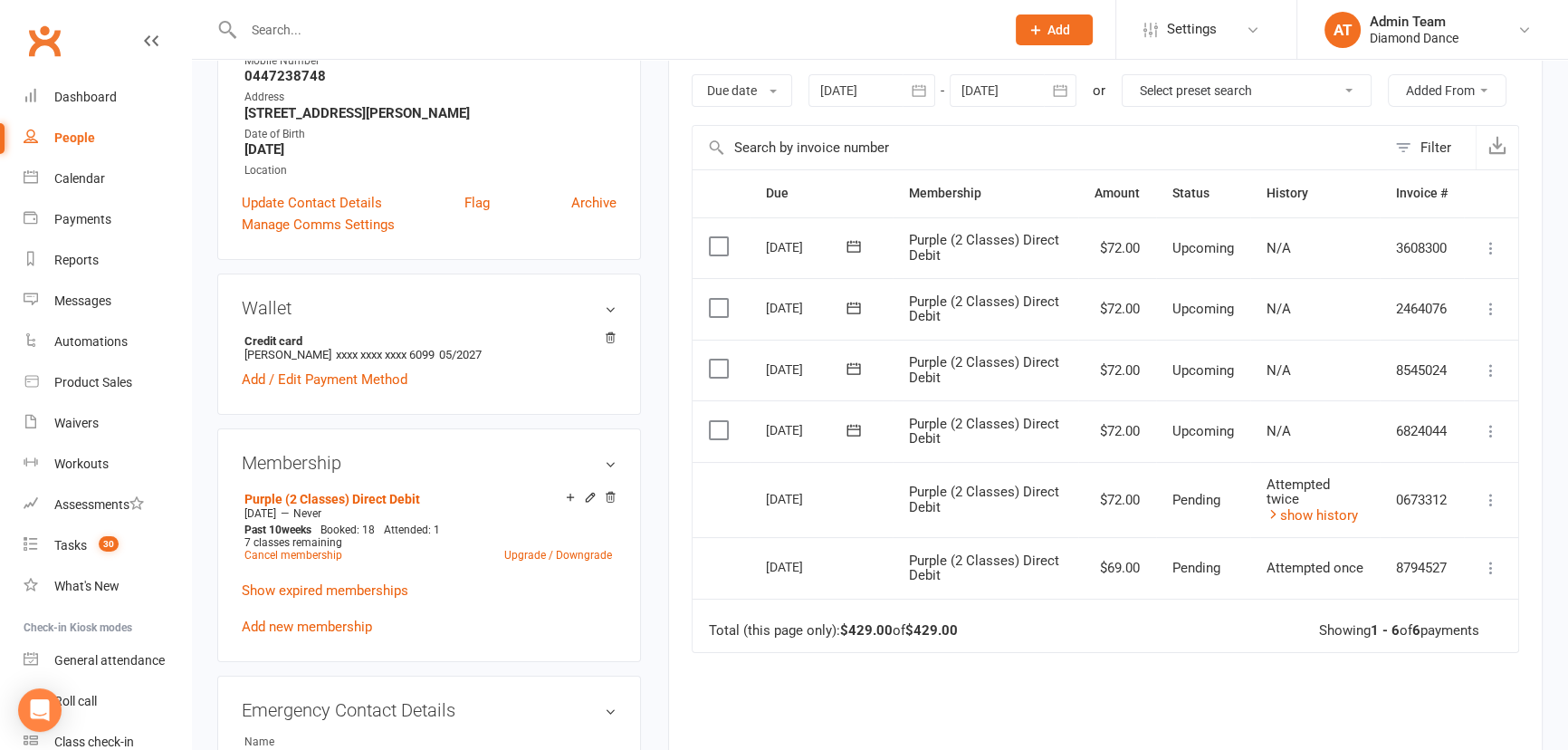
scroll to position [328, 0]
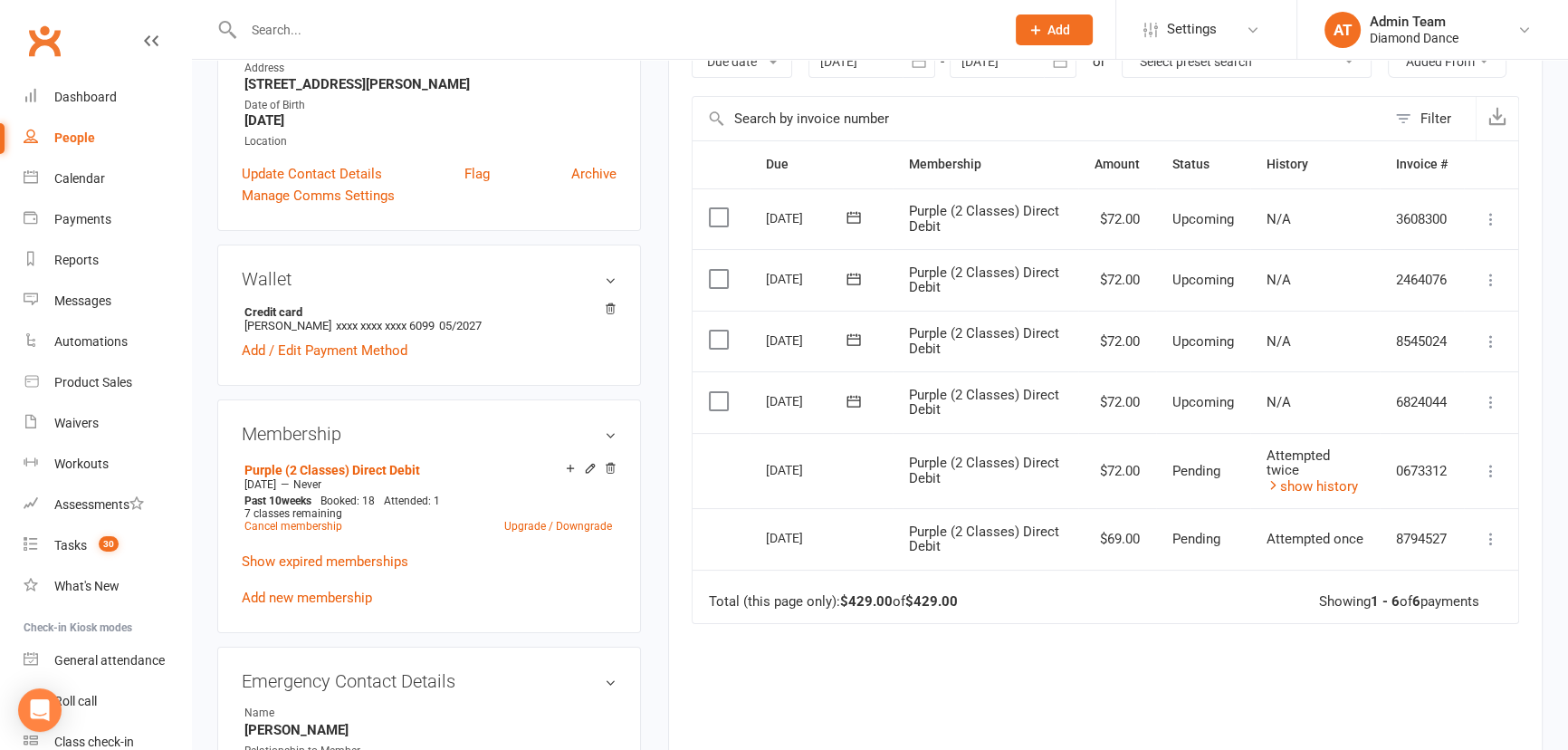
click at [1486, 537] on icon at bounding box center [1491, 539] width 18 height 18
click at [1332, 478] on link "show history" at bounding box center [1313, 487] width 91 height 16
